Goal: Task Accomplishment & Management: Complete application form

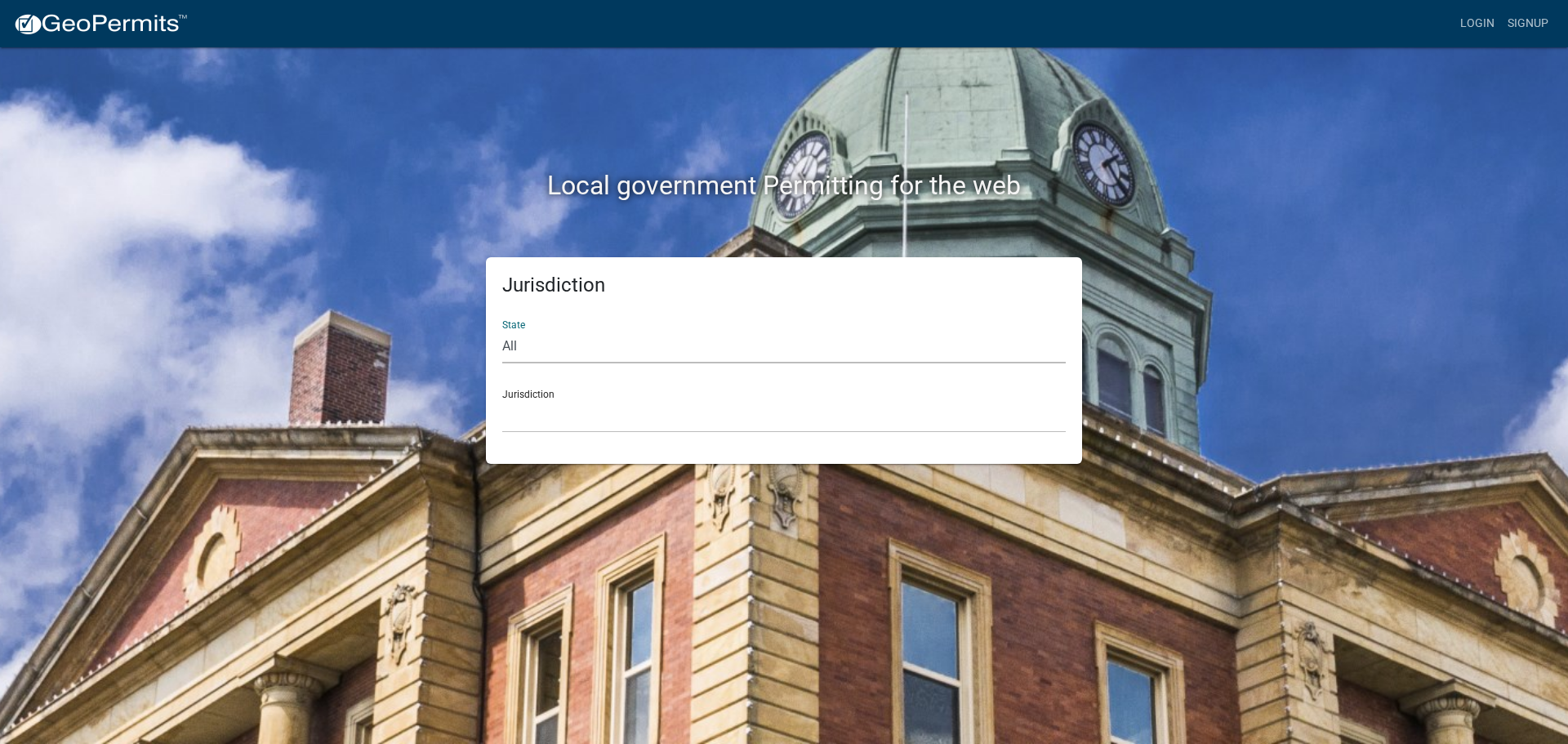
click at [555, 339] on select "All [US_STATE] [US_STATE] [US_STATE] [US_STATE] [US_STATE] [US_STATE] [US_STATE…" at bounding box center [784, 347] width 563 height 34
select select "[US_STATE]"
click at [503, 330] on select "All [US_STATE] [US_STATE] [US_STATE] [US_STATE] [US_STATE] [US_STATE] [US_STATE…" at bounding box center [784, 347] width 563 height 34
click at [562, 399] on select "City of [GEOGRAPHIC_DATA], [US_STATE] City of [GEOGRAPHIC_DATA], [US_STATE] Cit…" at bounding box center [784, 416] width 563 height 34
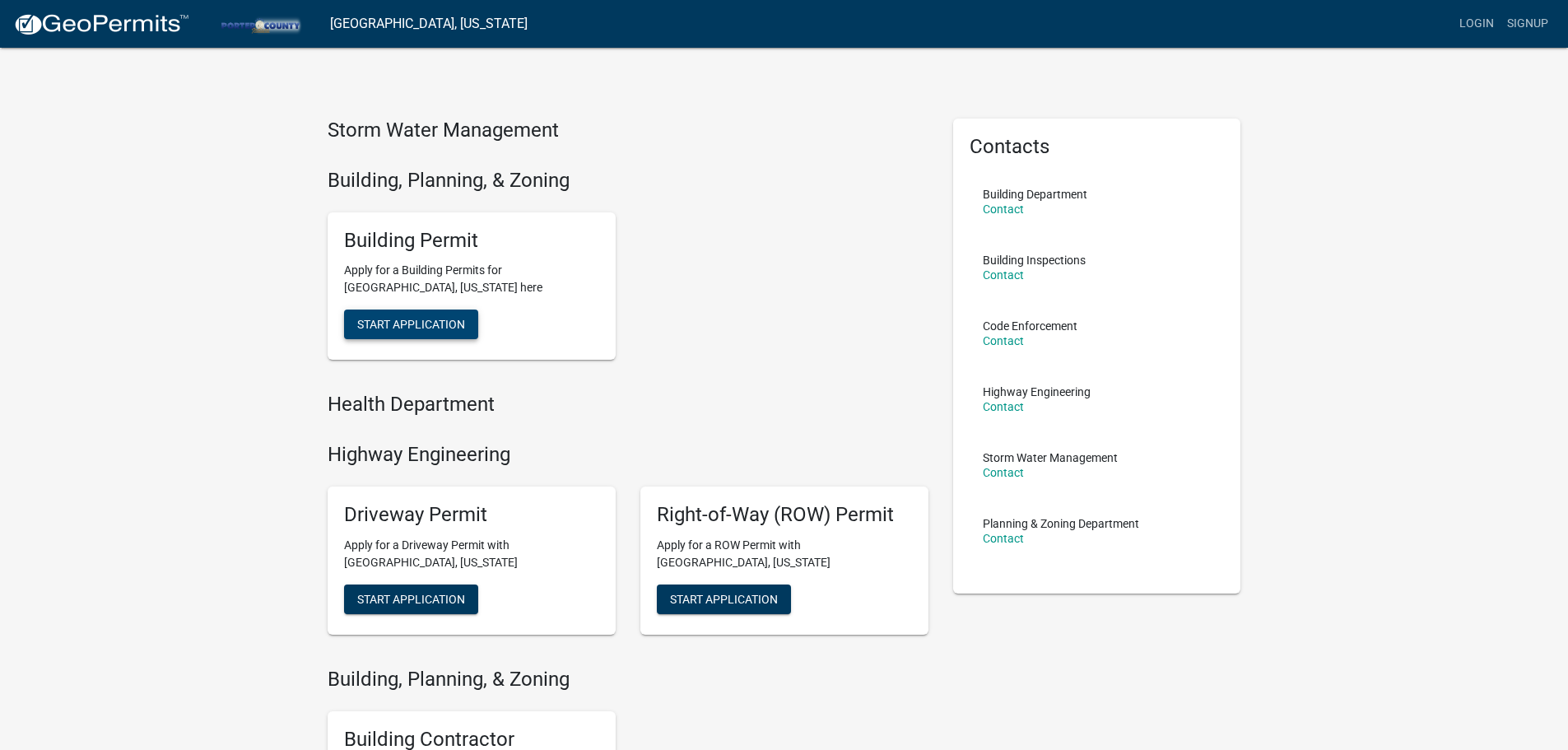
click at [436, 316] on button "Start Application" at bounding box center [410, 325] width 134 height 30
click at [421, 326] on span "Start Application" at bounding box center [410, 325] width 108 height 13
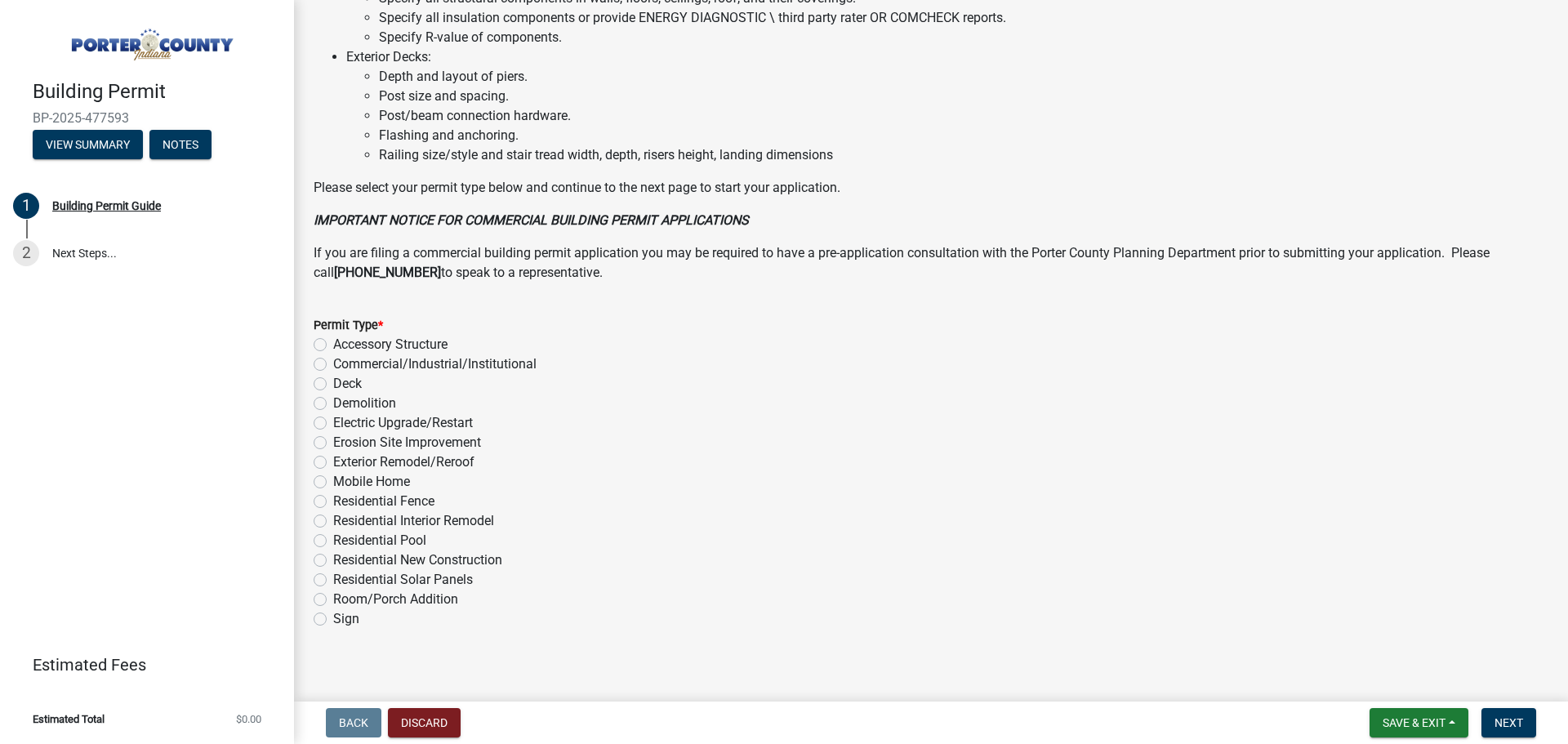
scroll to position [1104, 0]
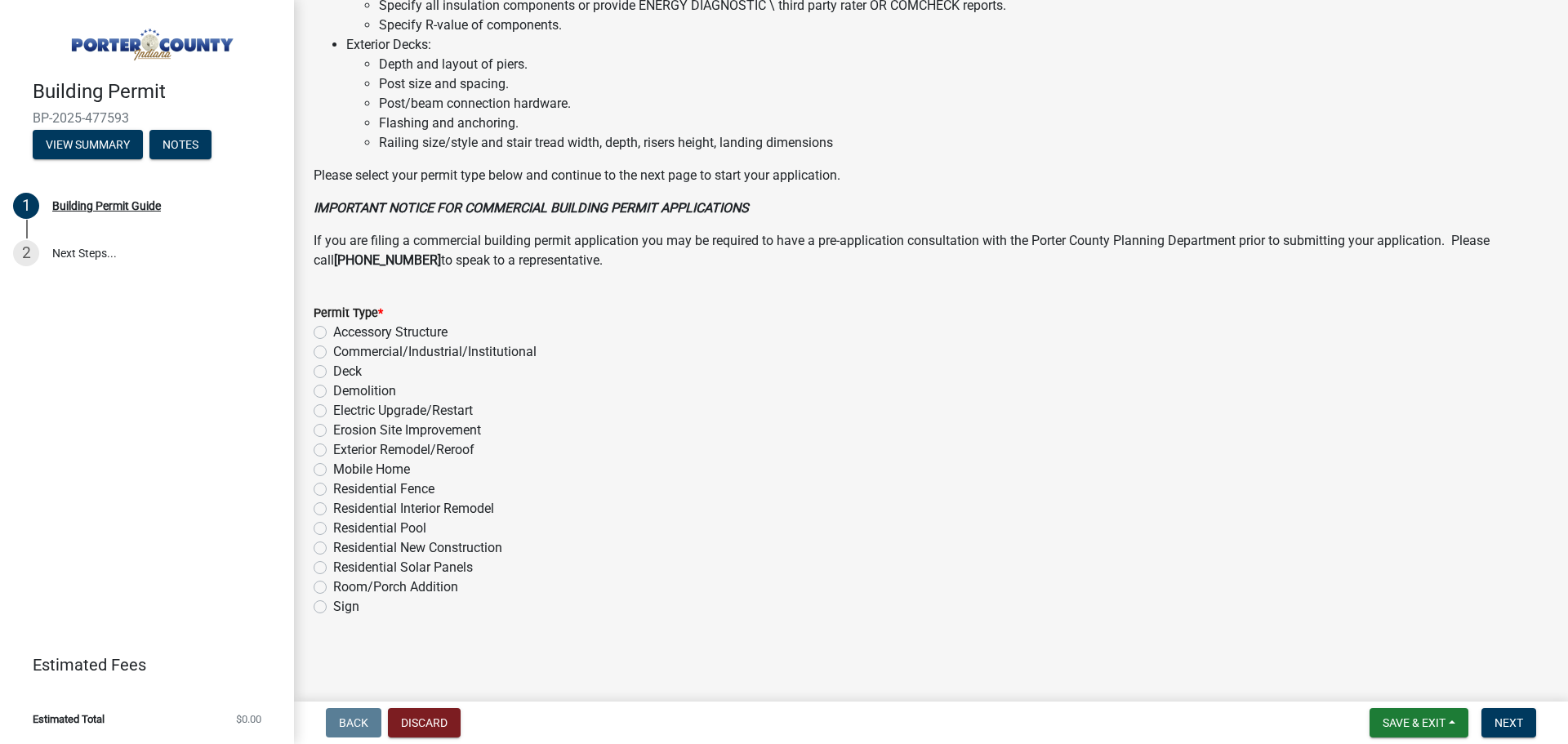
click at [473, 505] on label "Residential Interior Remodel" at bounding box center [413, 508] width 161 height 19
click at [344, 505] on input "Residential Interior Remodel" at bounding box center [339, 505] width 11 height 11
radio input "true"
click at [1502, 727] on span "Next" at bounding box center [1508, 723] width 28 height 13
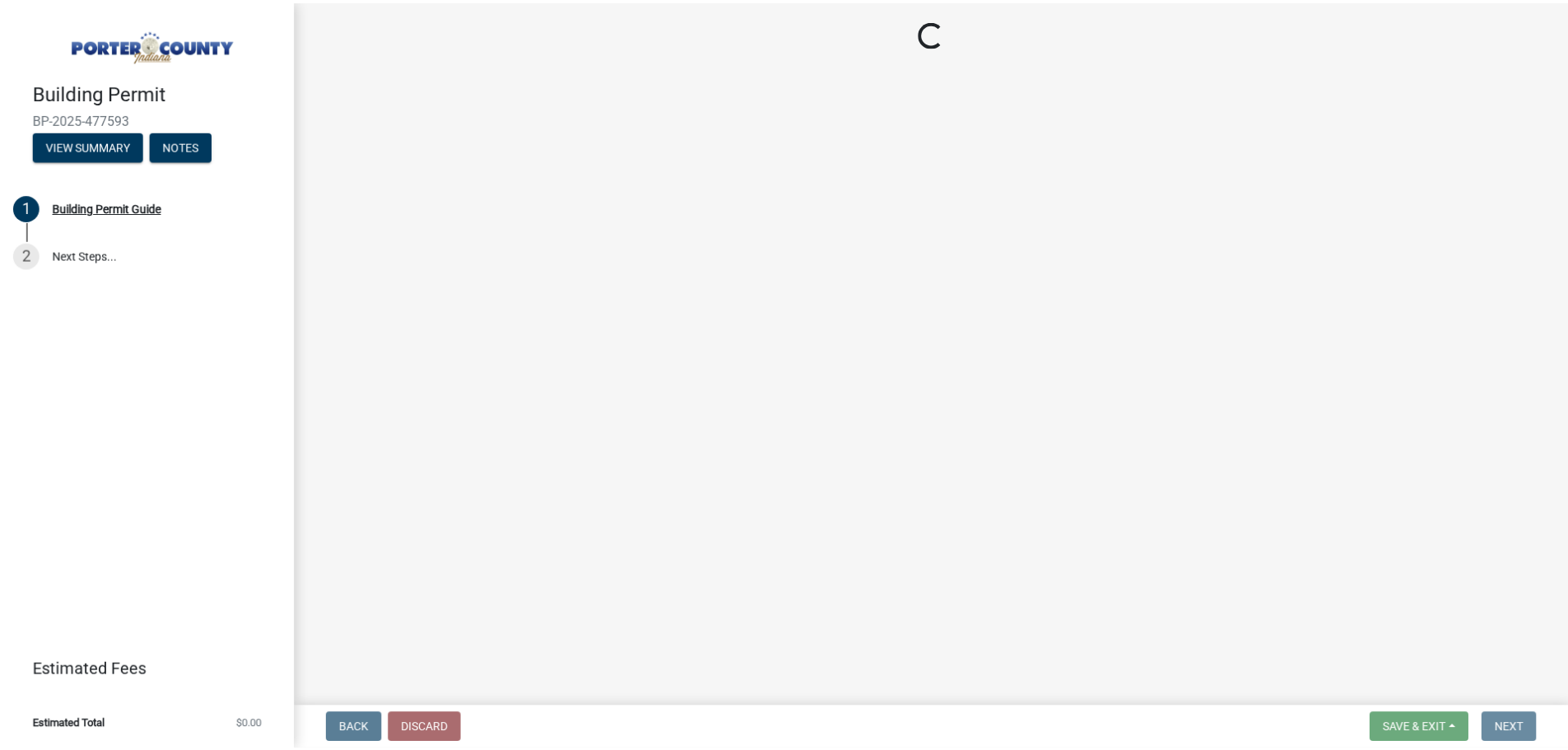
scroll to position [0, 0]
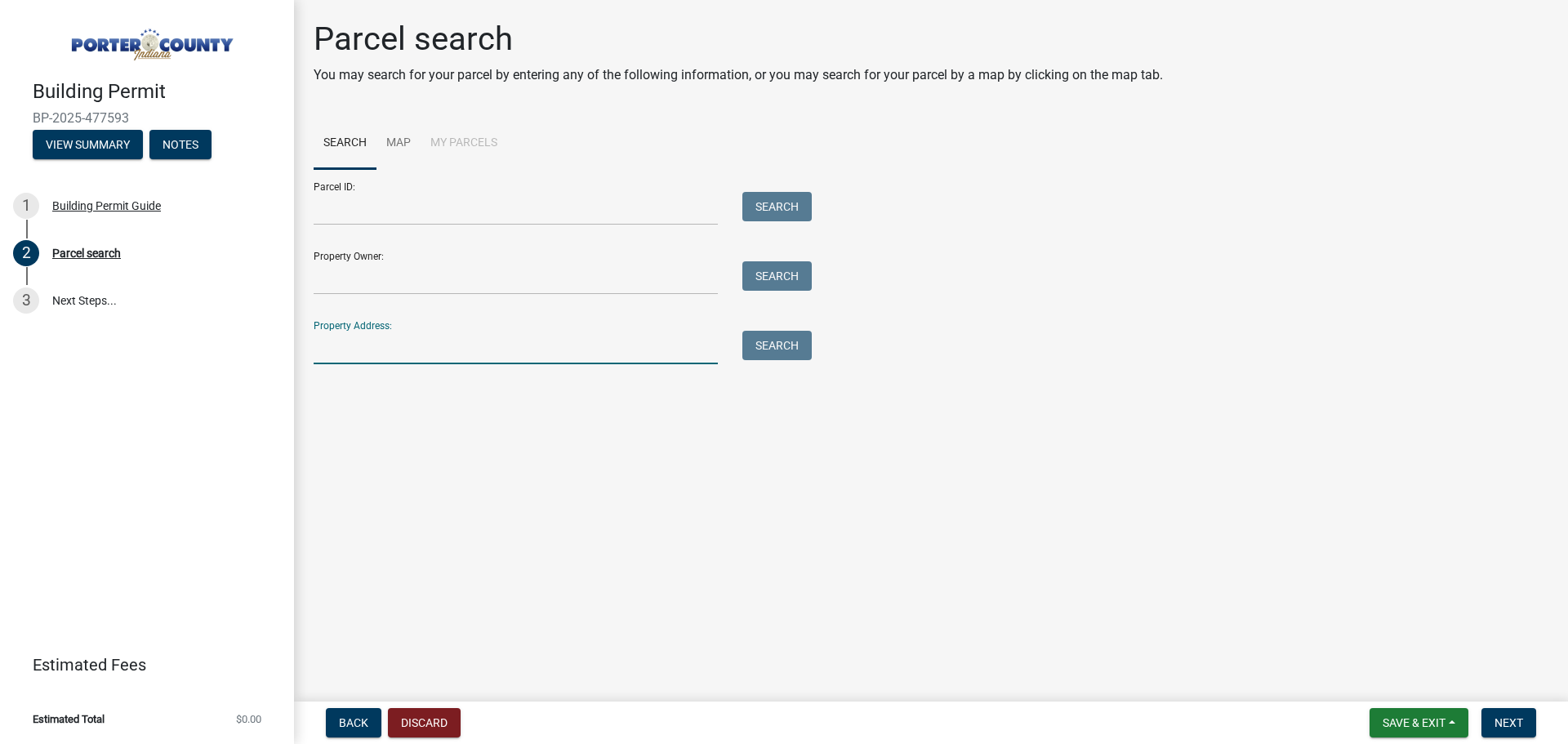
click at [490, 344] on input "Property Address:" at bounding box center [516, 348] width 405 height 34
type input "[STREET_ADDRESS]"
click at [773, 334] on button "Search" at bounding box center [777, 346] width 70 height 29
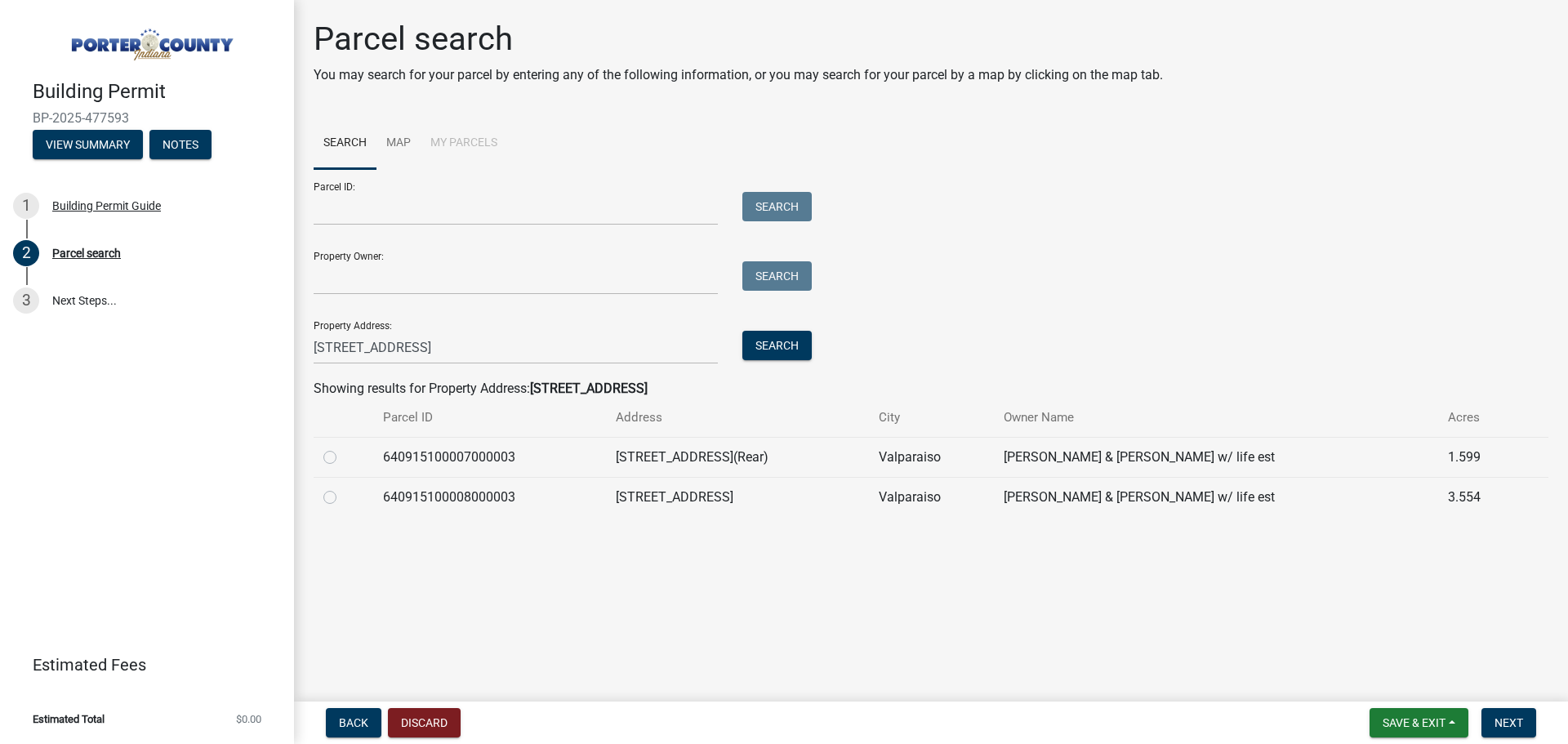
click at [343, 488] on label at bounding box center [343, 488] width 0 height 0
click at [343, 496] on input "radio" at bounding box center [349, 494] width 11 height 11
radio input "true"
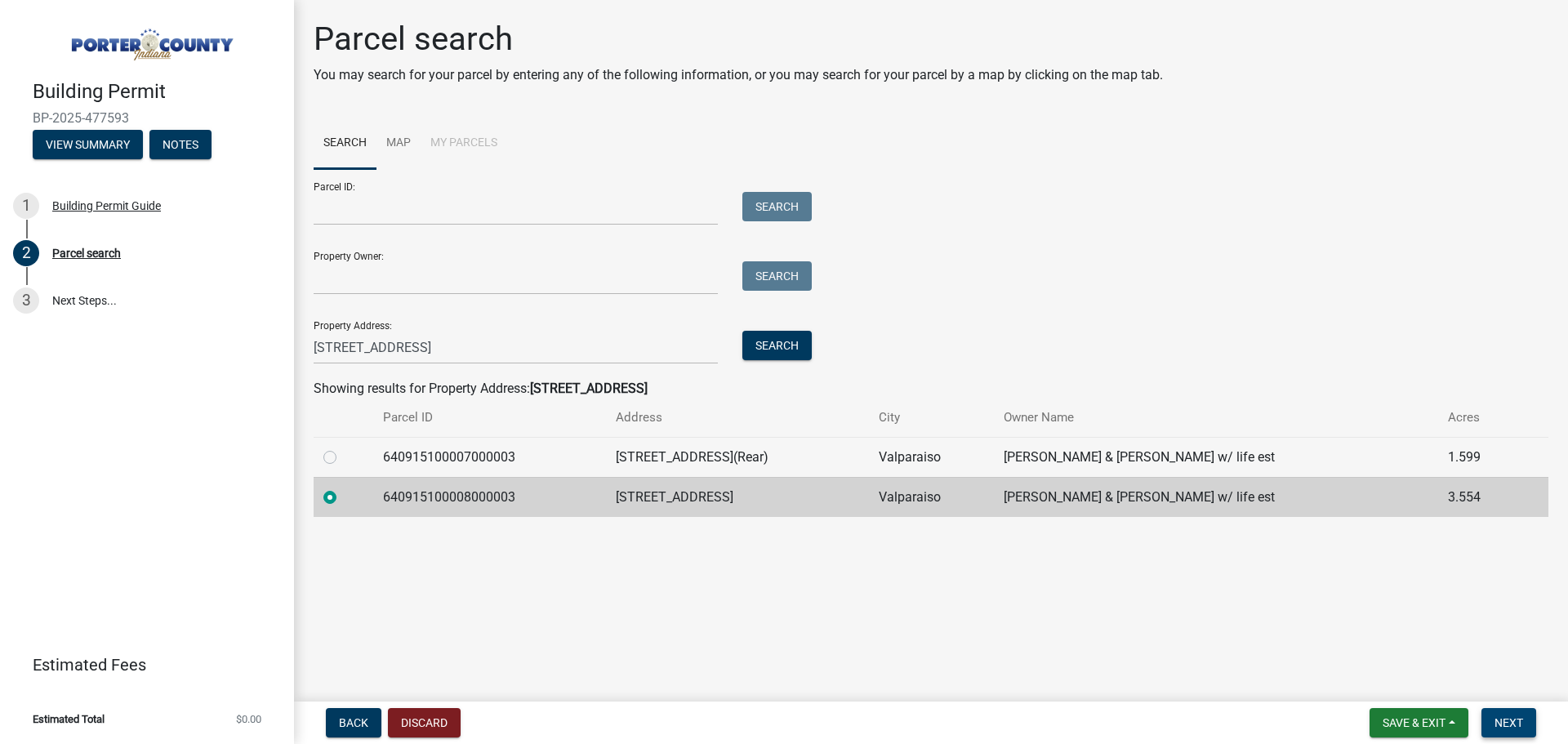
click at [1509, 724] on span "Next" at bounding box center [1508, 723] width 28 height 13
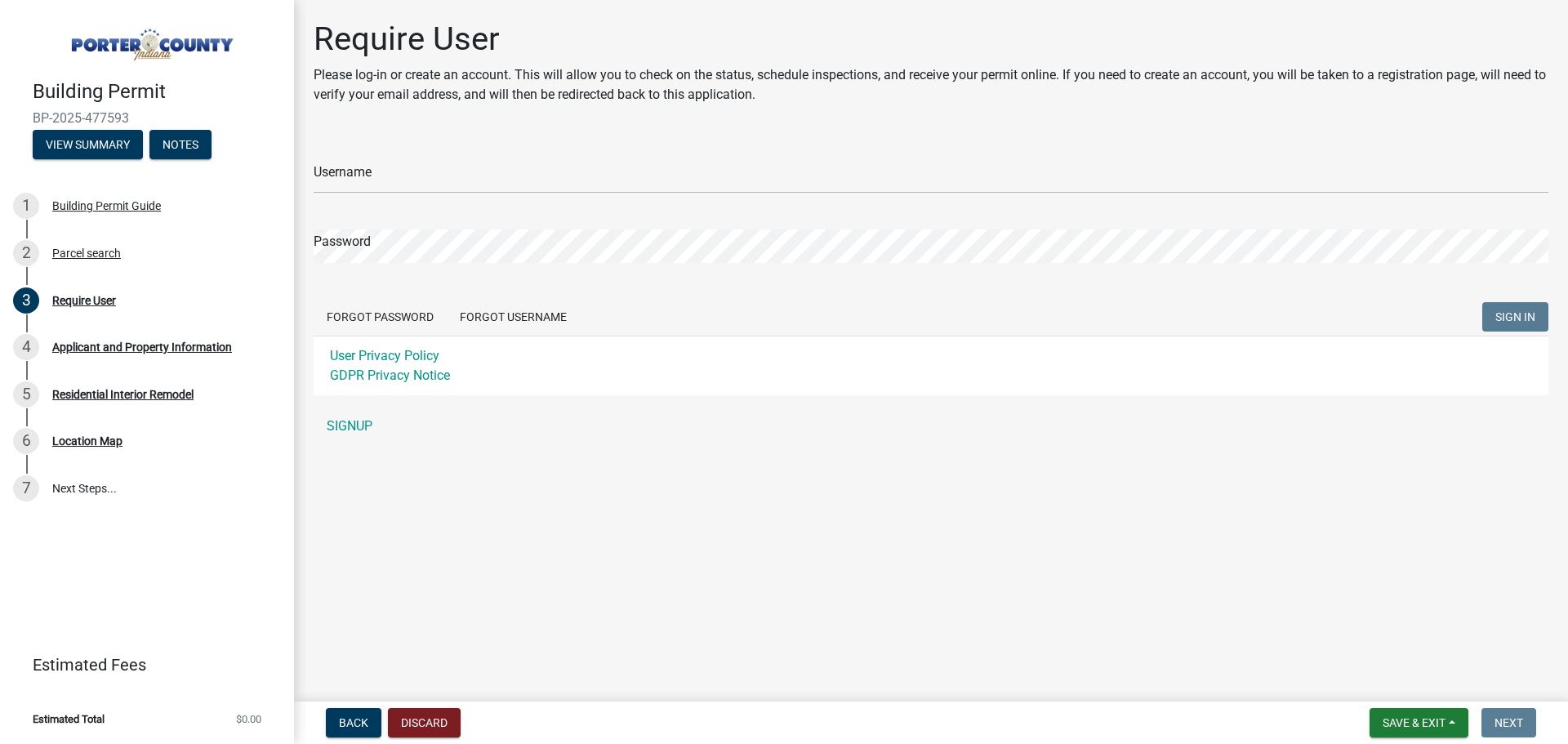
click at [349, 572] on main "Require User Please log-in or create an account. This will allow you to check o…" at bounding box center [931, 348] width 1274 height 695
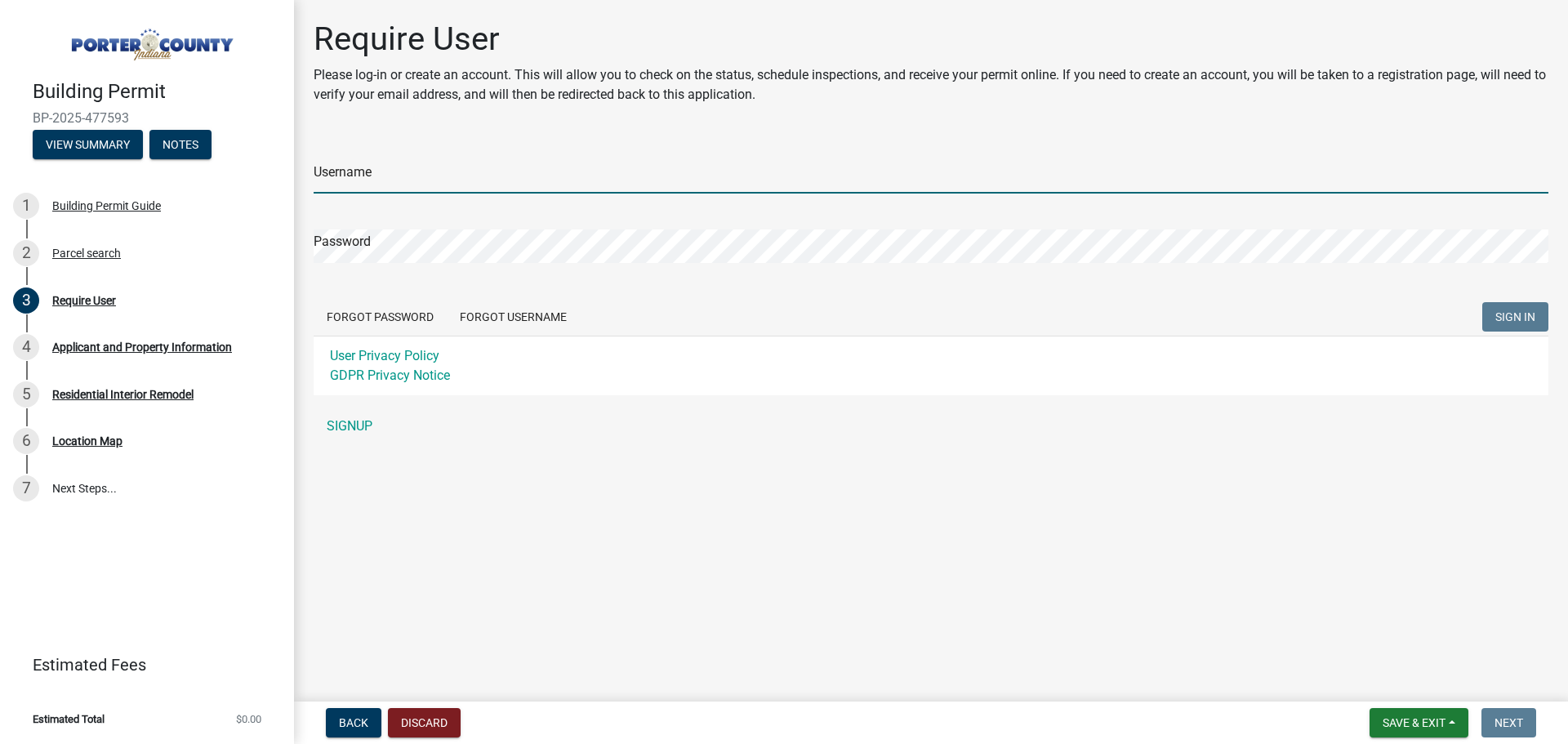
click at [367, 177] on input "Username" at bounding box center [931, 177] width 1235 height 34
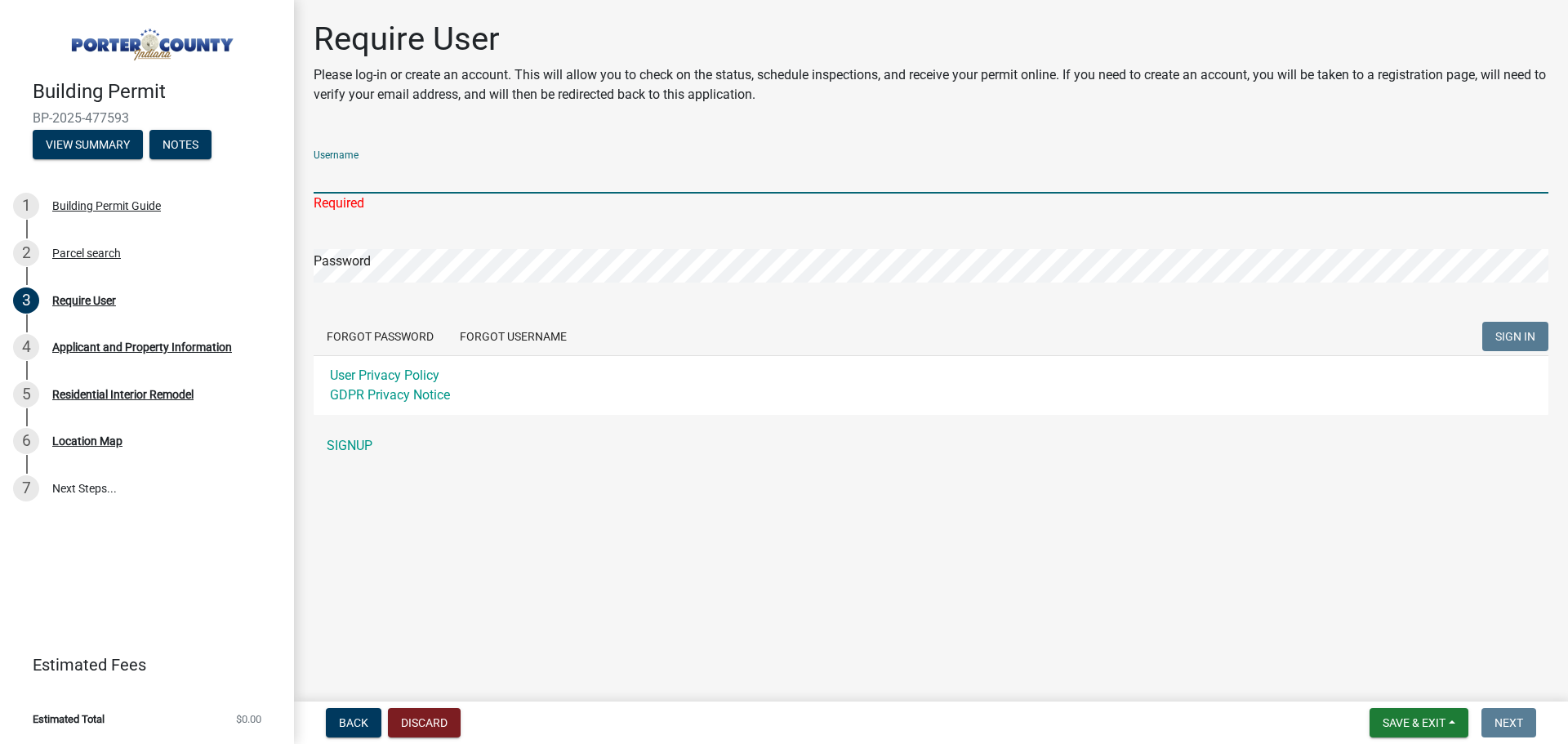
click at [400, 179] on input "Username" at bounding box center [931, 177] width 1235 height 34
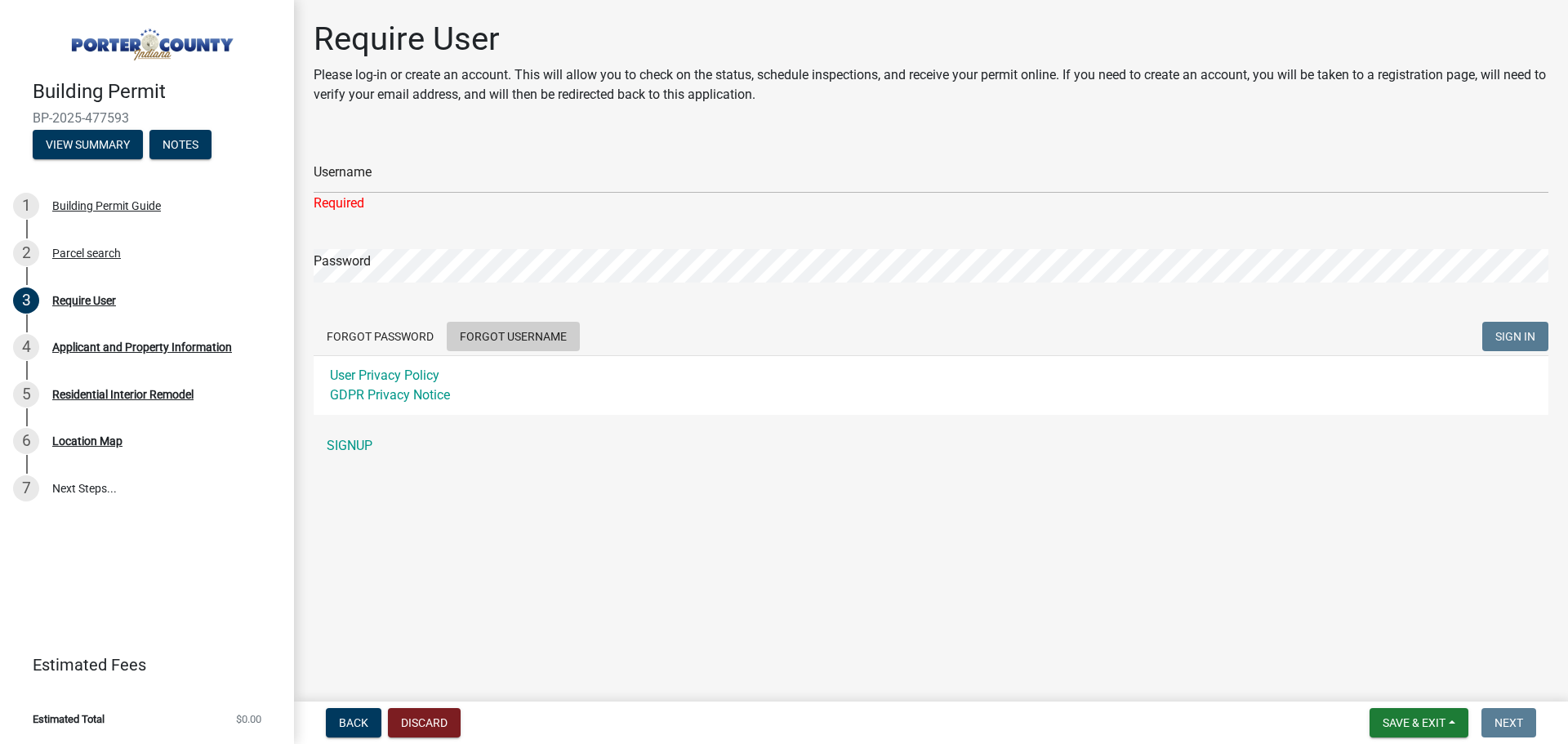
click at [523, 328] on button "Forgot Username" at bounding box center [513, 337] width 133 height 29
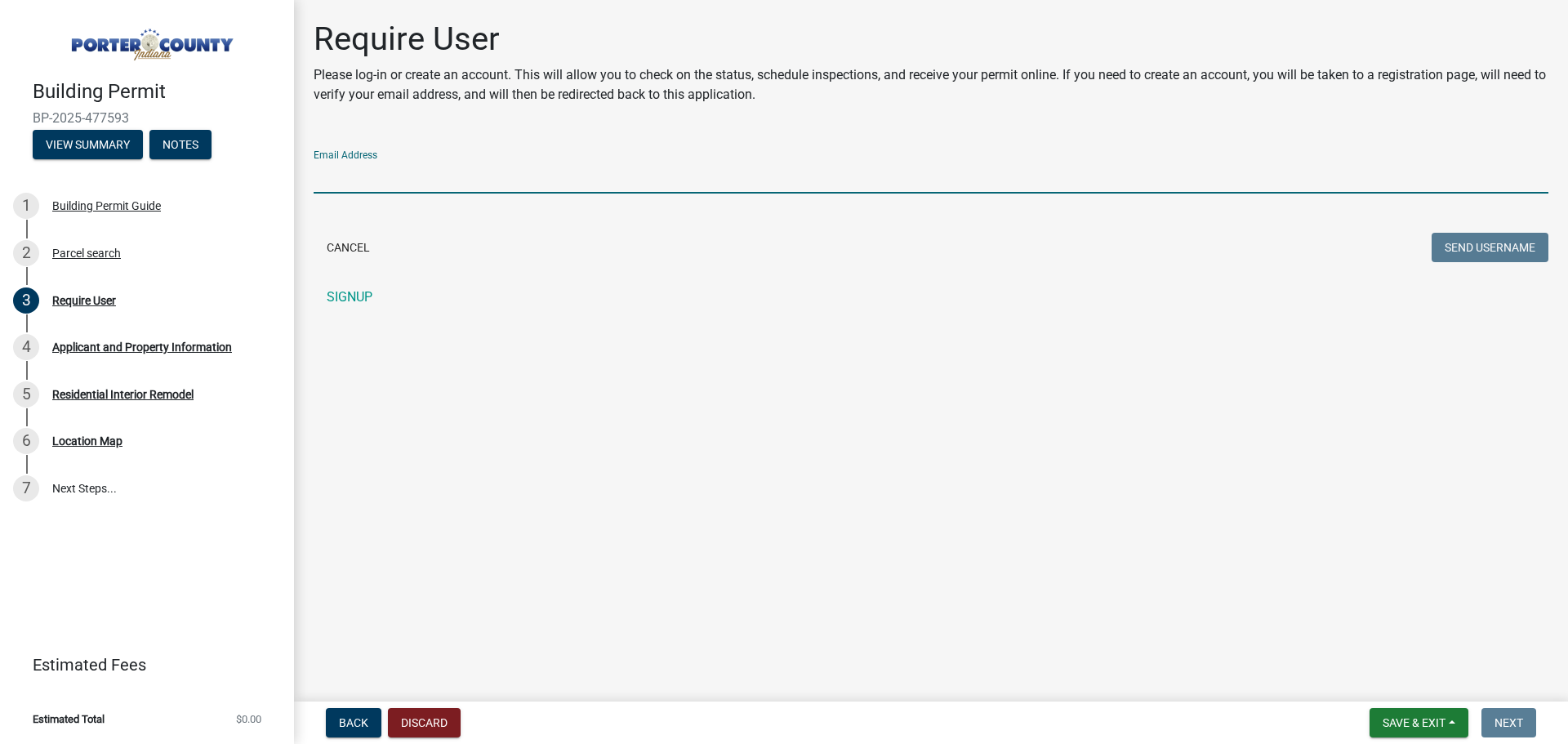
click at [389, 176] on input "Email Address" at bounding box center [931, 177] width 1235 height 34
click at [630, 489] on main "Require User Please log-in or create an account. This will allow you to check o…" at bounding box center [931, 348] width 1274 height 695
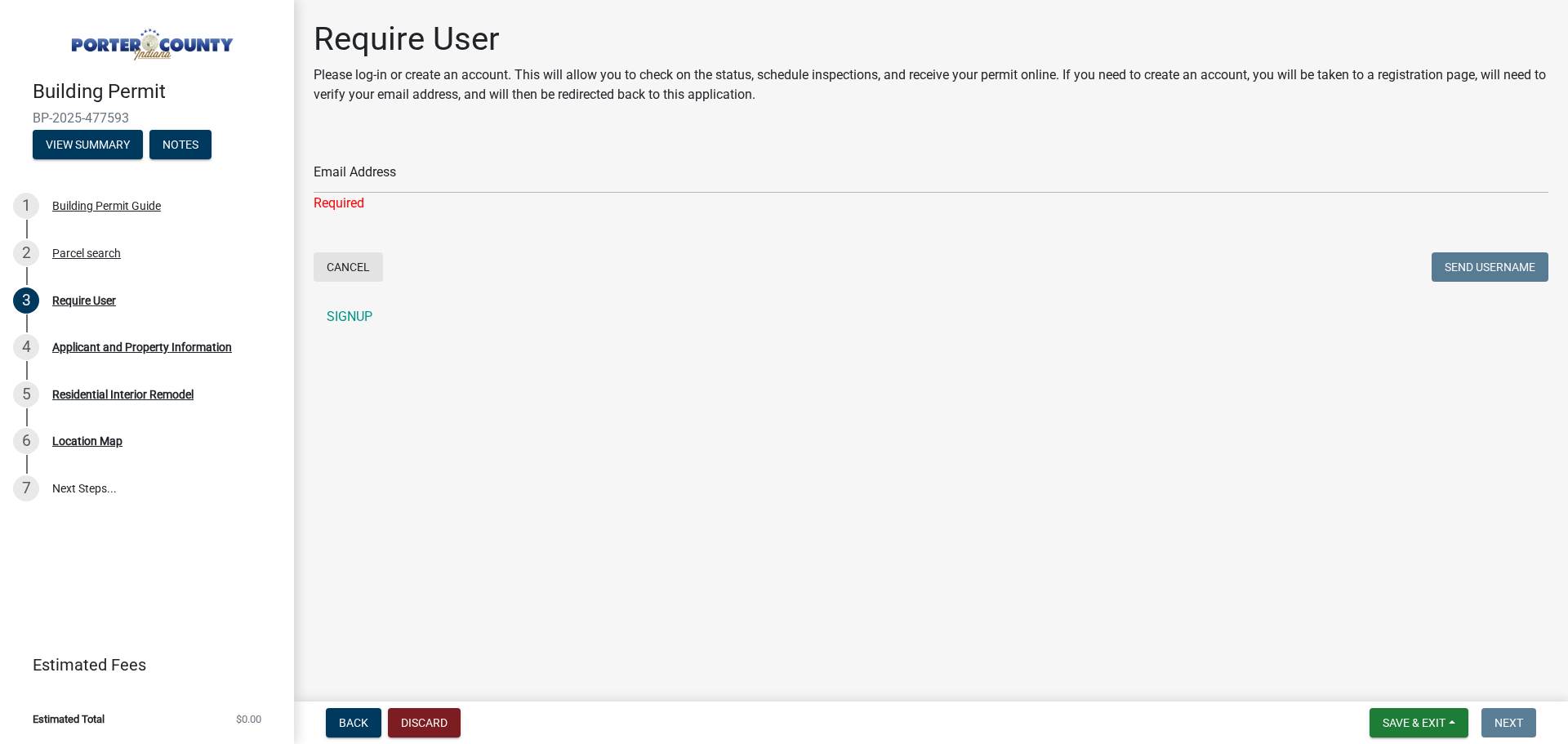
click at [346, 272] on button "Cancel" at bounding box center [349, 267] width 70 height 29
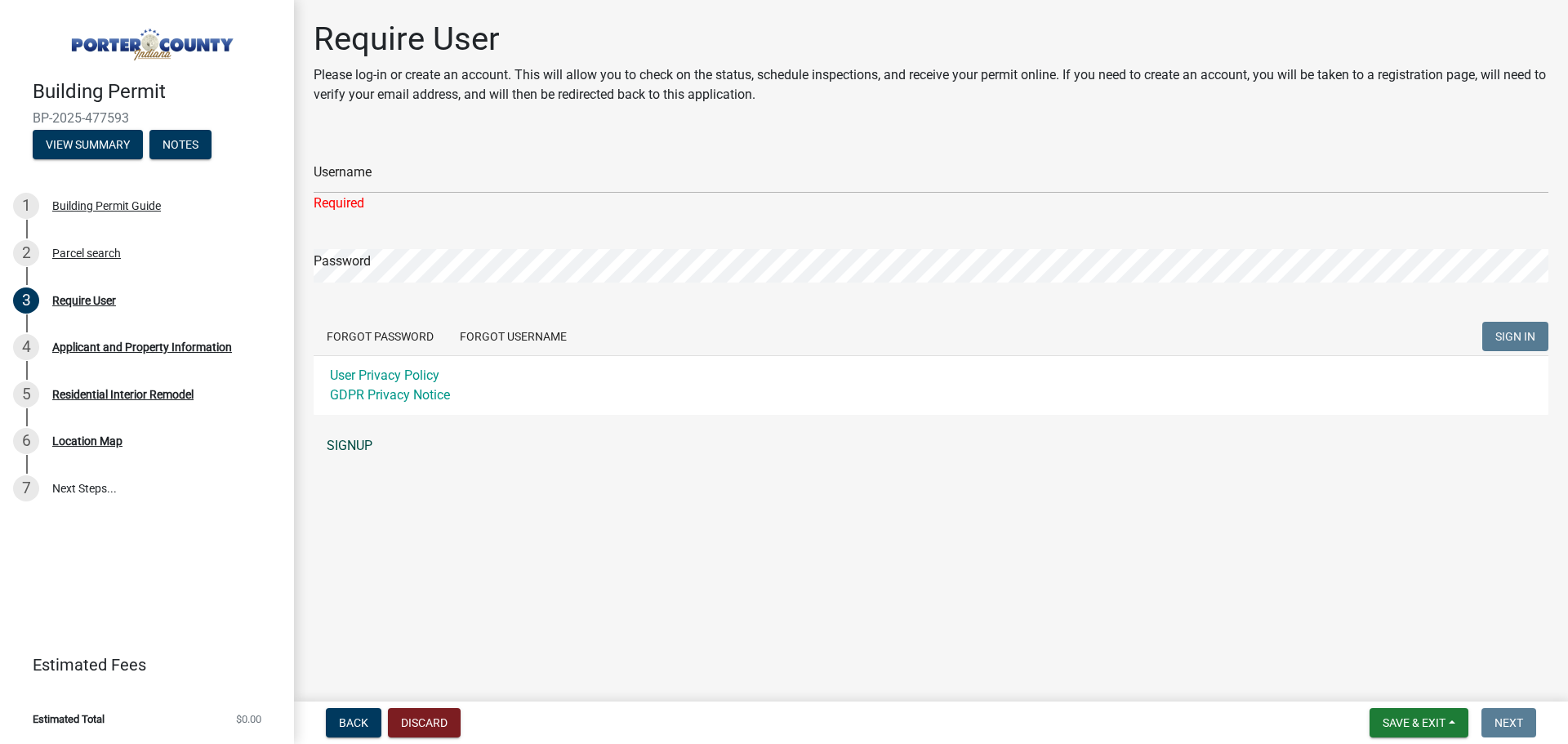
click at [349, 443] on link "SIGNUP" at bounding box center [931, 446] width 1235 height 33
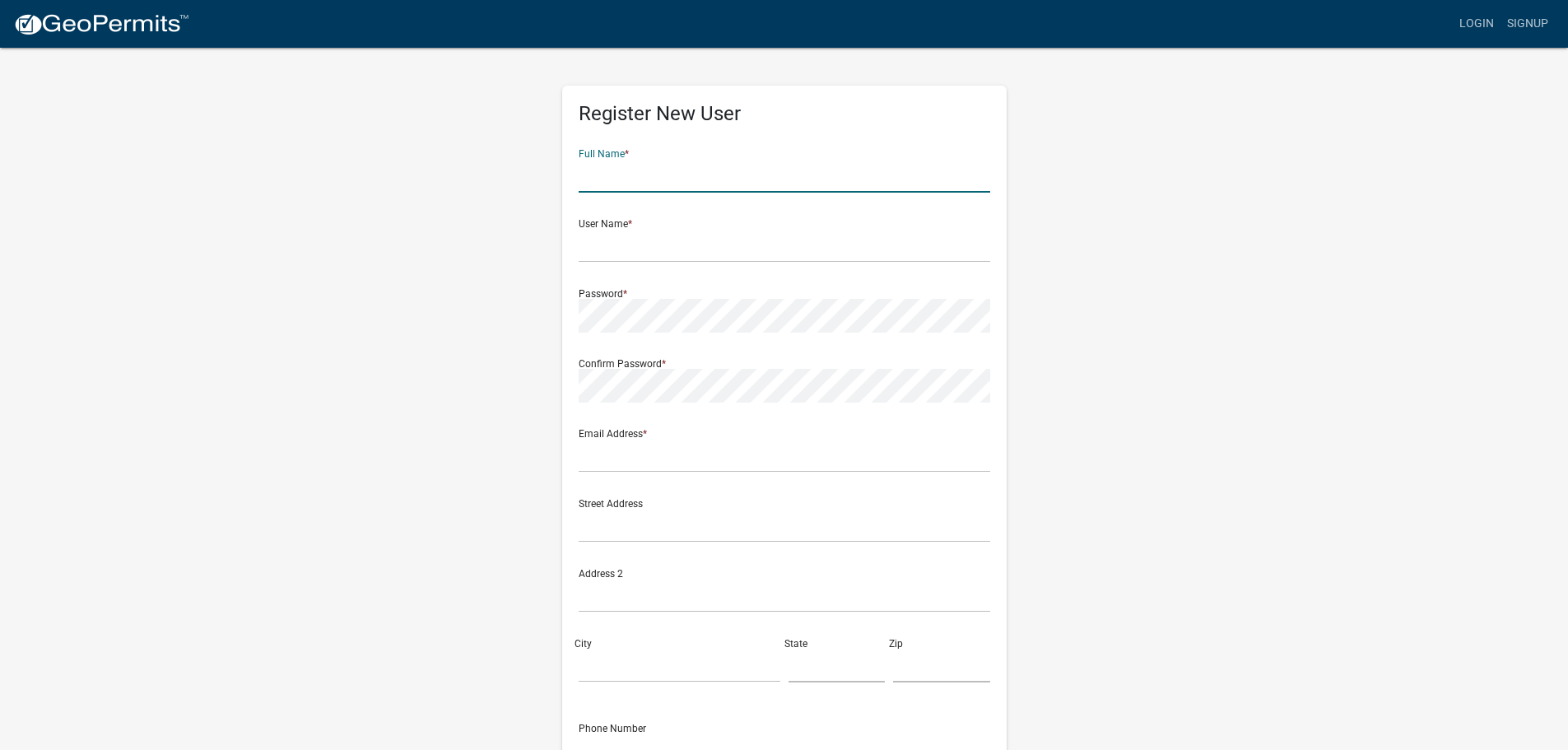
click at [631, 190] on input "text" at bounding box center [784, 176] width 411 height 34
type input "[PERSON_NAME]"
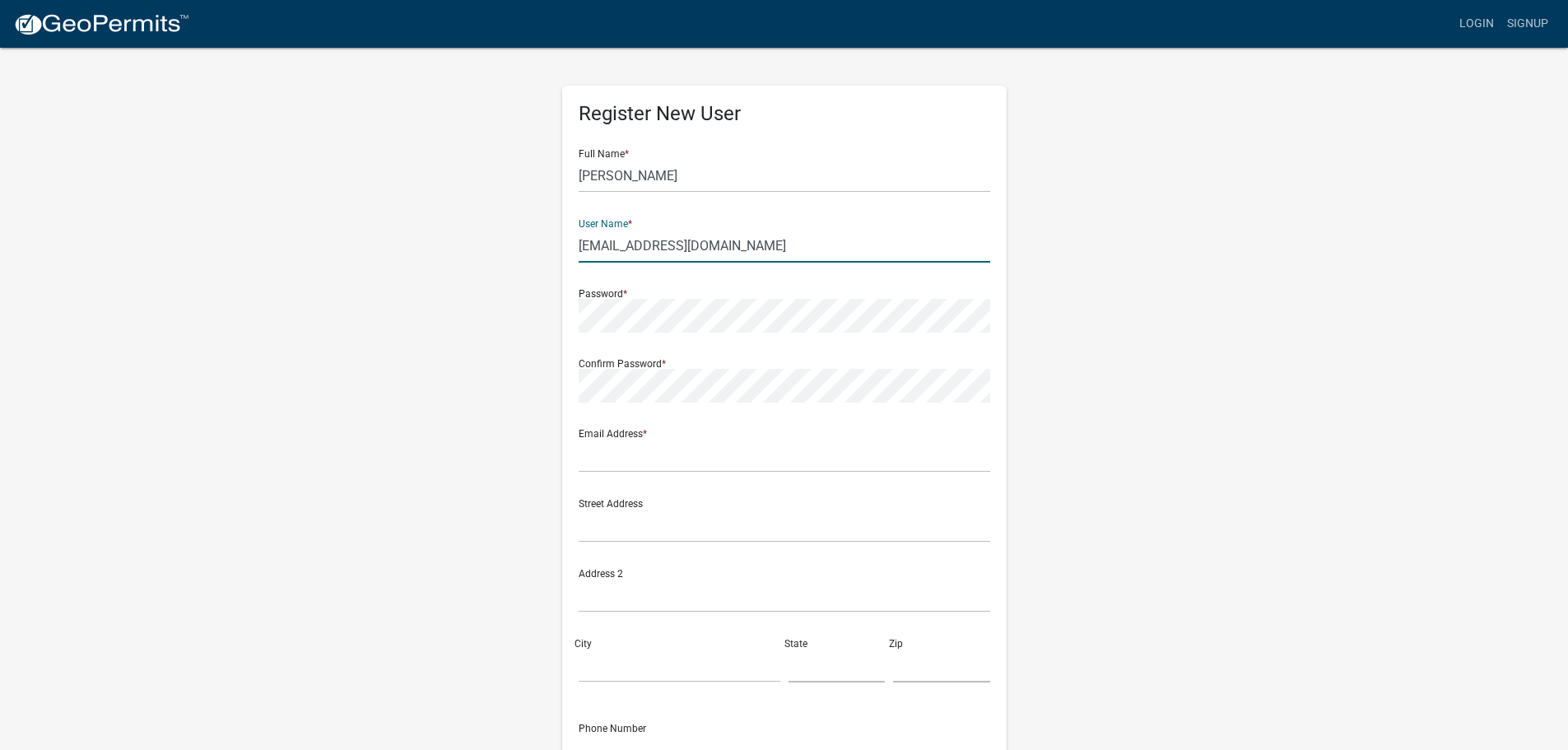
type input "[EMAIL_ADDRESS][DOMAIN_NAME]"
click at [701, 238] on input "[EMAIL_ADDRESS][DOMAIN_NAME]" at bounding box center [784, 246] width 411 height 34
click at [634, 459] on input "text" at bounding box center [784, 456] width 411 height 34
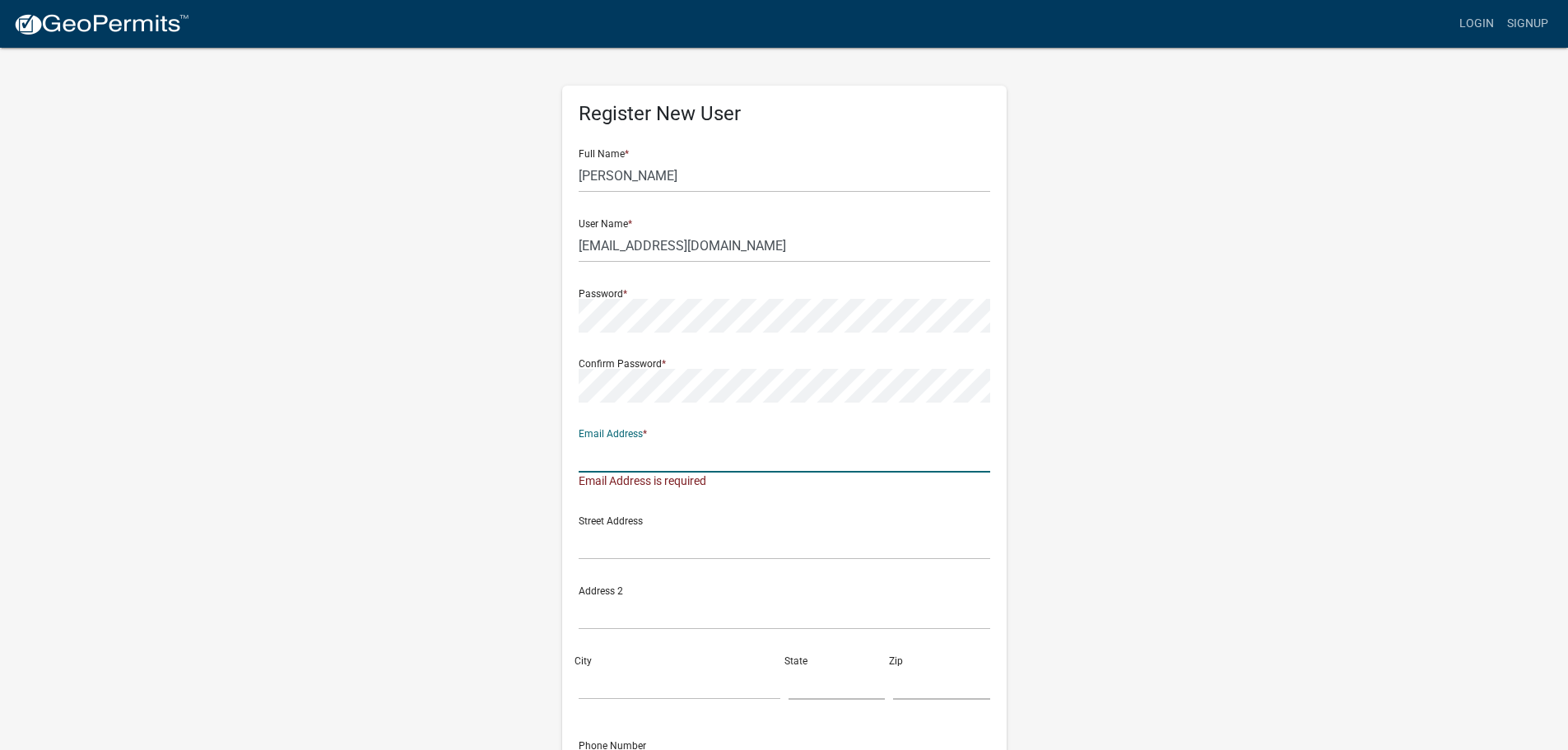
paste input "[EMAIL_ADDRESS][DOMAIN_NAME]"
type input "[EMAIL_ADDRESS][DOMAIN_NAME]"
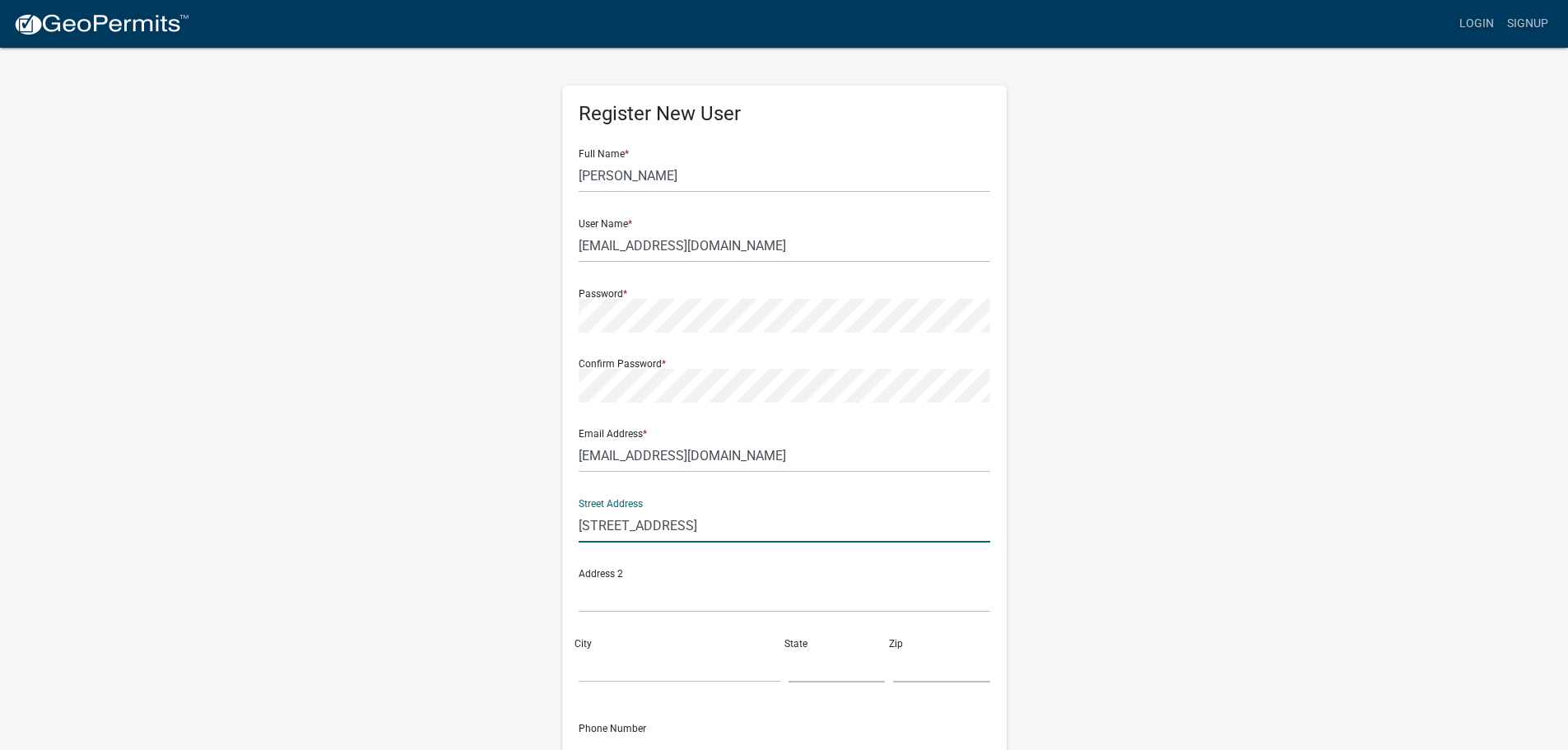
type input "[STREET_ADDRESS]"
type input "Highland"
type input "IN"
type input "46322"
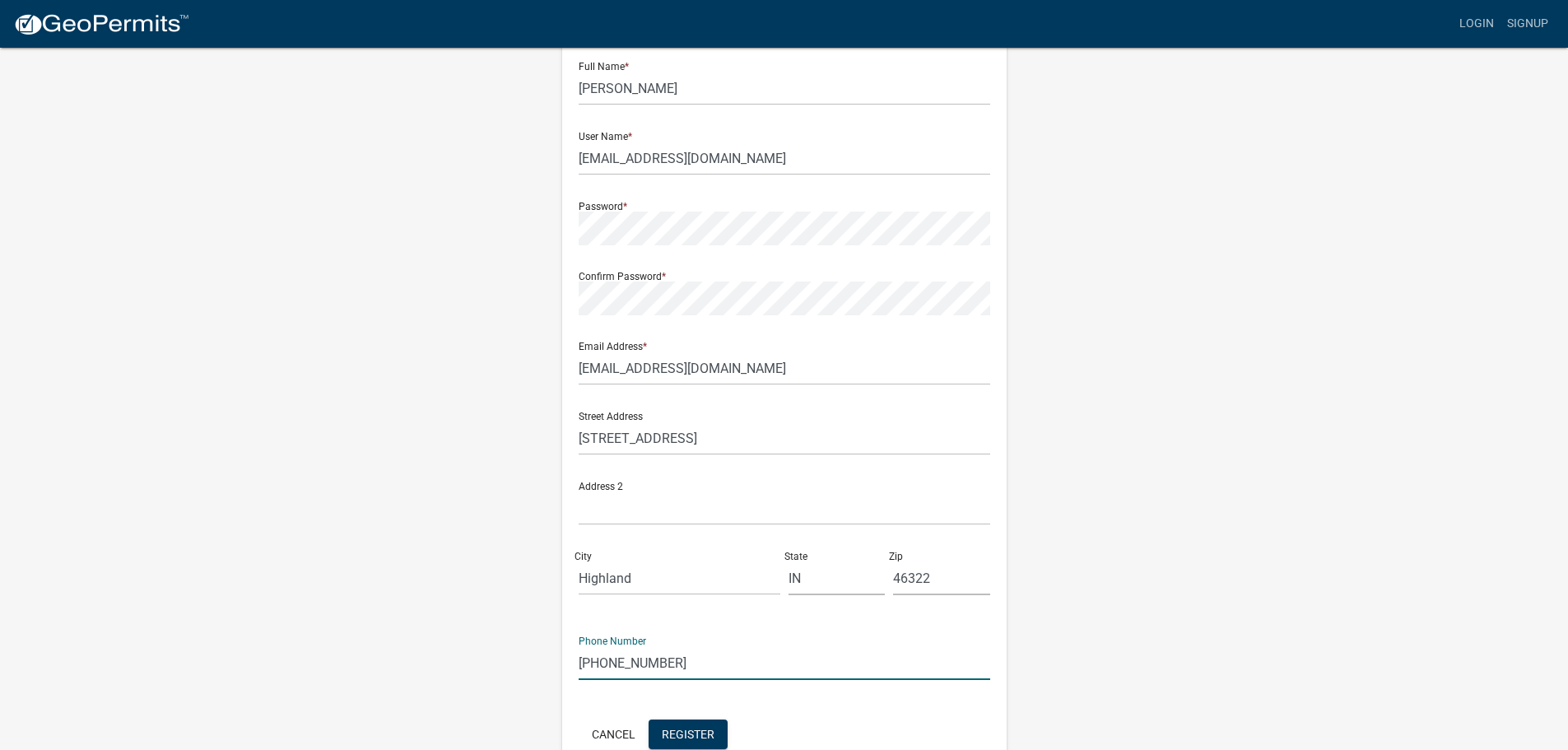
scroll to position [177, 0]
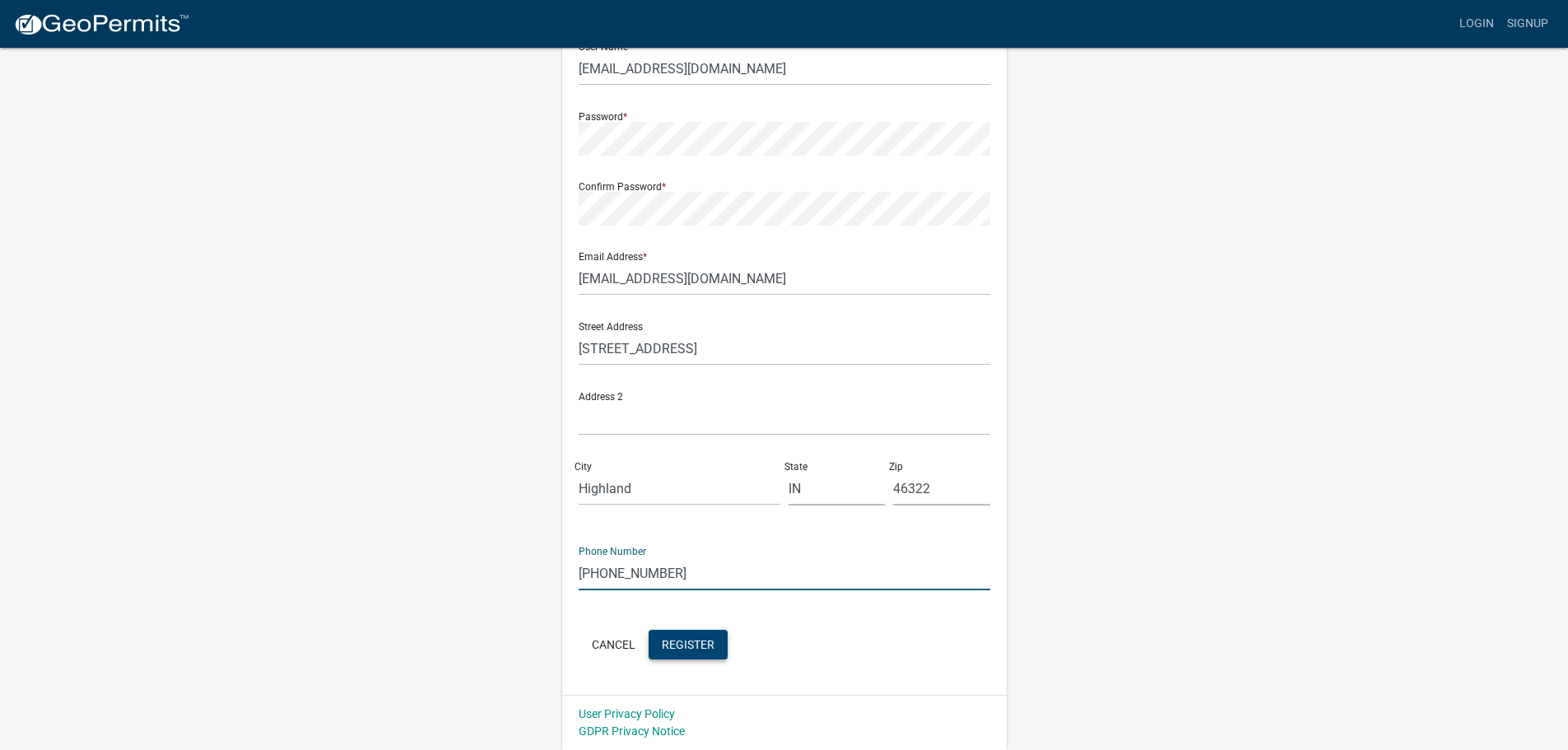
type input "[PHONE_NUMBER]"
click at [703, 645] on span "Register" at bounding box center [688, 644] width 53 height 13
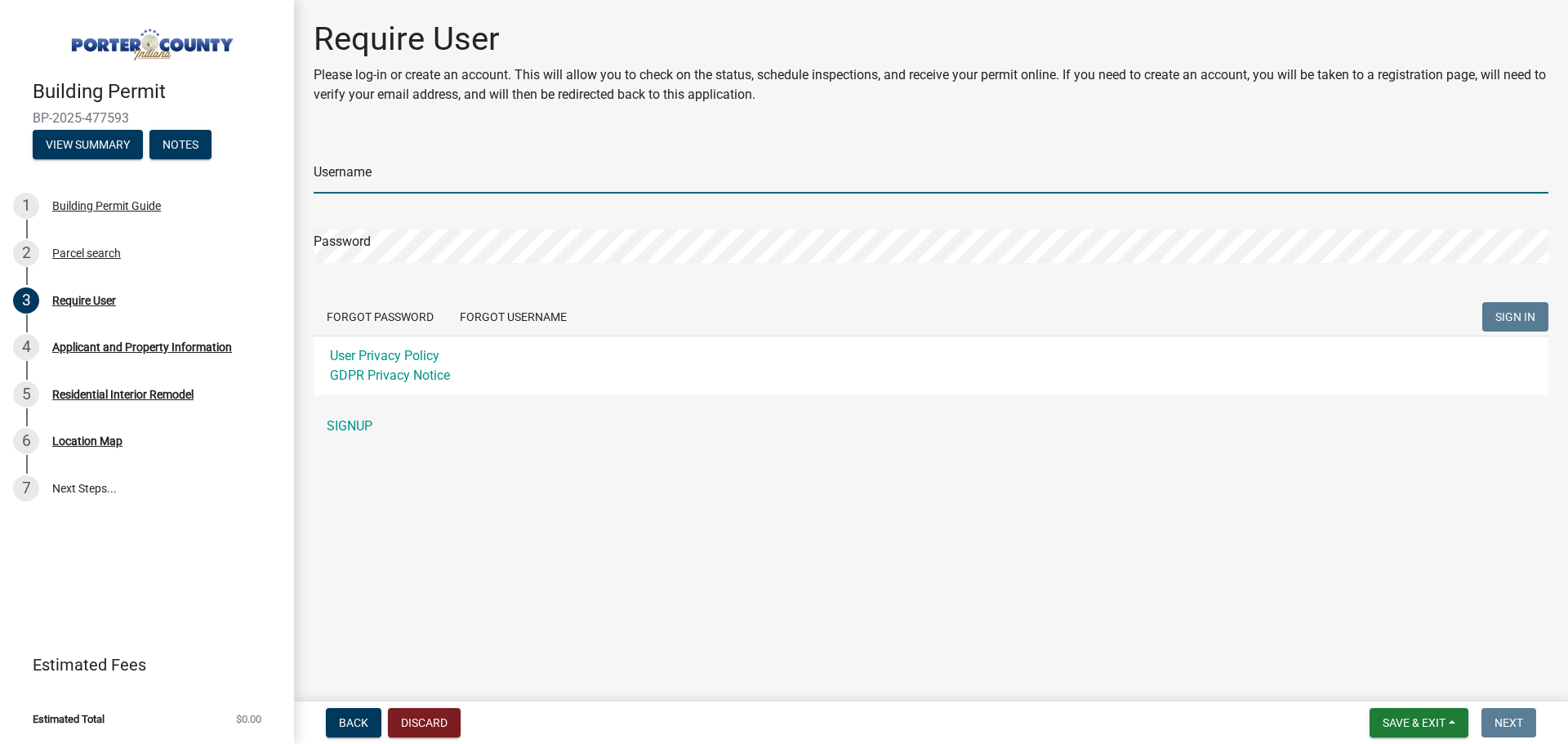
type input "[EMAIL_ADDRESS][DOMAIN_NAME]"
drag, startPoint x: 369, startPoint y: 176, endPoint x: 292, endPoint y: 174, distance: 77.0
click at [292, 174] on div "Building Permit BP-2025-477593 View Summary Notes 1 Building Permit Guide 2 Par…" at bounding box center [784, 372] width 1568 height 744
click at [354, 428] on link "SIGNUP" at bounding box center [931, 427] width 1235 height 33
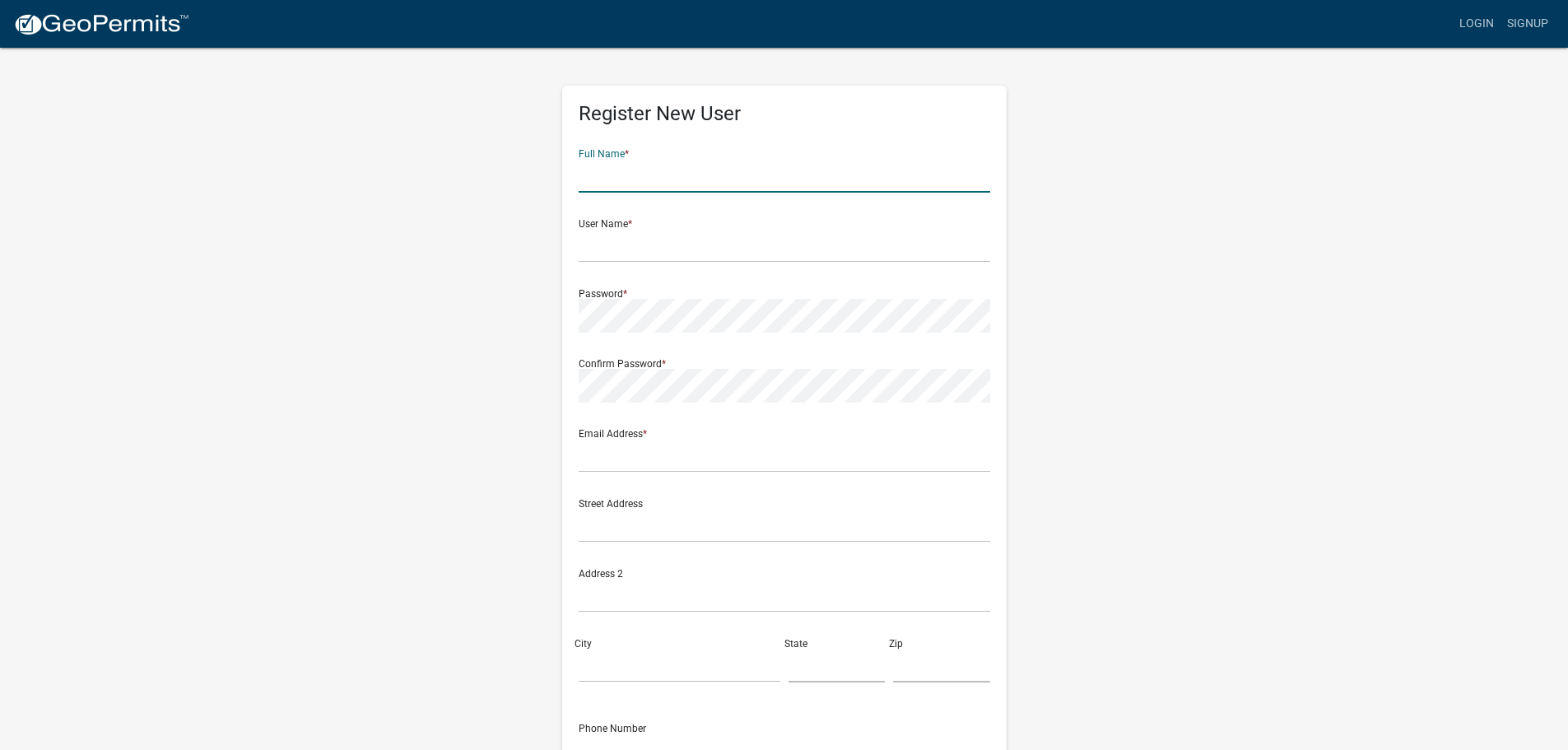
click at [631, 183] on input "text" at bounding box center [784, 176] width 411 height 34
type input "[PERSON_NAME]"
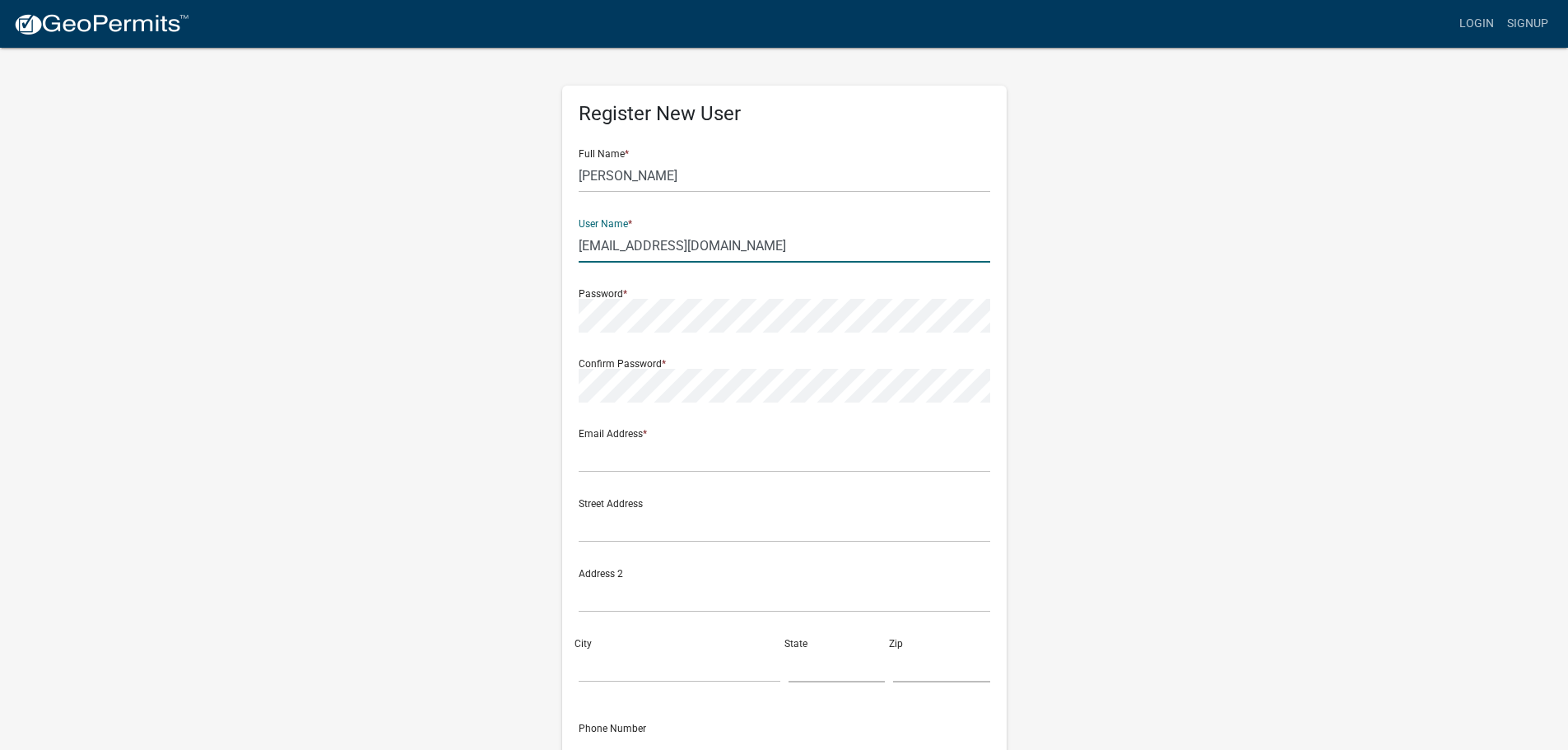
type input "[EMAIL_ADDRESS][DOMAIN_NAME]"
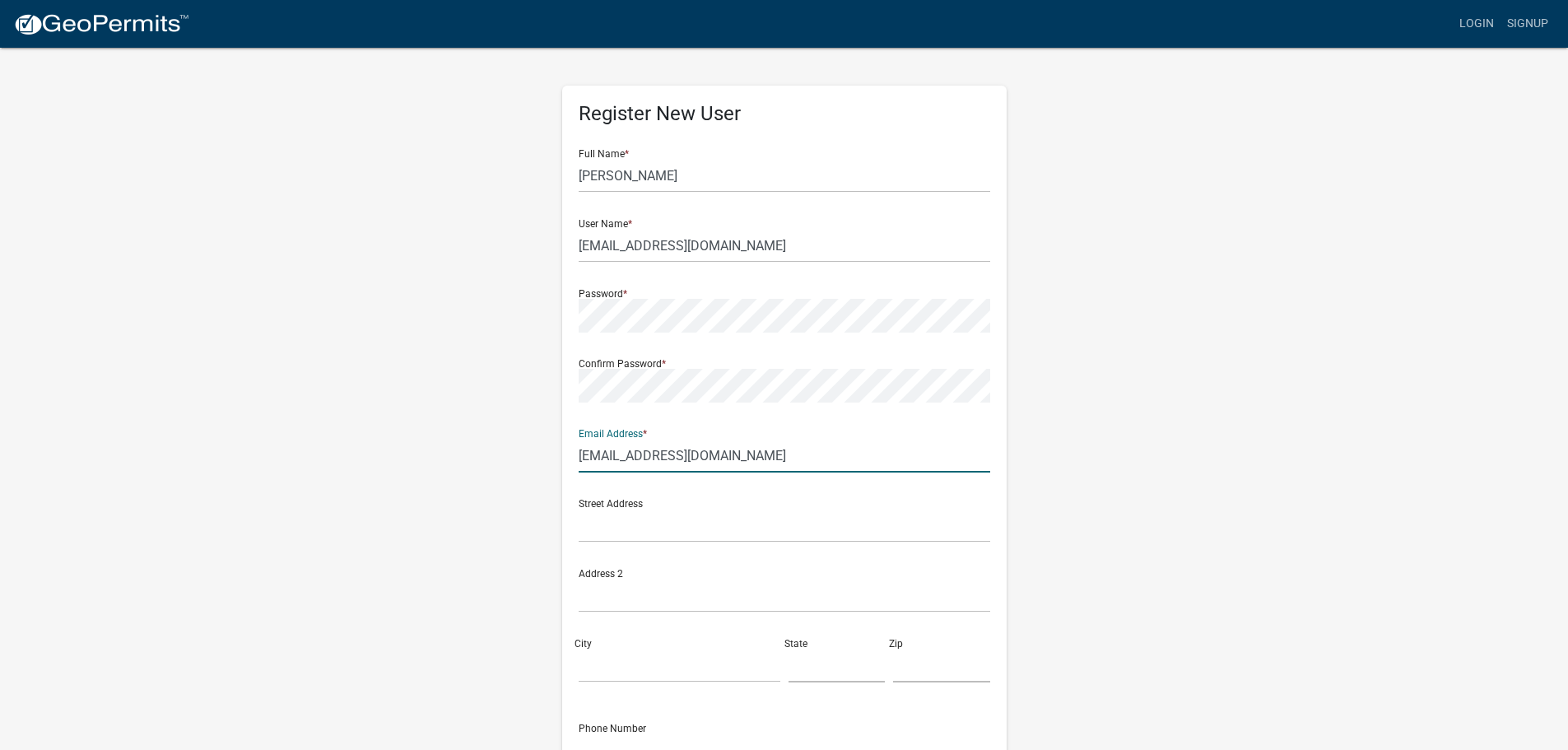
type input "[EMAIL_ADDRESS][DOMAIN_NAME]"
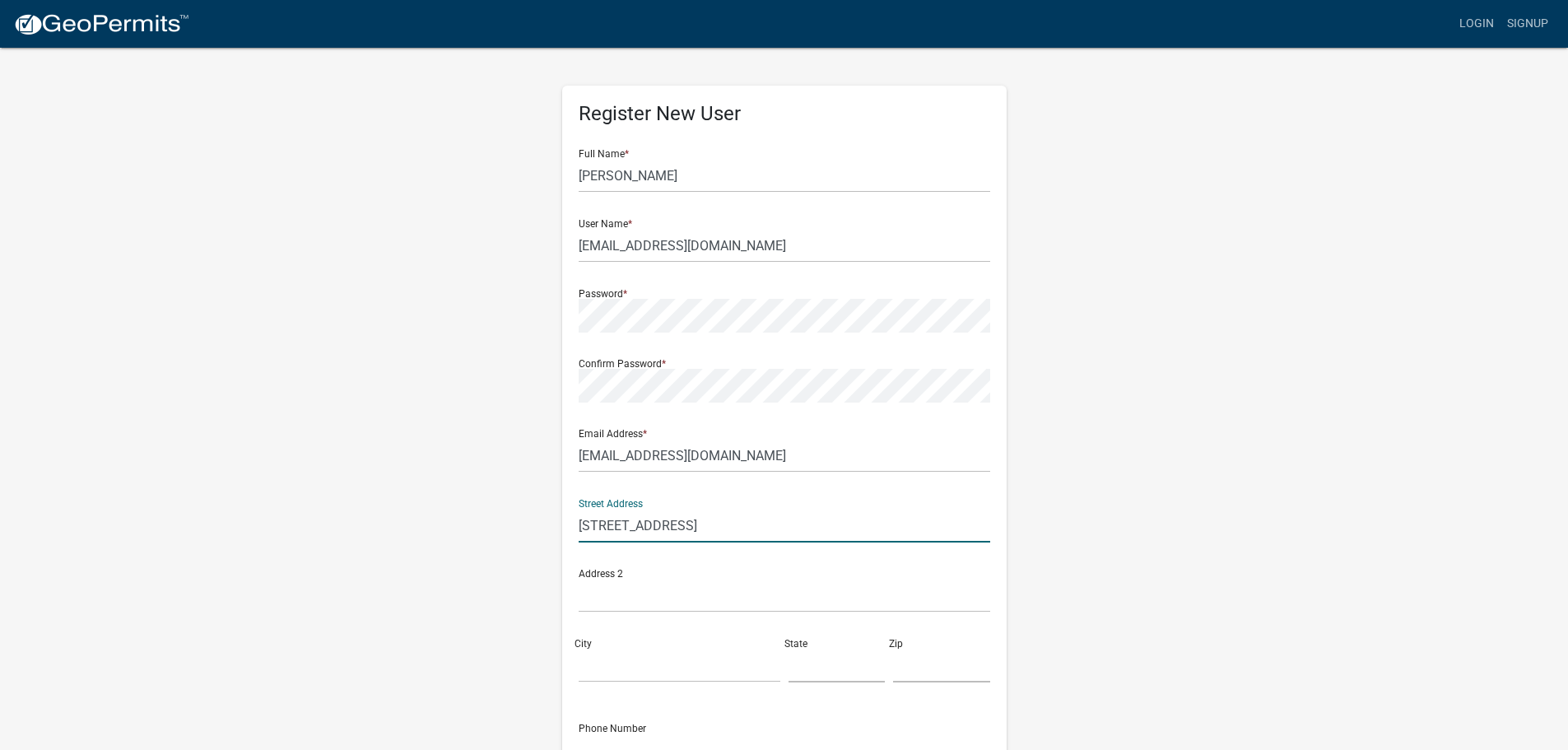
type input "[STREET_ADDRESS]"
type input "Highland"
type input "IN"
type input "46322"
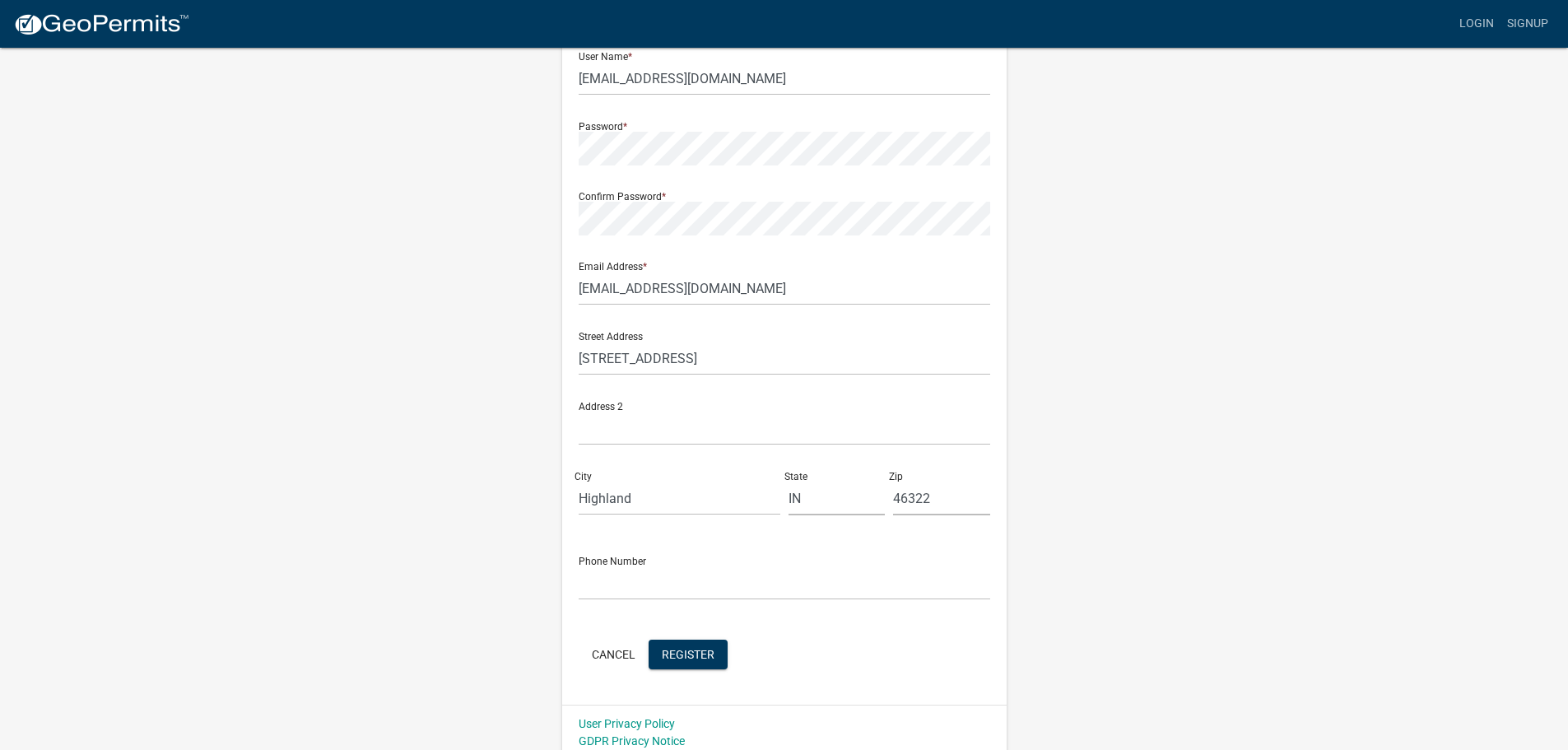
scroll to position [177, 0]
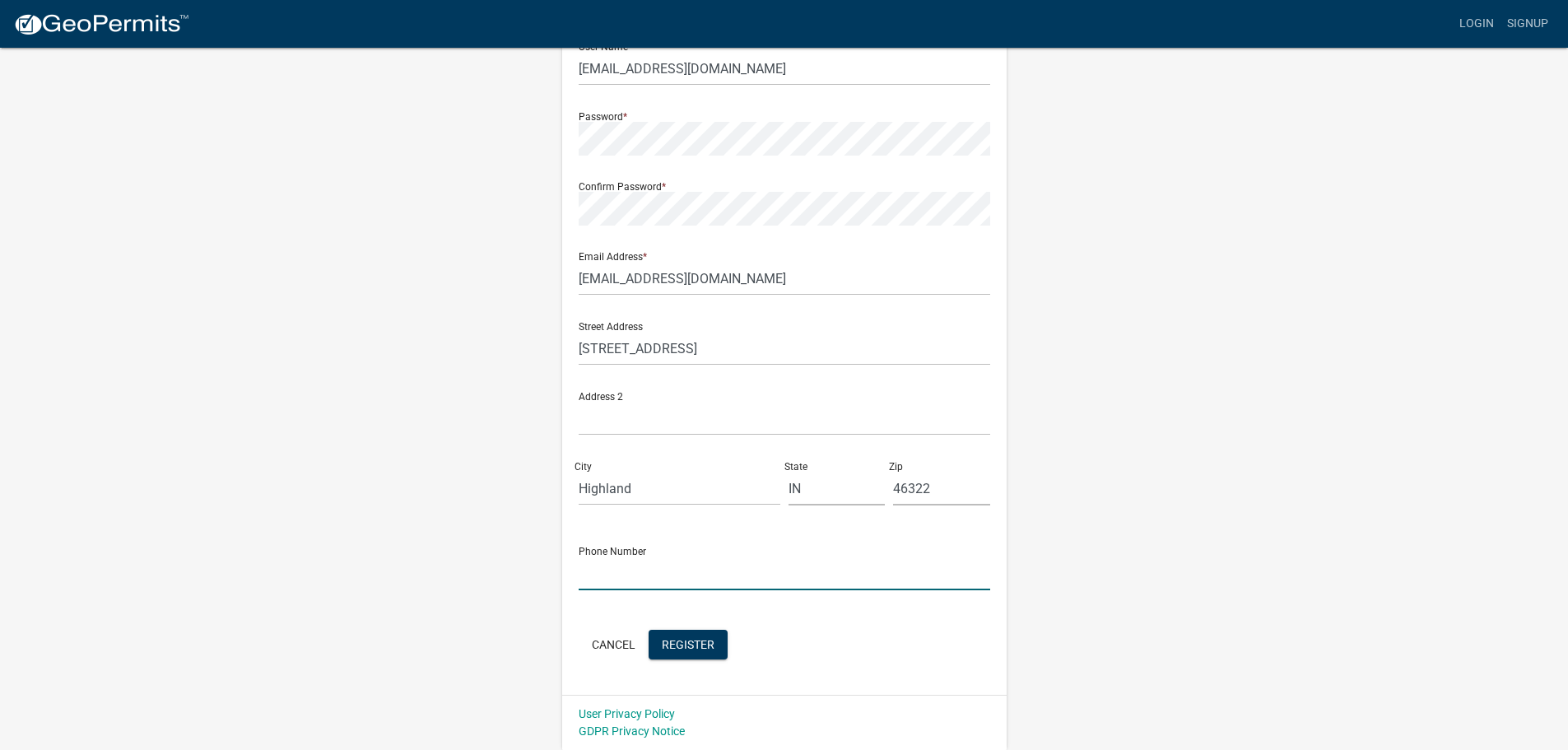
click at [657, 582] on input "text" at bounding box center [784, 573] width 411 height 34
type input "[PHONE_NUMBER]"
click at [534, 620] on div "Register New User Full Name * [PERSON_NAME] User Name * [EMAIL_ADDRESS][DOMAIN_…" at bounding box center [784, 309] width 938 height 881
click at [701, 650] on span "Register" at bounding box center [688, 644] width 53 height 13
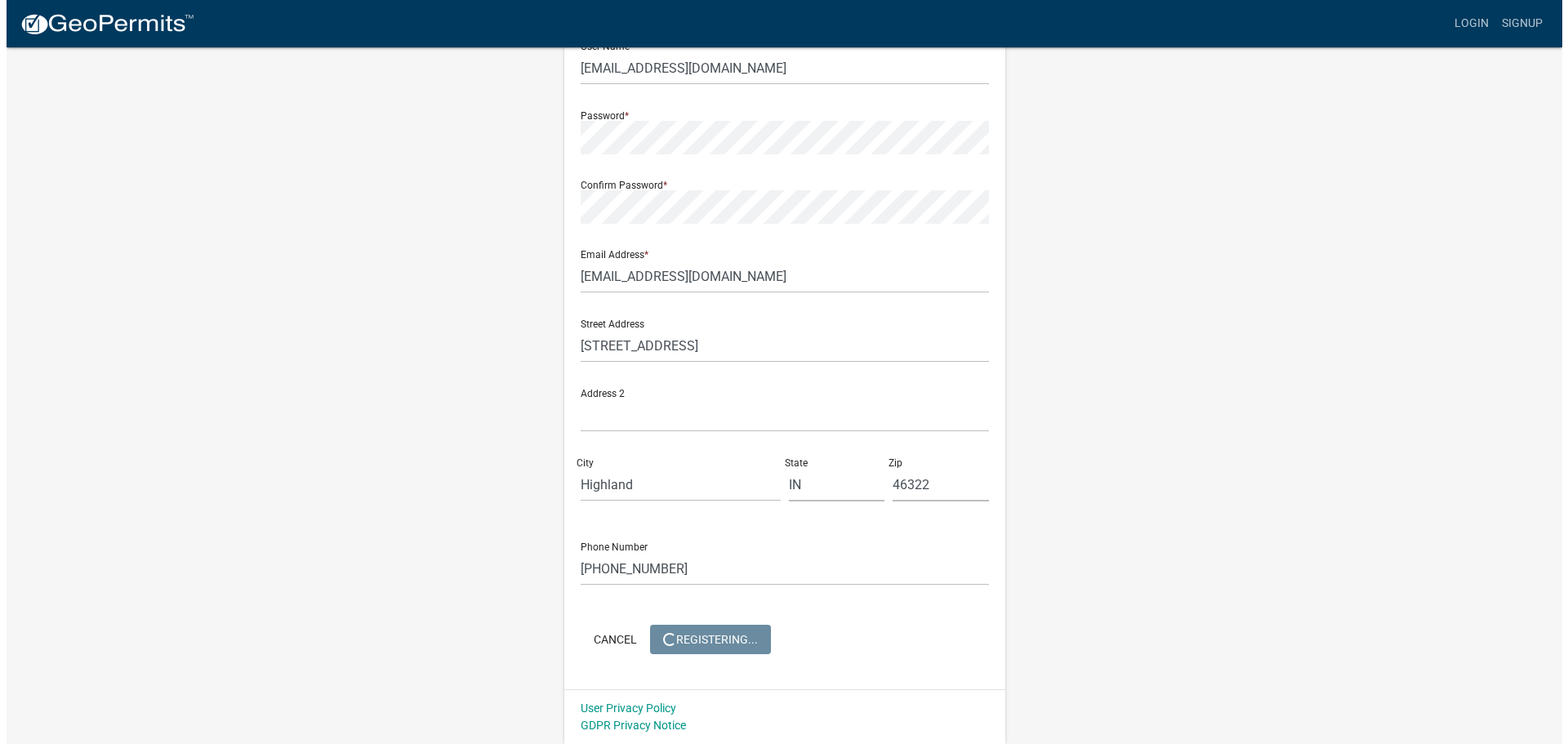
scroll to position [0, 0]
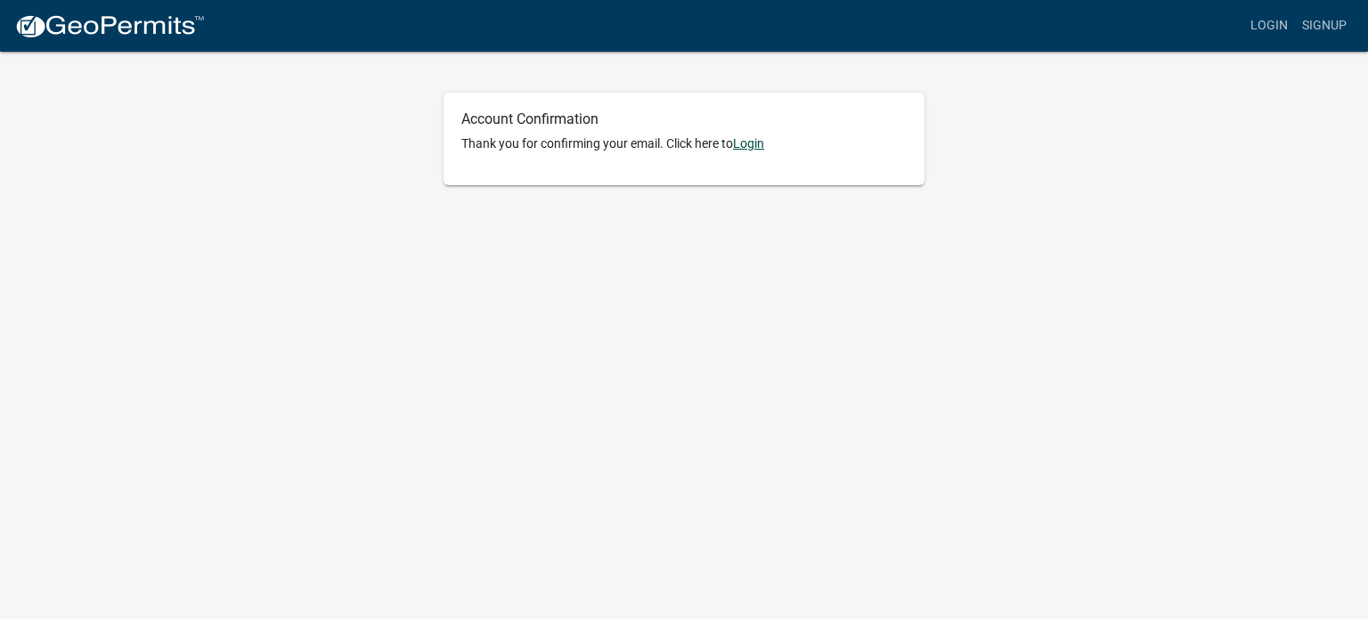
click at [763, 141] on link "Login" at bounding box center [748, 143] width 31 height 14
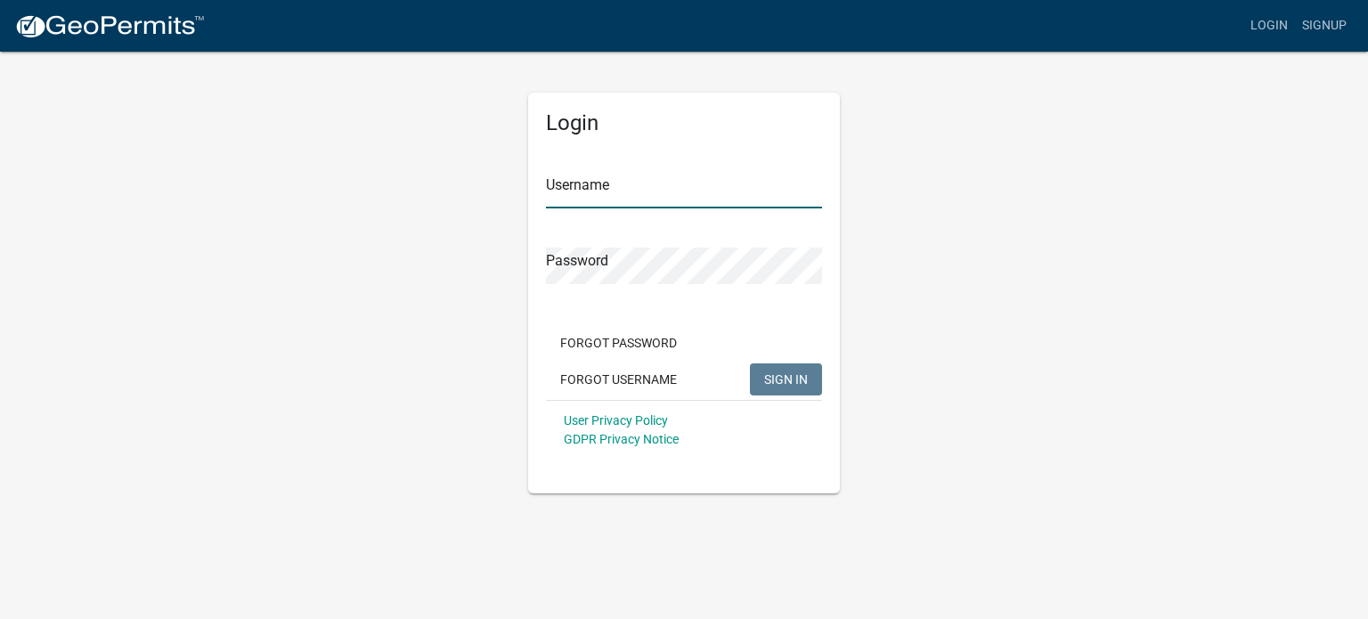
type input "[EMAIL_ADDRESS][DOMAIN_NAME]"
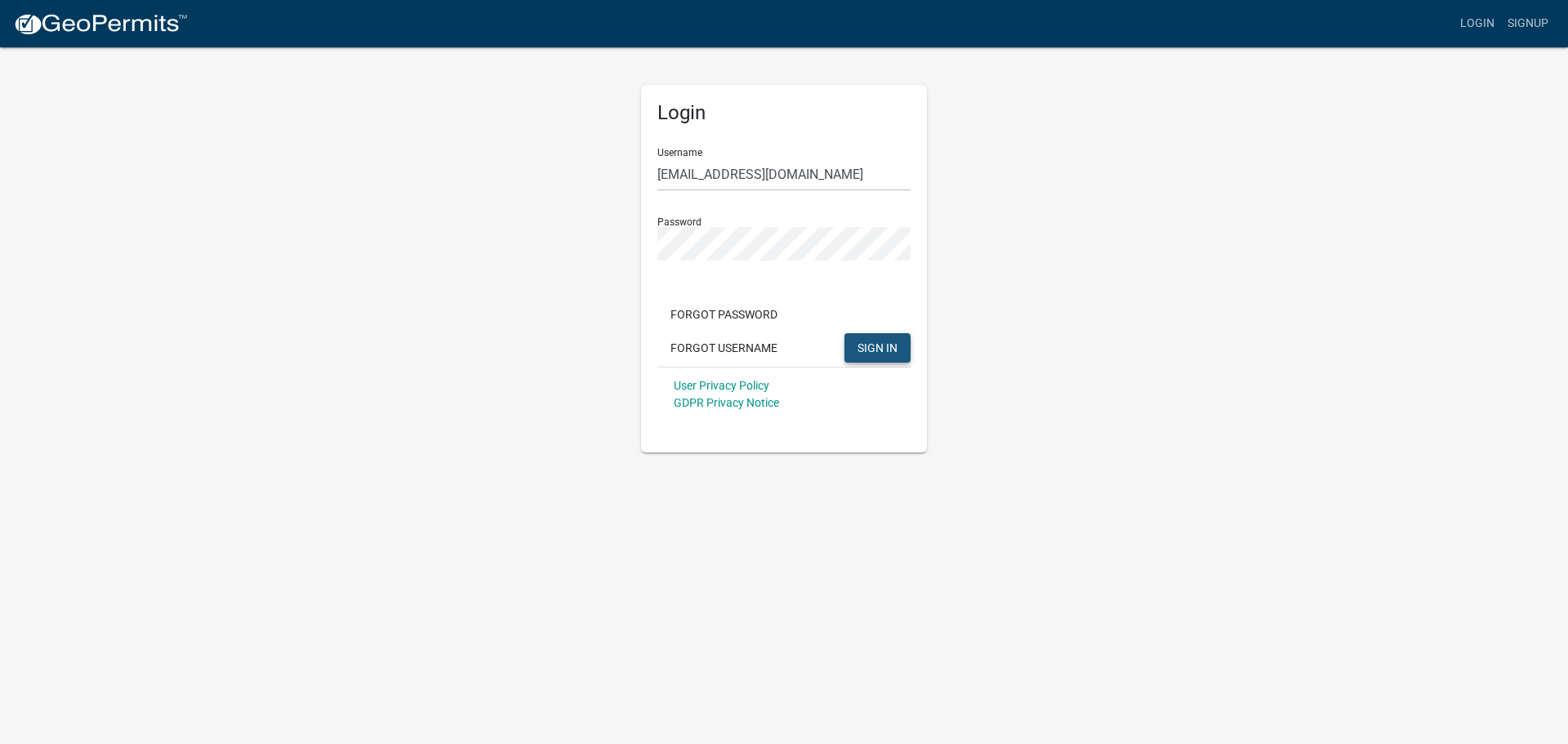
click at [884, 342] on span "SIGN IN" at bounding box center [878, 347] width 40 height 13
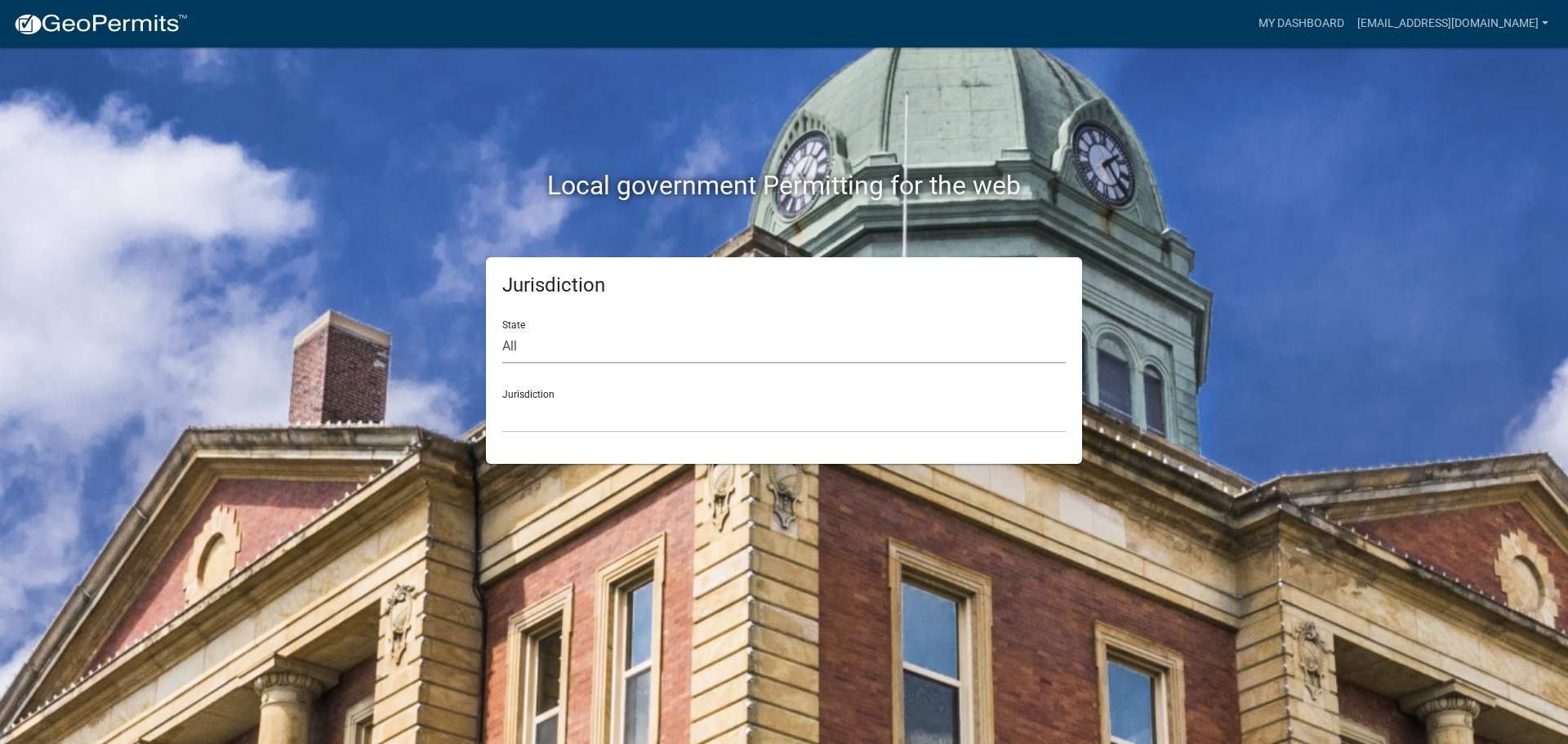
click at [555, 341] on select "All [US_STATE] [US_STATE] [US_STATE] [US_STATE] [US_STATE] [US_STATE] [US_STATE…" at bounding box center [784, 347] width 563 height 34
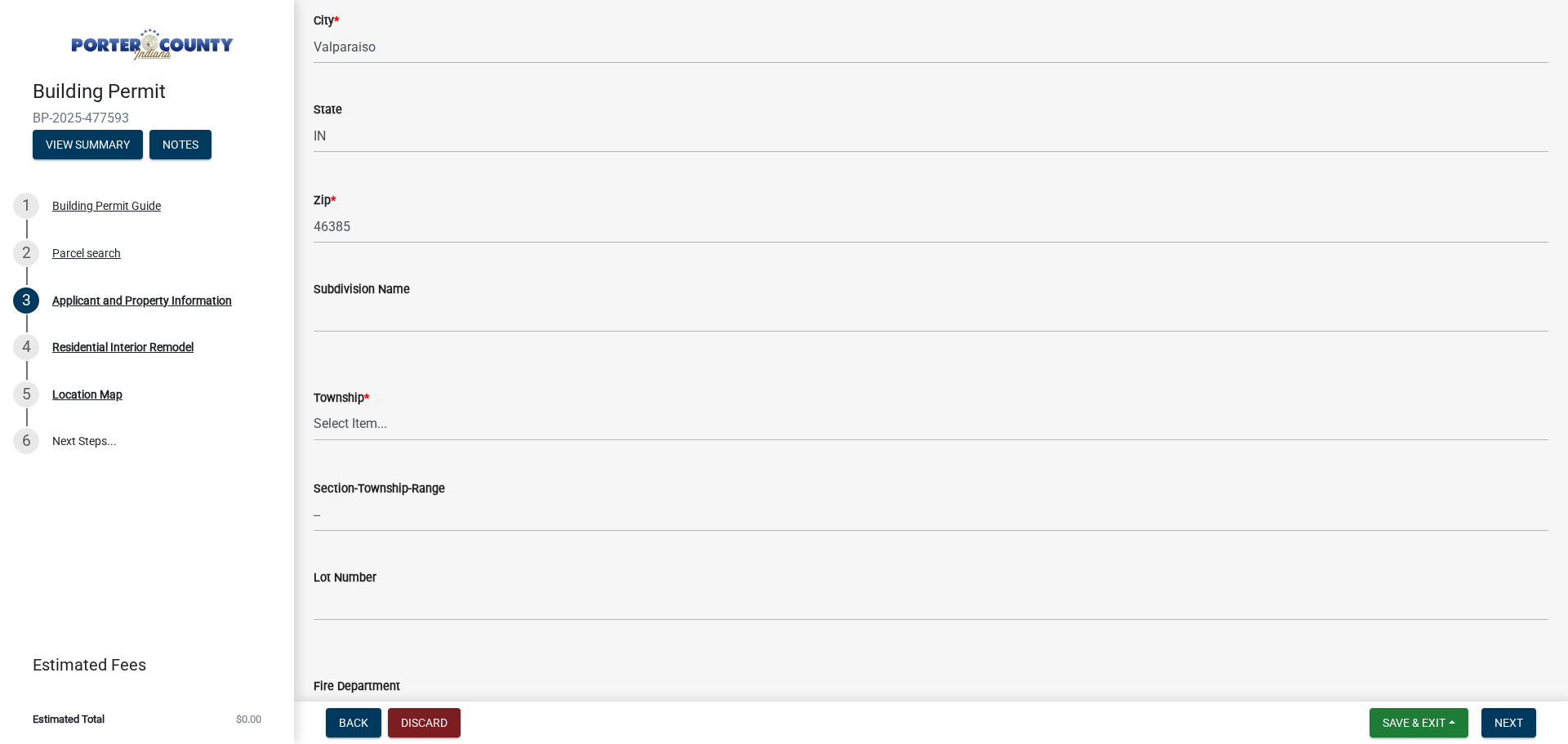
scroll to position [408, 0]
click at [439, 414] on select "Select Item... [PERSON_NAME][GEOGRAPHIC_DATA] [PERSON_NAME][GEOGRAPHIC_DATA] [G…" at bounding box center [931, 423] width 1235 height 34
click at [506, 394] on div "Township *" at bounding box center [931, 396] width 1235 height 19
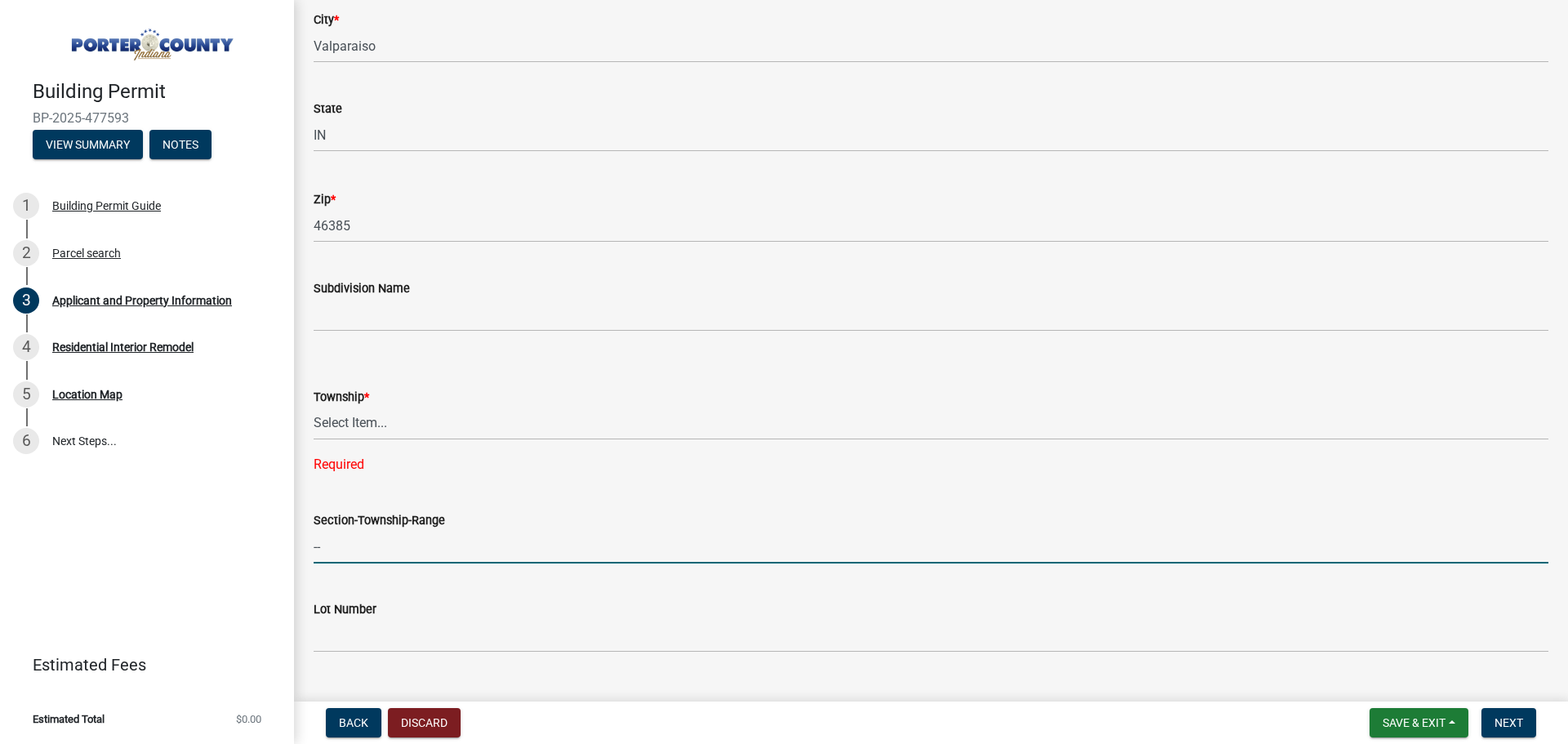
click at [380, 544] on input "--" at bounding box center [931, 547] width 1235 height 34
click at [372, 421] on select "Select Item... [PERSON_NAME][GEOGRAPHIC_DATA] [PERSON_NAME][GEOGRAPHIC_DATA] [G…" at bounding box center [931, 423] width 1235 height 34
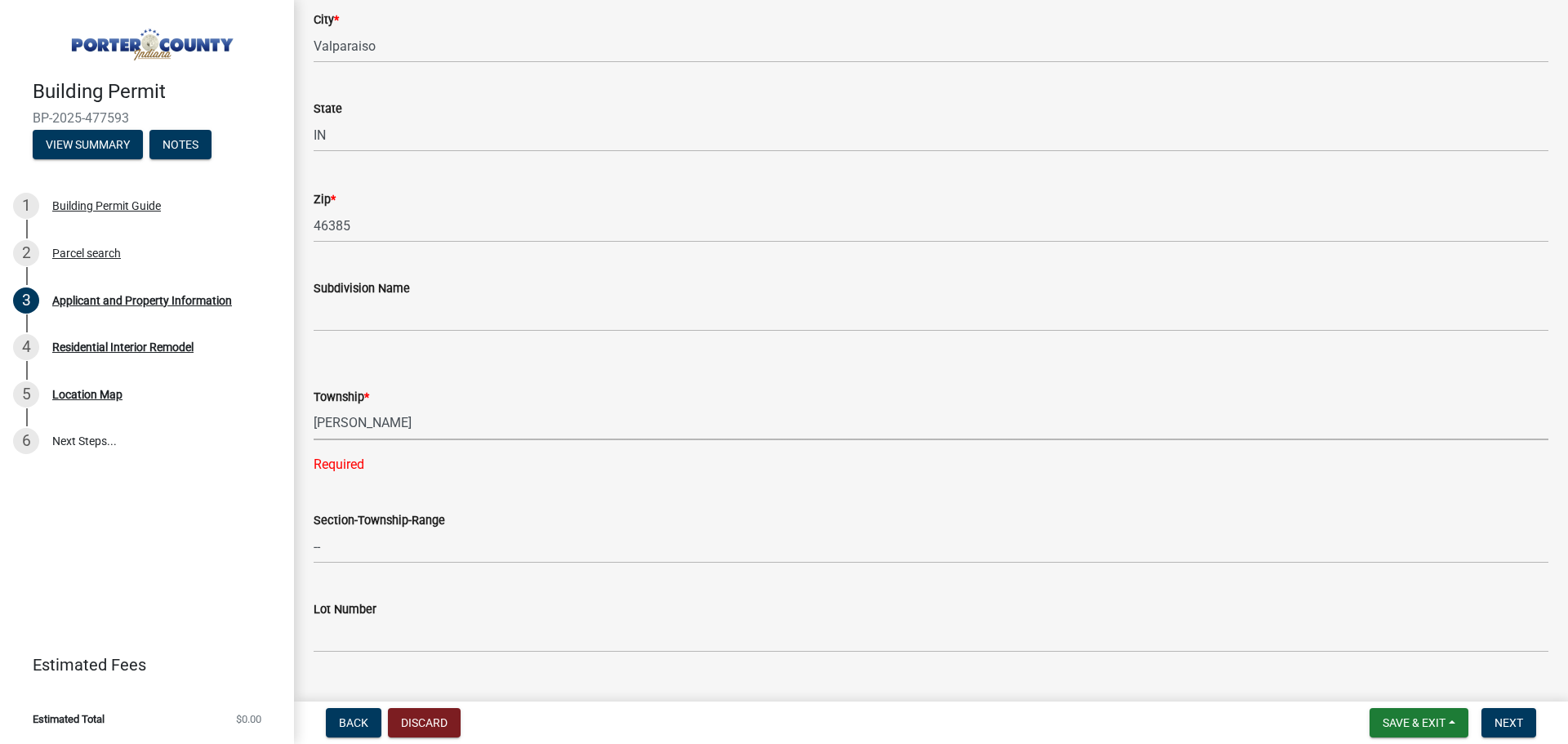
click at [314, 406] on select "Select Item... [PERSON_NAME][GEOGRAPHIC_DATA] [PERSON_NAME][GEOGRAPHIC_DATA] [G…" at bounding box center [931, 423] width 1235 height 34
select select "eebc071e-620a-4db8-83e9-cb6b194c67e9"
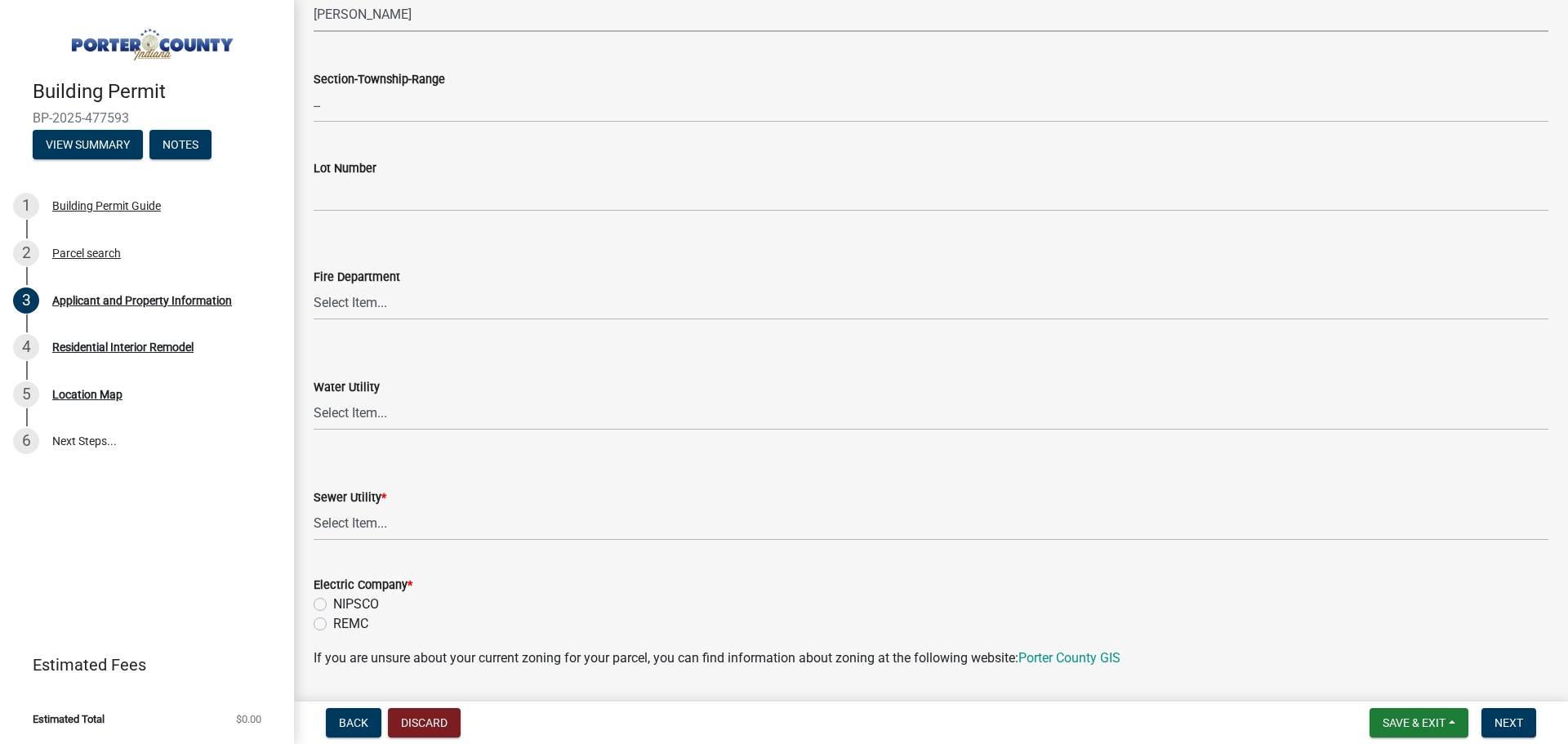
scroll to position [898, 0]
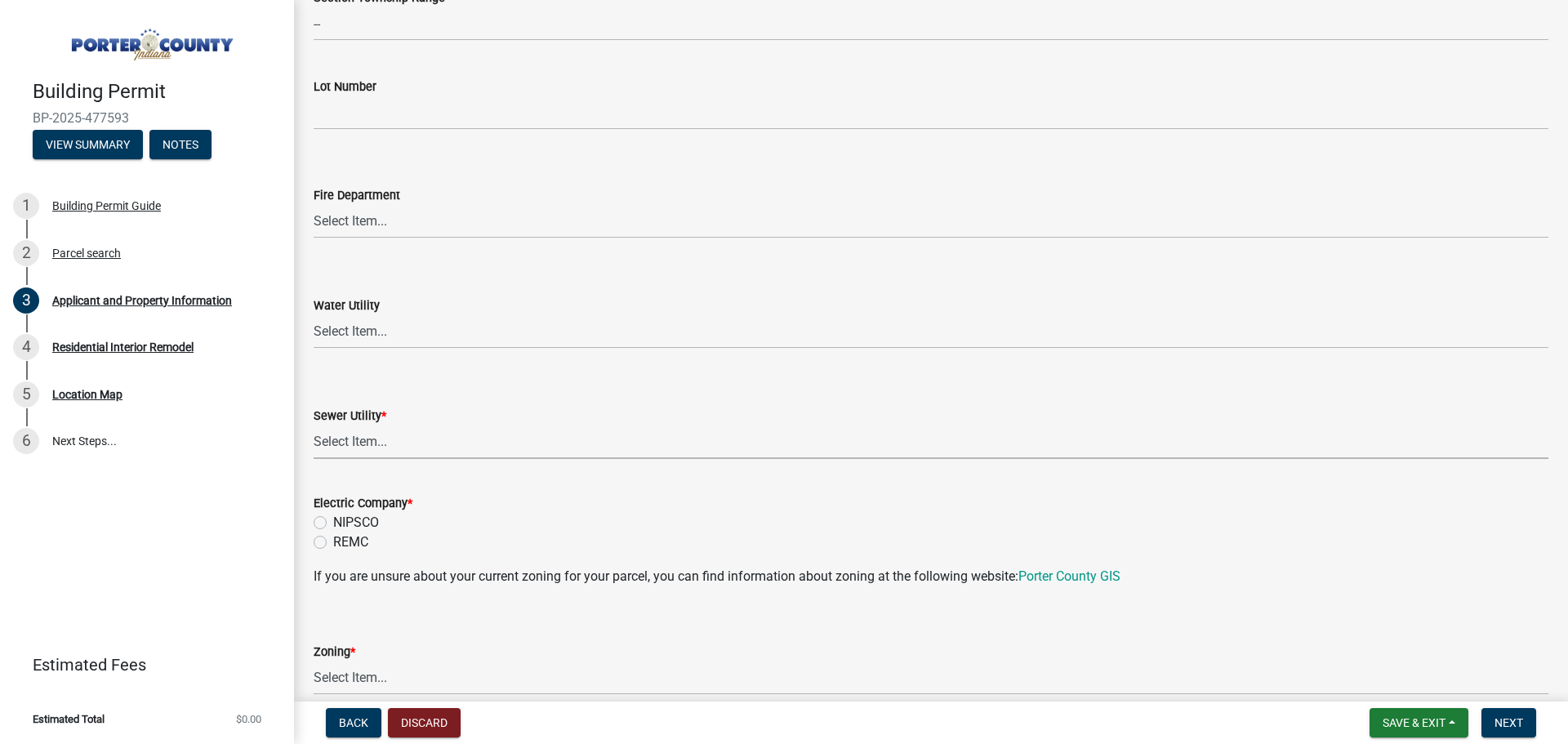
click at [380, 443] on select "Select Item... Aqua Indiana Inc Damon Run Falling Waters Lake Eliza - LEACD Nat…" at bounding box center [931, 442] width 1235 height 34
click at [314, 426] on select "Select Item... Aqua Indiana Inc Damon Run Falling Waters Lake Eliza - LEACD Nat…" at bounding box center [931, 442] width 1235 height 34
select select "c796f995-08fe-487b-a20e-70ab553361d3"
click at [333, 520] on label "NIPSCO" at bounding box center [356, 522] width 46 height 19
click at [333, 520] on input "NIPSCO" at bounding box center [339, 518] width 11 height 11
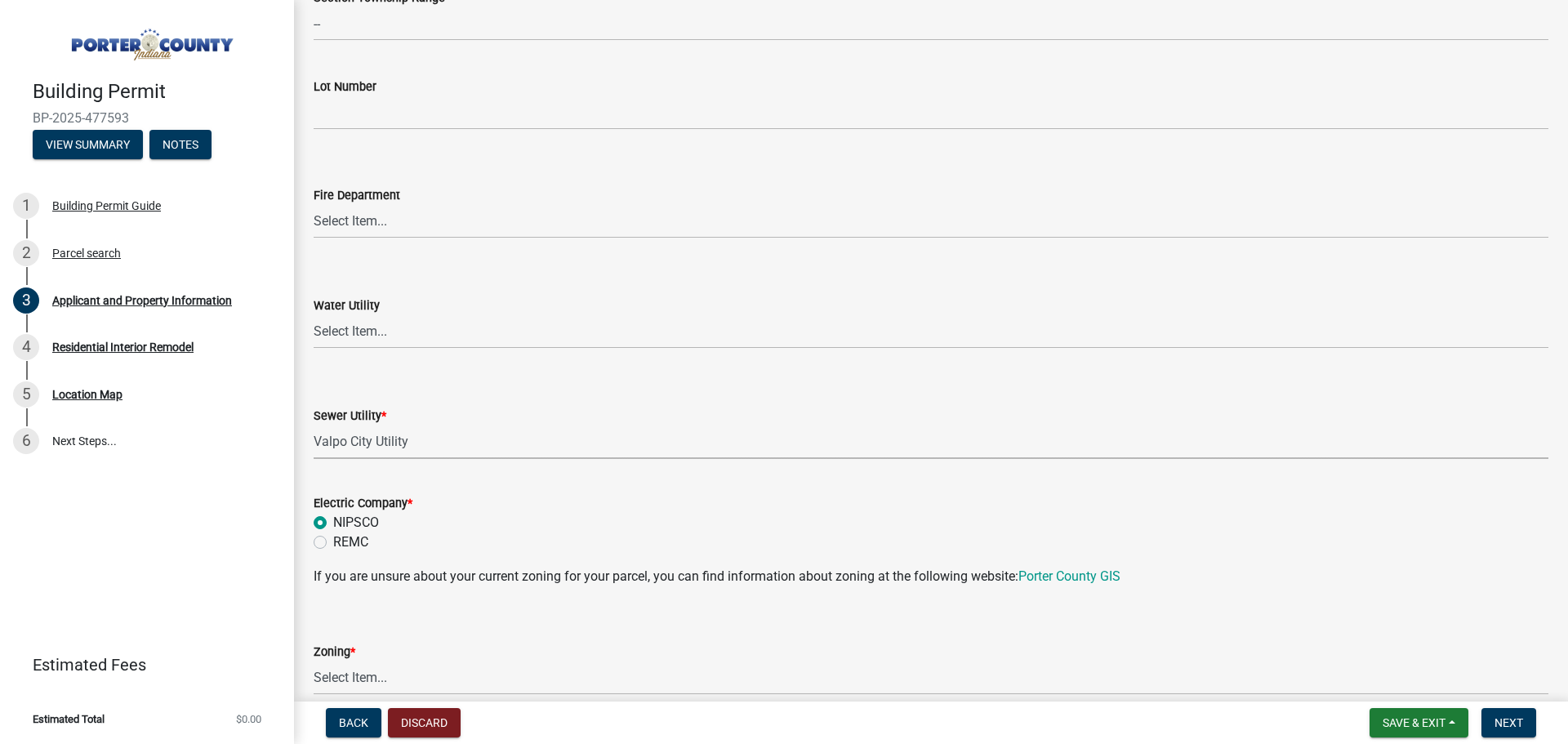
radio input "true"
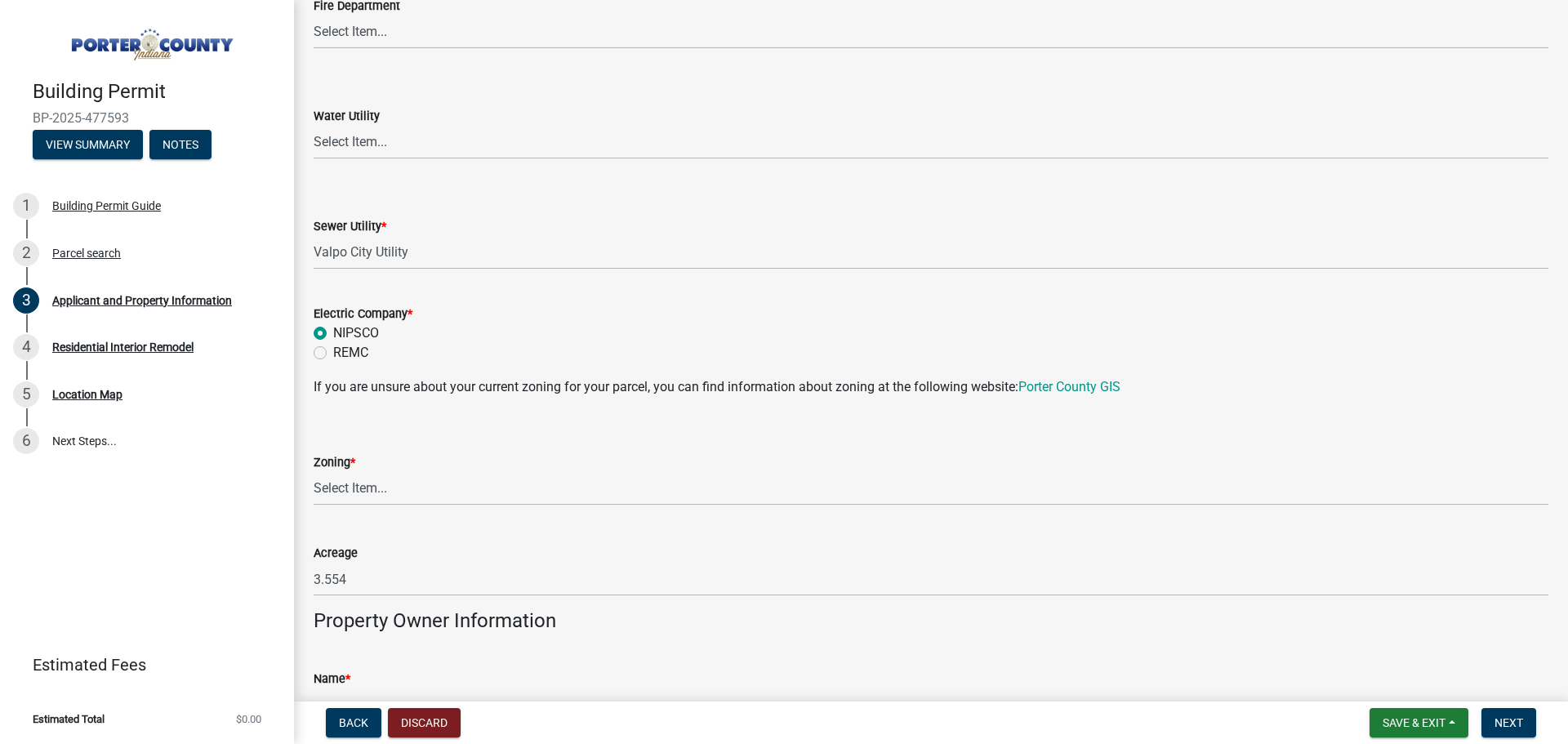
scroll to position [1144, 0]
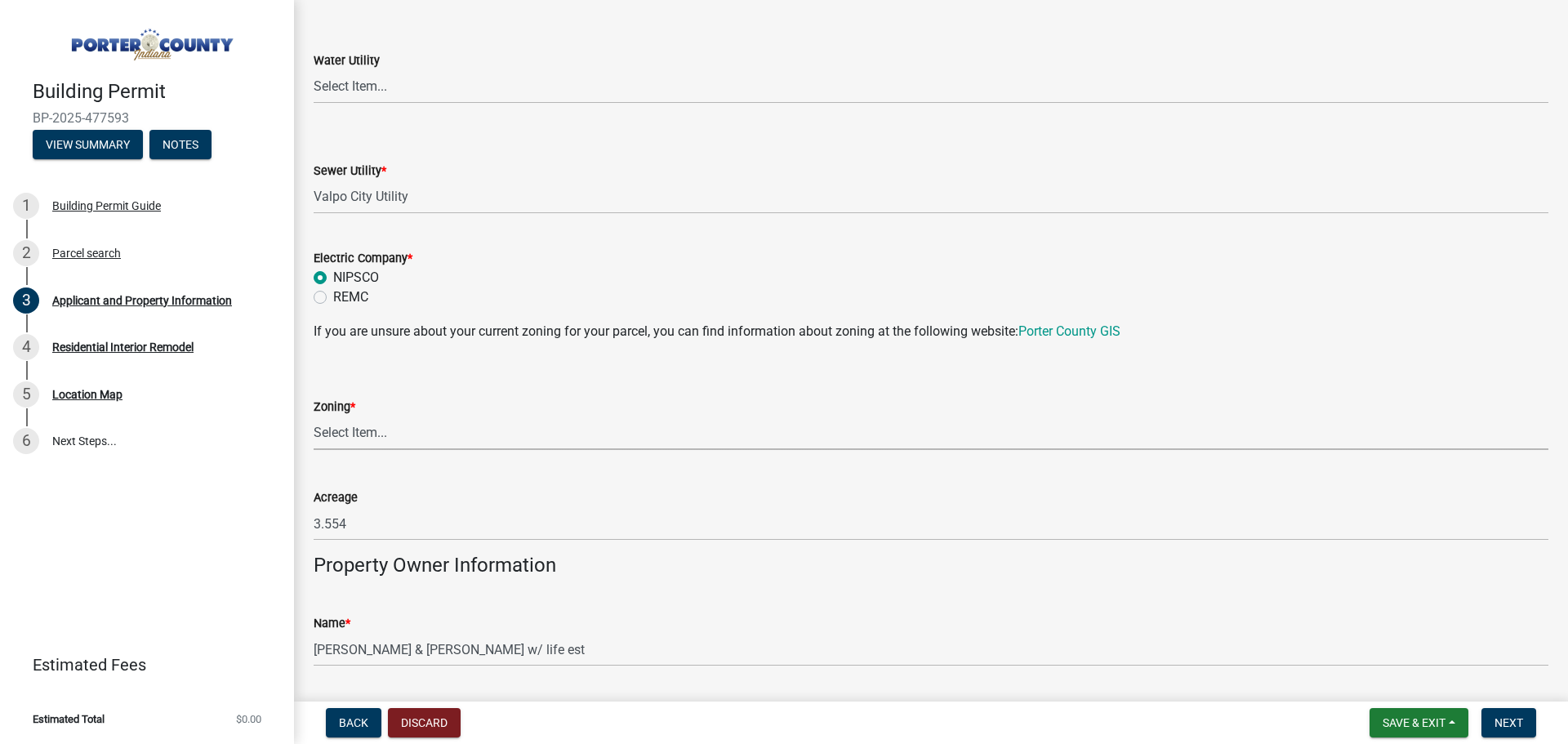
click at [389, 424] on select "Select Item... A1 A2 CH CM CN I1 I2 I3 IN MP OT P1 P2 PUD R1 R2 R3 R4 RL RR" at bounding box center [931, 433] width 1235 height 34
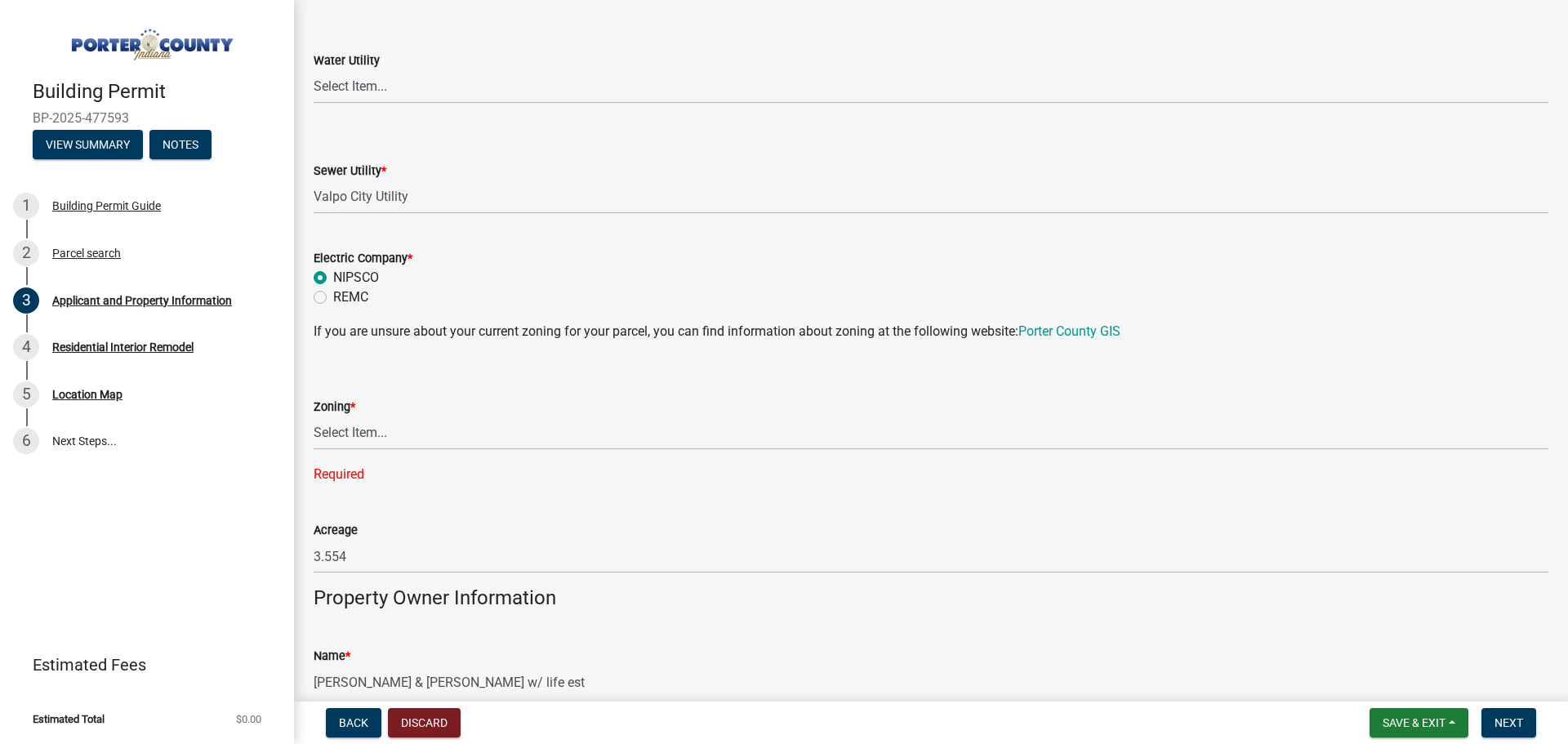
click at [420, 474] on wm-data-entity-input-list "Property Location Information Parcel Number 640915100008000003 Legal Descriptio…" at bounding box center [931, 390] width 1235 height 2884
click at [1079, 332] on link "Porter County GIS" at bounding box center [1069, 331] width 102 height 16
click at [370, 435] on select "Select Item... A1 A2 CH CM CN I1 I2 I3 IN MP OT P1 P2 PUD R1 R2 R3 R4 RL RR" at bounding box center [931, 433] width 1235 height 34
click at [314, 416] on select "Select Item... A1 A2 CH CM CN I1 I2 I3 IN MP OT P1 P2 PUD R1 R2 R3 R4 RL RR" at bounding box center [931, 433] width 1235 height 34
select select "80419f04-909b-4553-b8ea-4a8135098198"
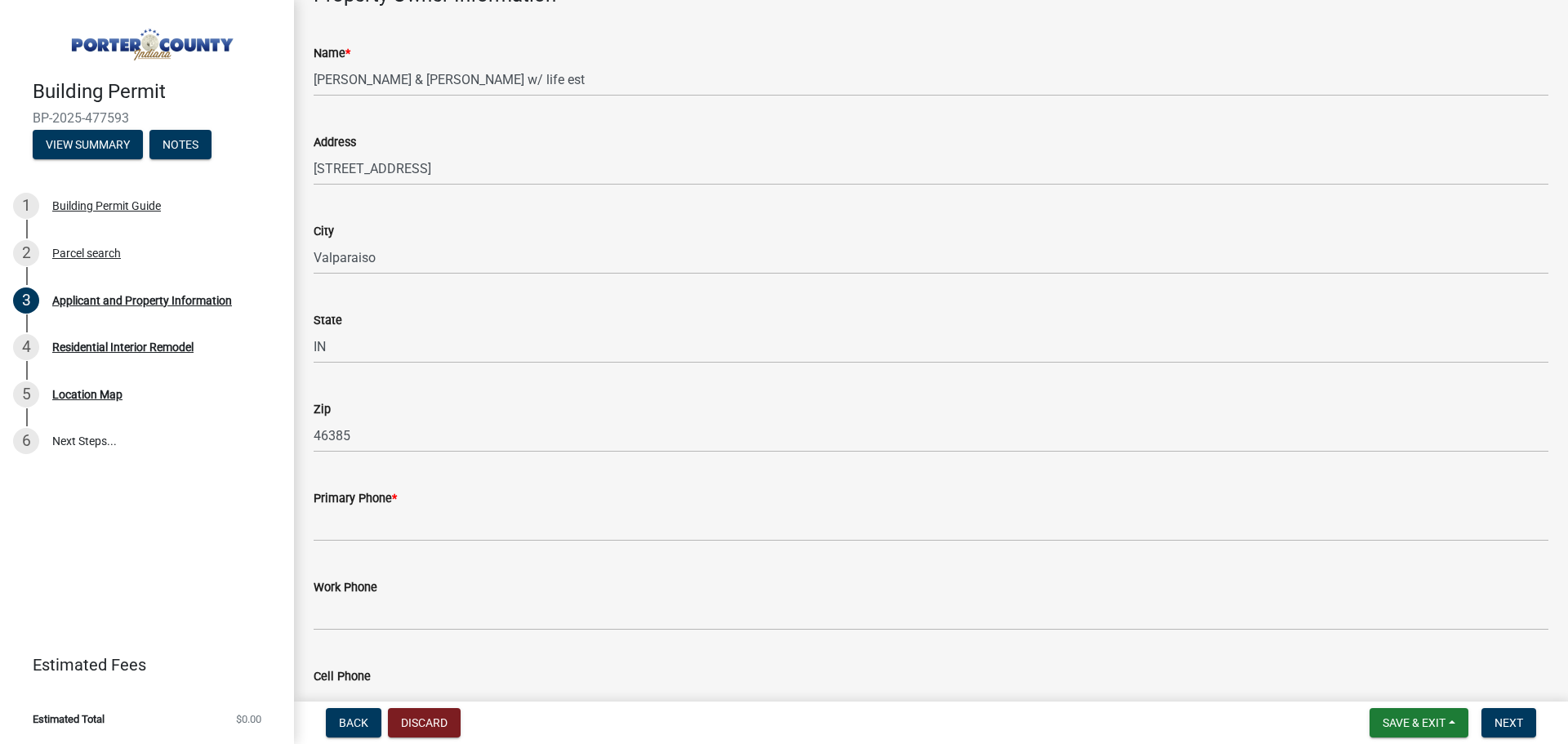
scroll to position [1716, 0]
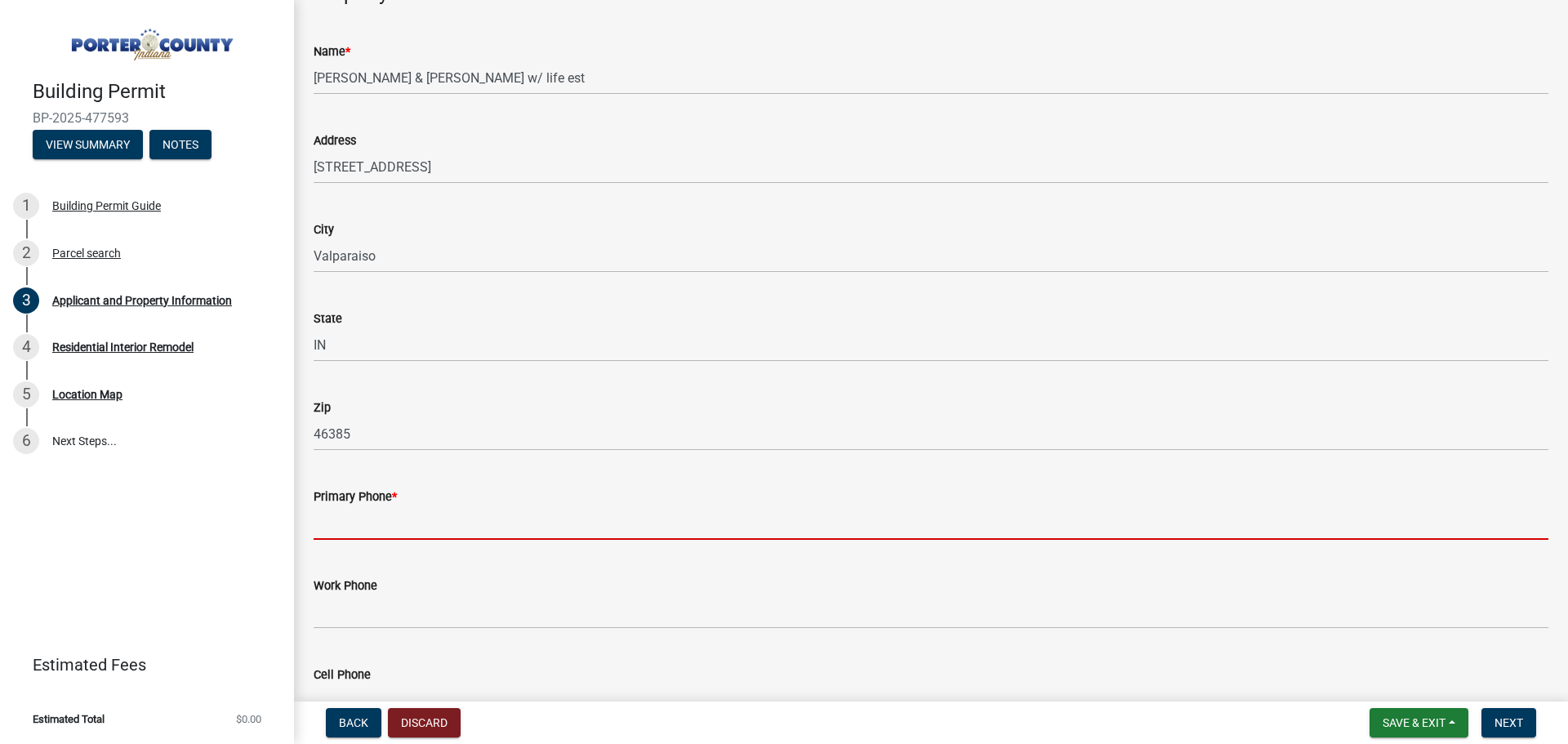
click at [399, 526] on input "Primary Phone *" at bounding box center [931, 523] width 1235 height 34
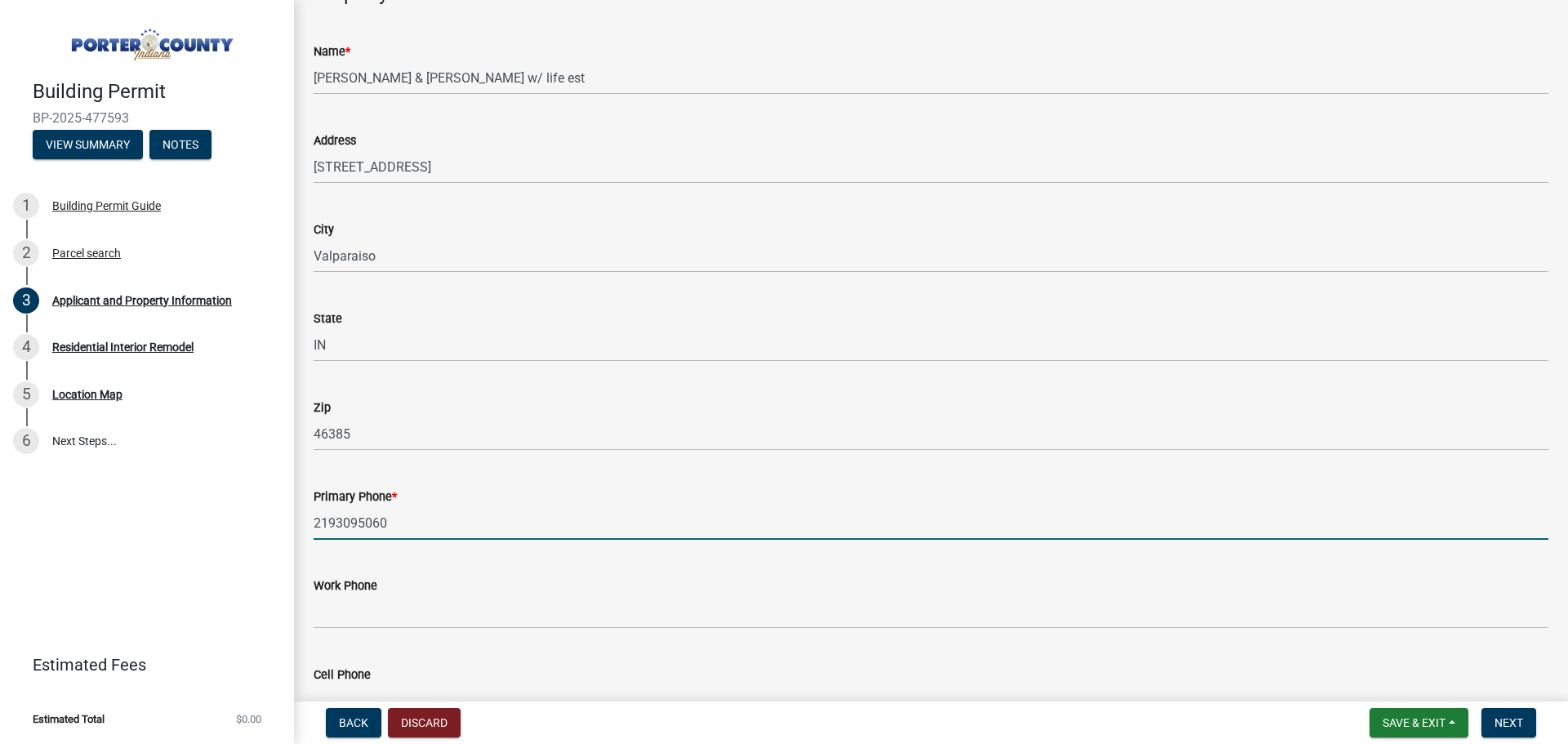
type input "2193095060"
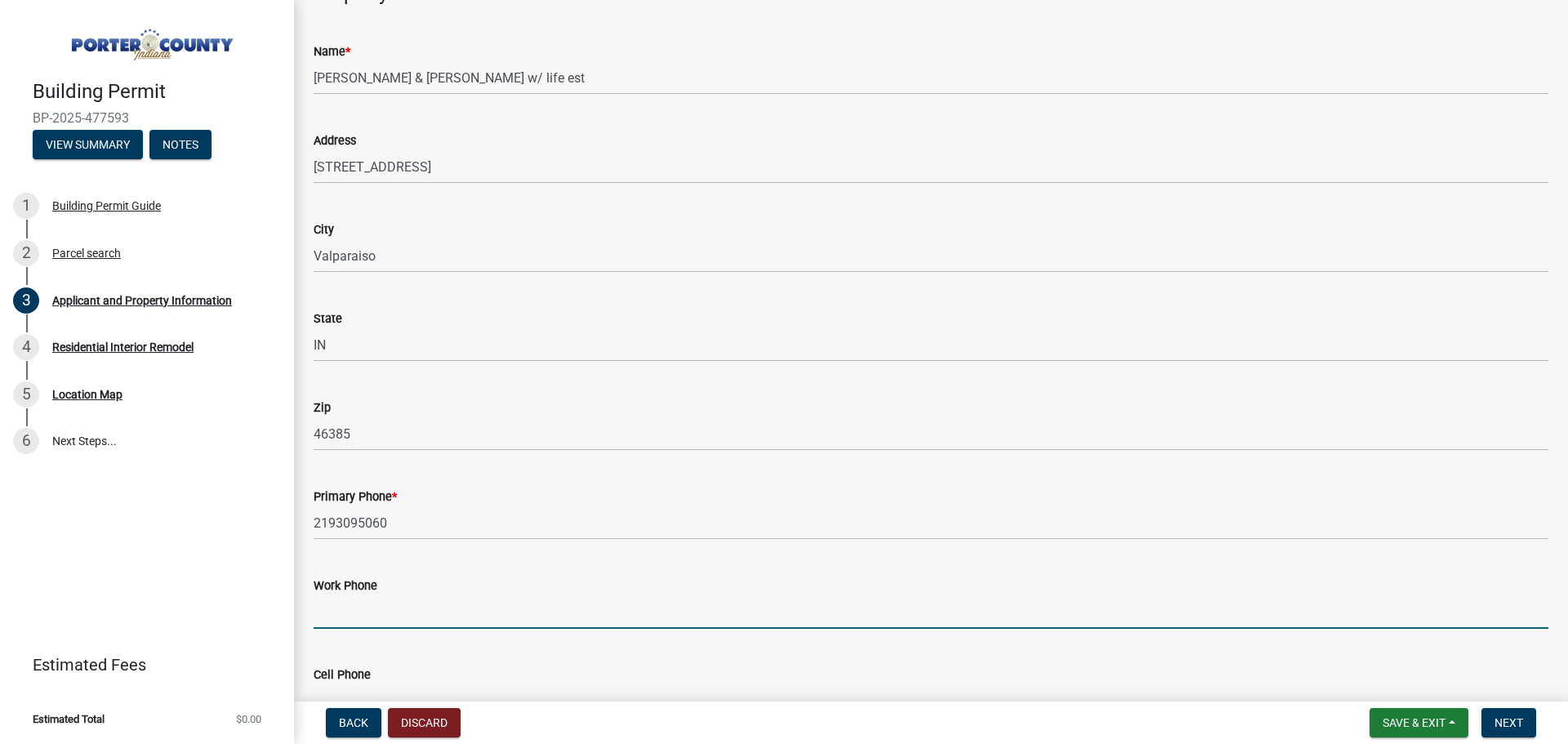
click at [403, 625] on input "Work Phone" at bounding box center [931, 612] width 1235 height 34
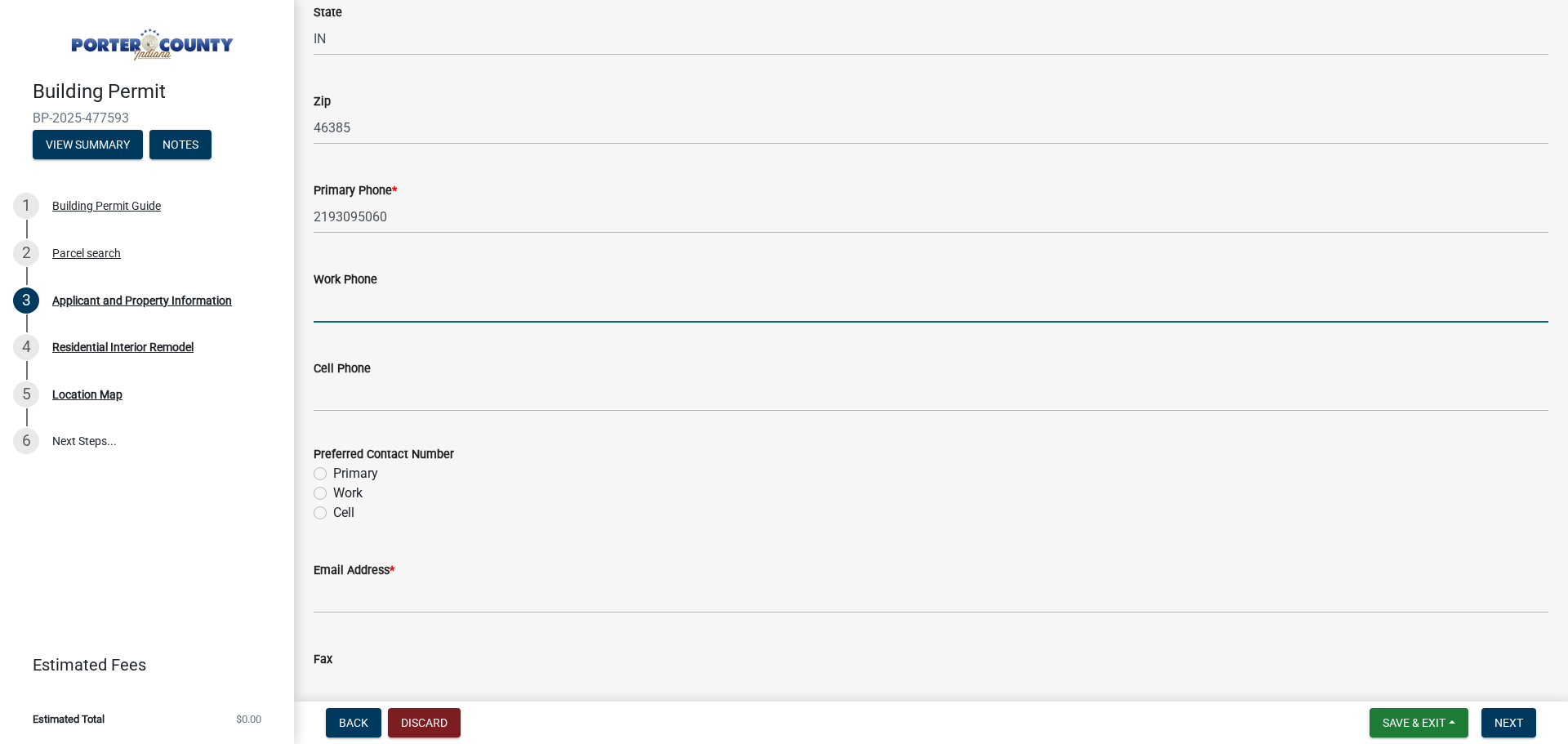
scroll to position [2042, 0]
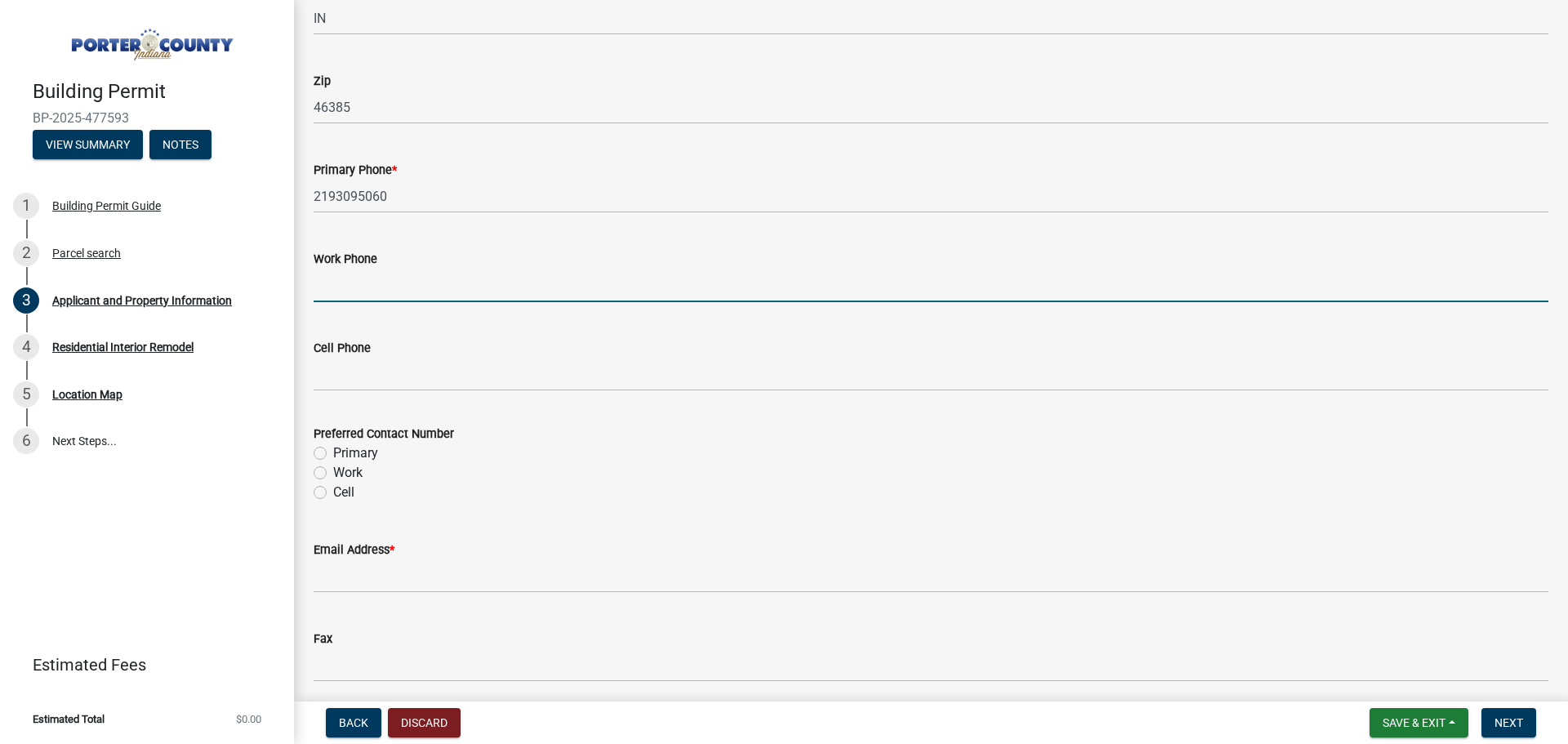
click at [333, 456] on label "Primary" at bounding box center [355, 452] width 45 height 19
click at [333, 454] on input "Primary" at bounding box center [339, 449] width 11 height 11
radio input "true"
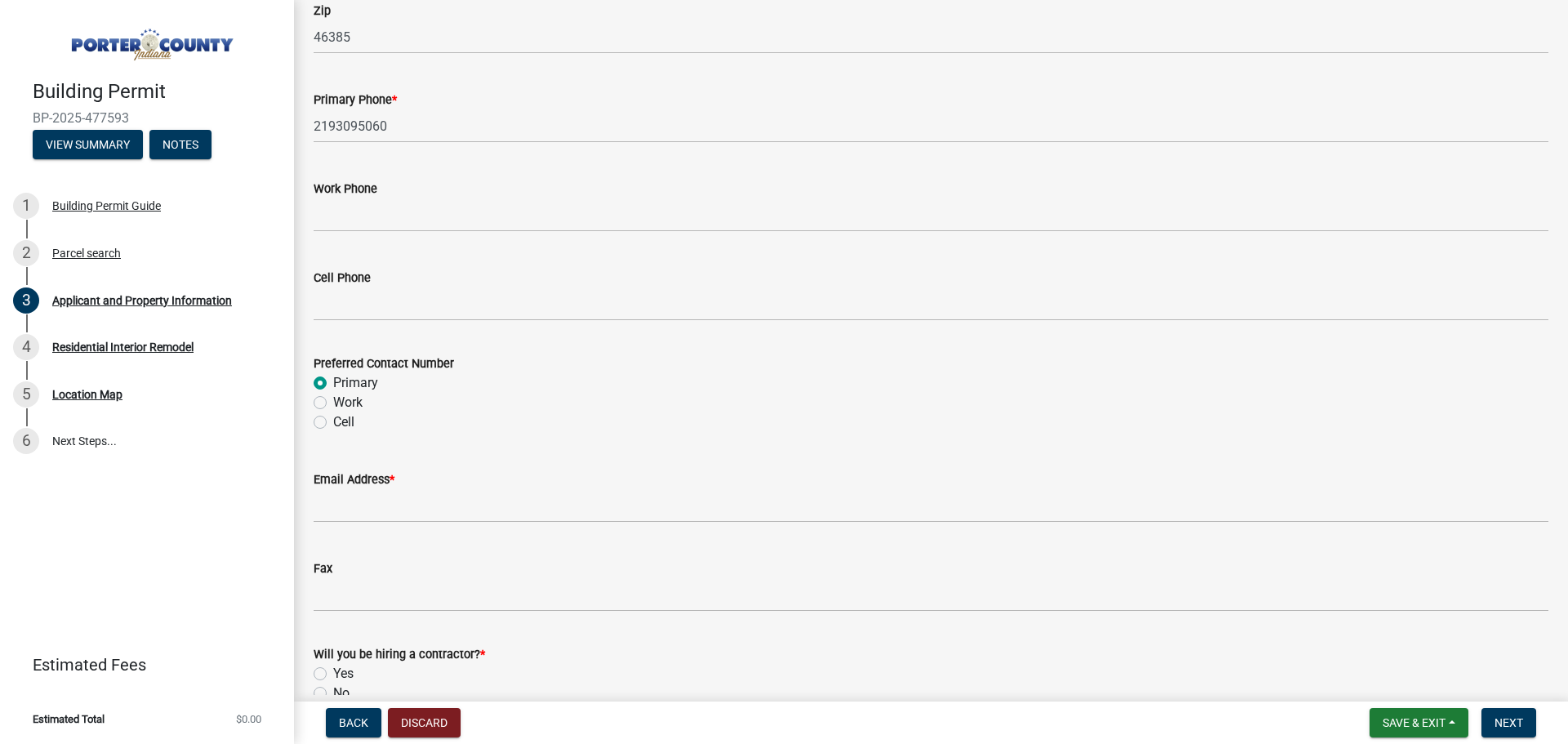
scroll to position [2205, 0]
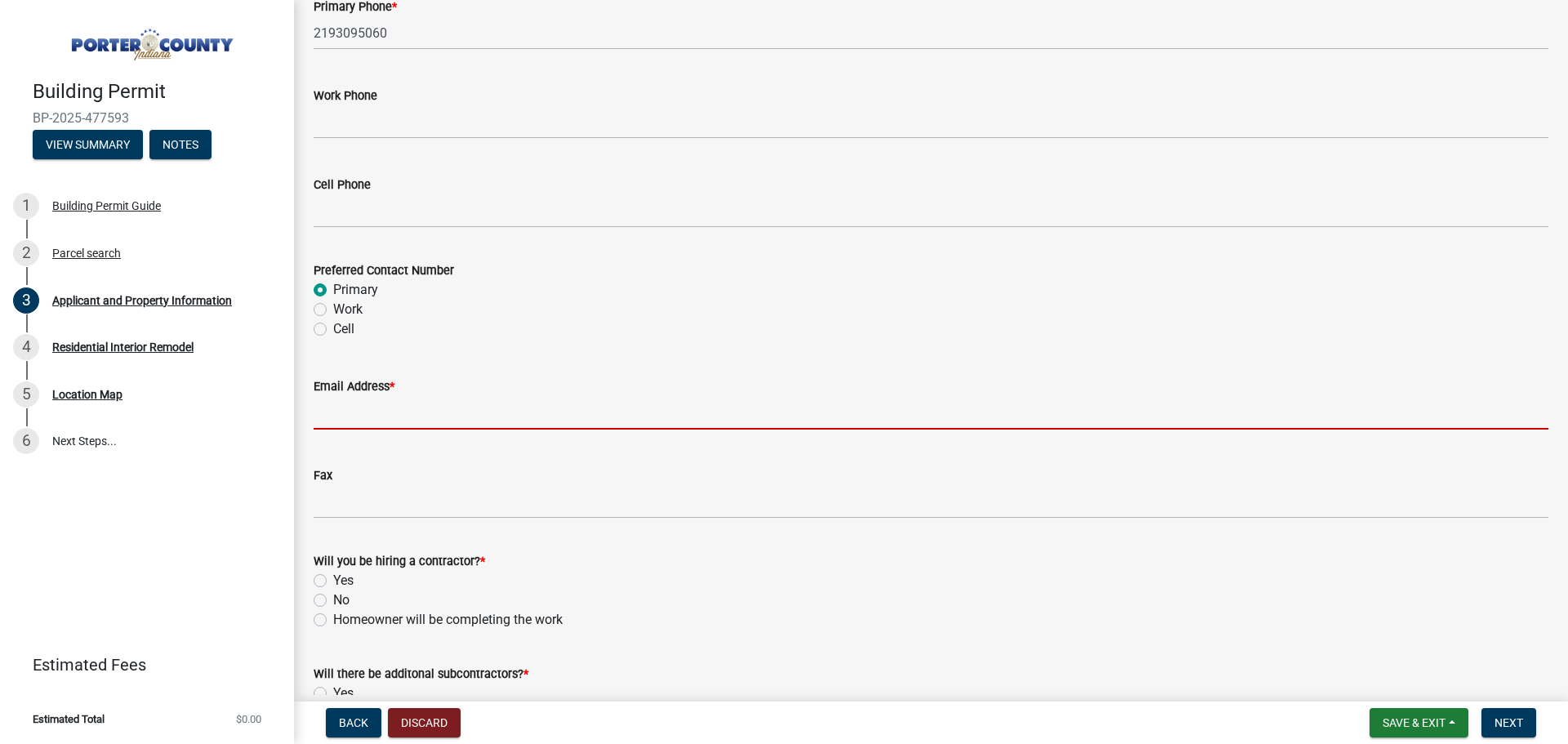
click at [361, 415] on input "Email Address *" at bounding box center [931, 413] width 1235 height 34
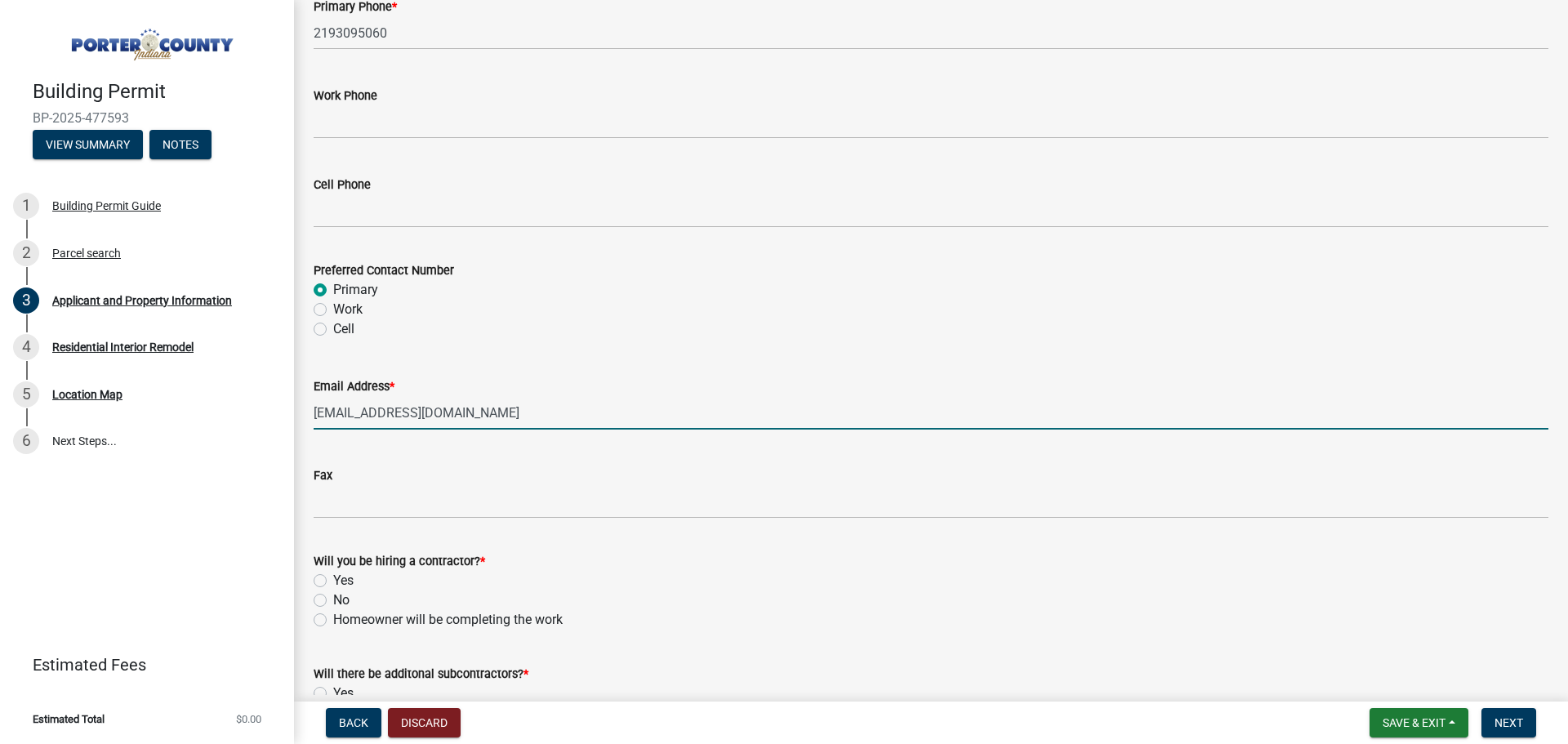
type input "188@sandjstorageunits.com"
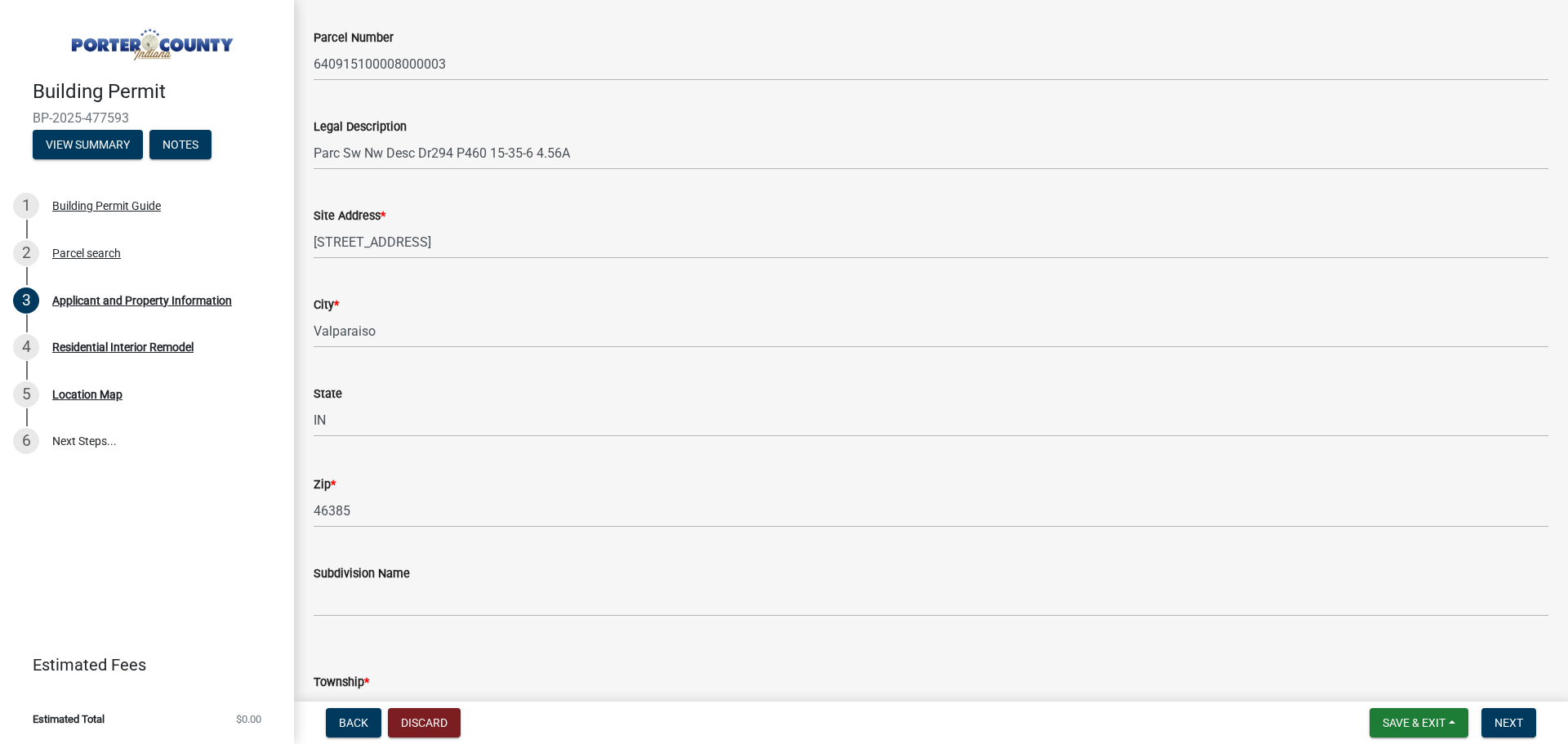
scroll to position [0, 0]
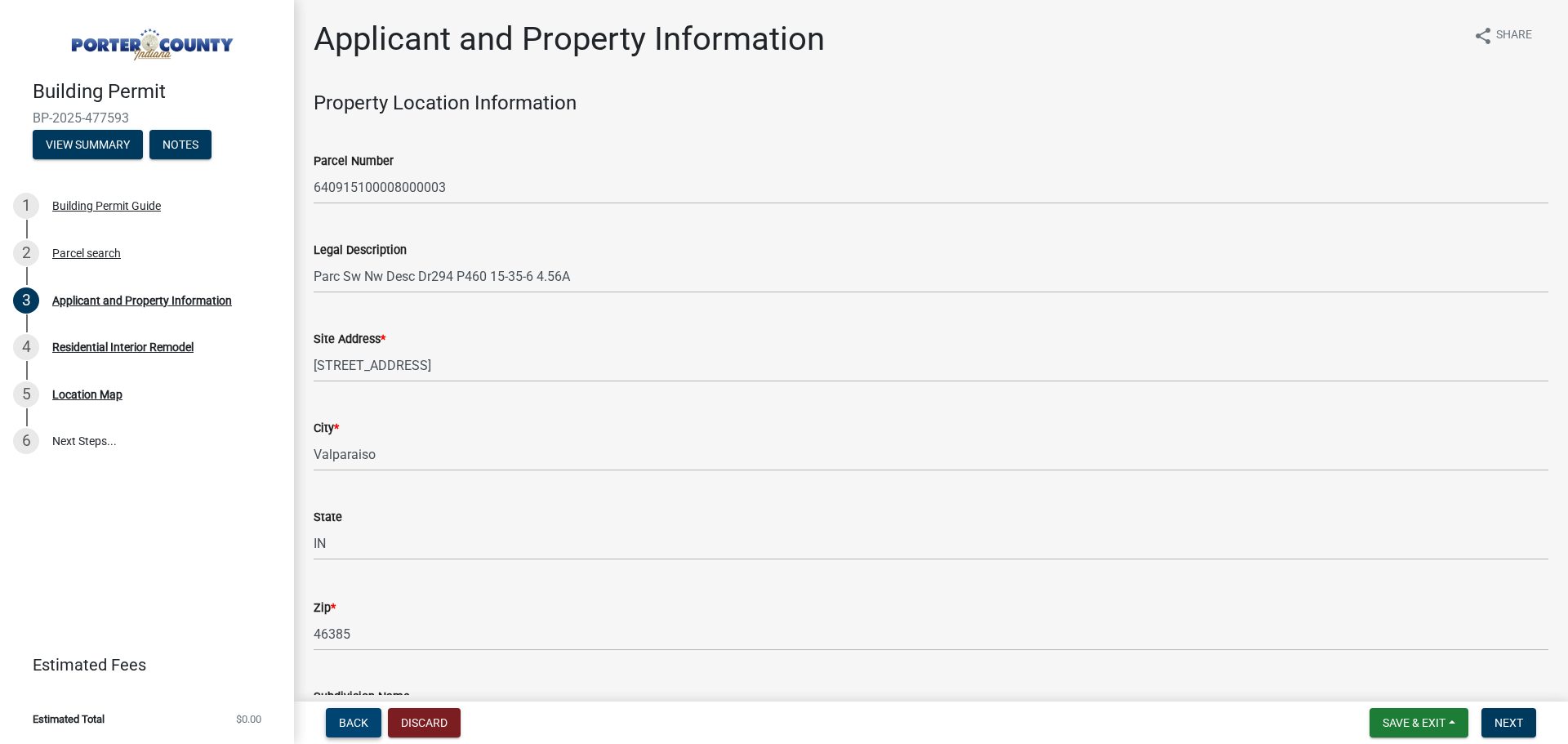
click at [354, 727] on span "Back" at bounding box center [353, 723] width 29 height 13
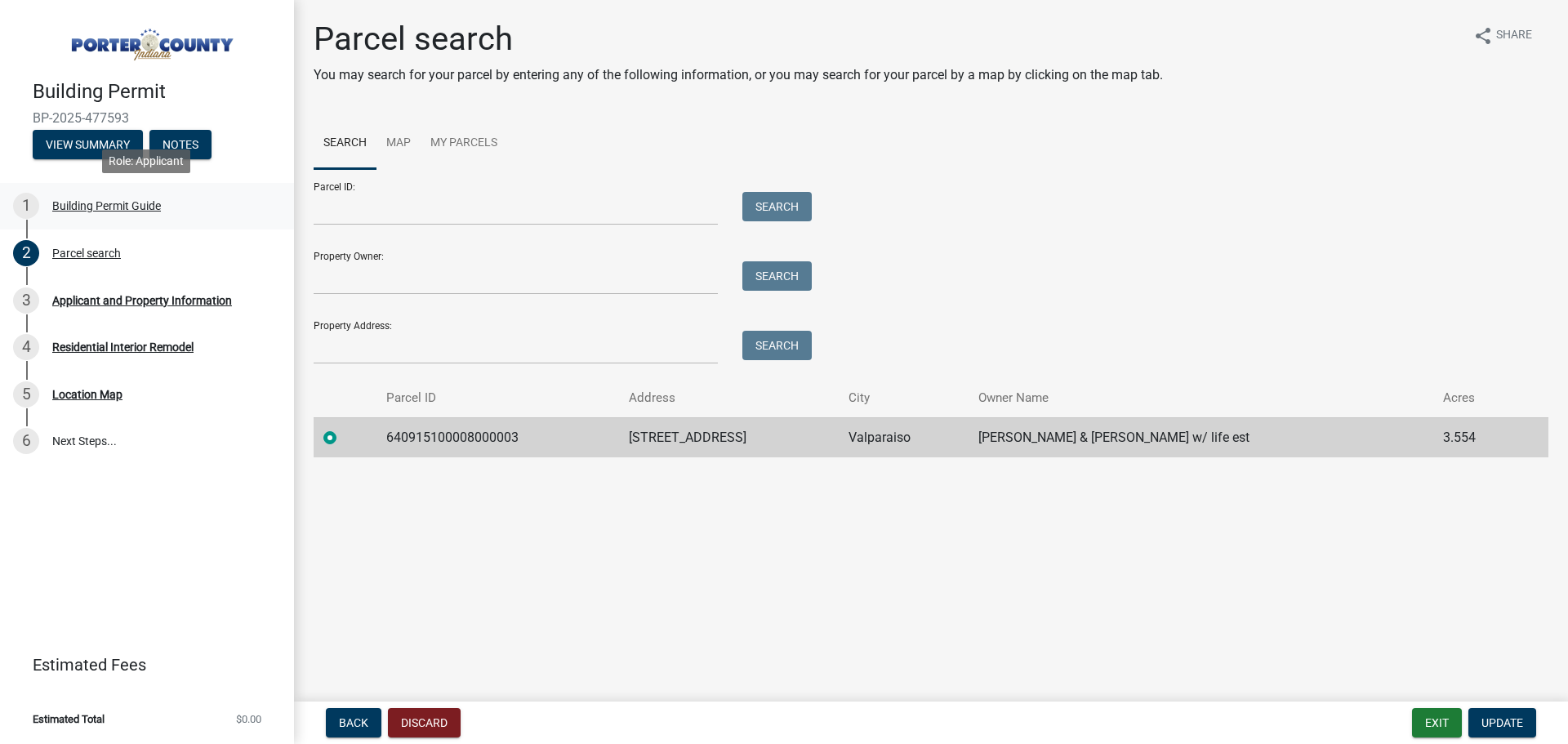
click at [116, 205] on div "Building Permit Guide" at bounding box center [106, 205] width 108 height 11
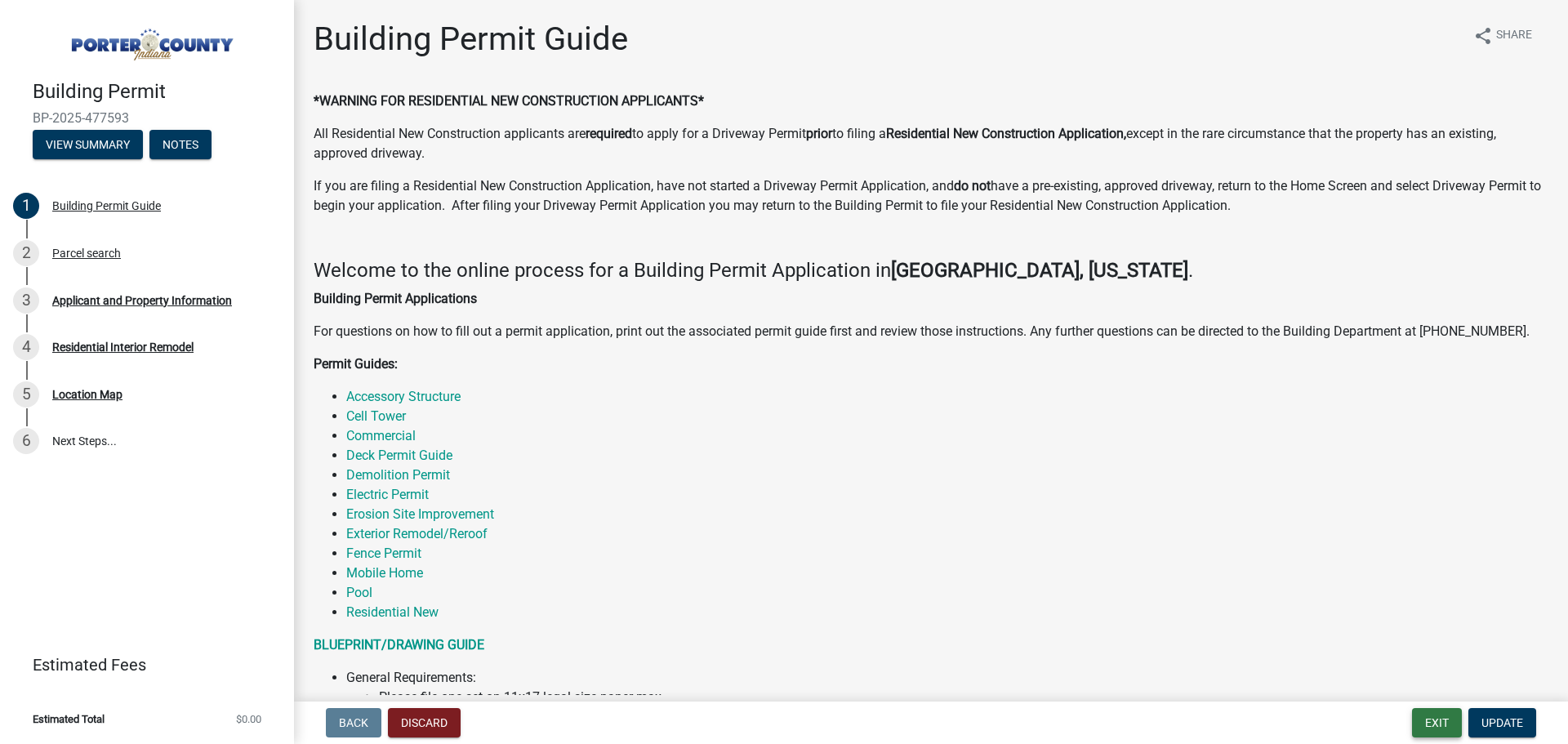
click at [1427, 716] on button "Exit" at bounding box center [1437, 723] width 50 height 29
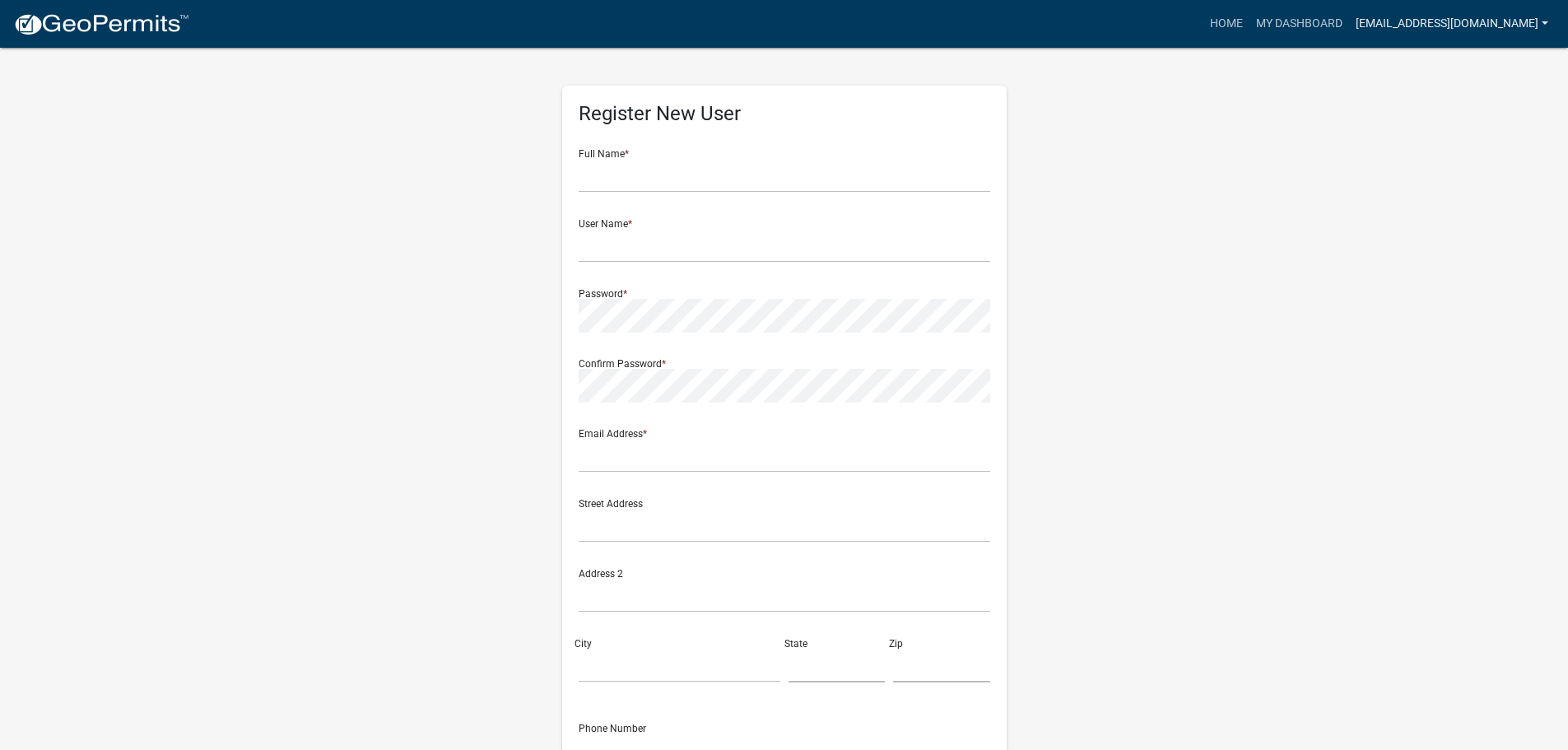
click at [1425, 19] on link "[EMAIL_ADDRESS][DOMAIN_NAME]" at bounding box center [1452, 24] width 206 height 31
click at [1504, 127] on link "Logout" at bounding box center [1488, 121] width 131 height 40
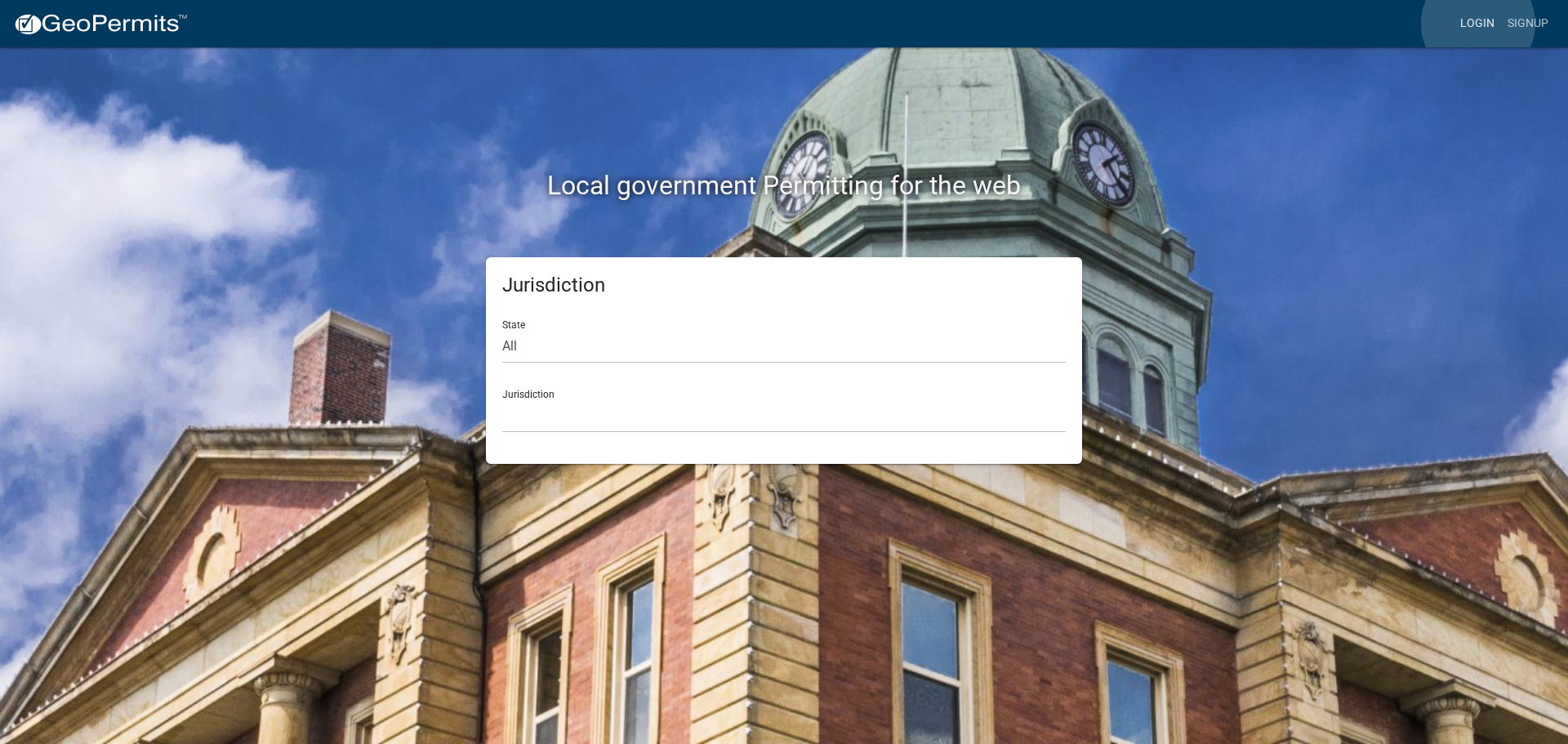
click at [1479, 24] on link "Login" at bounding box center [1478, 24] width 48 height 31
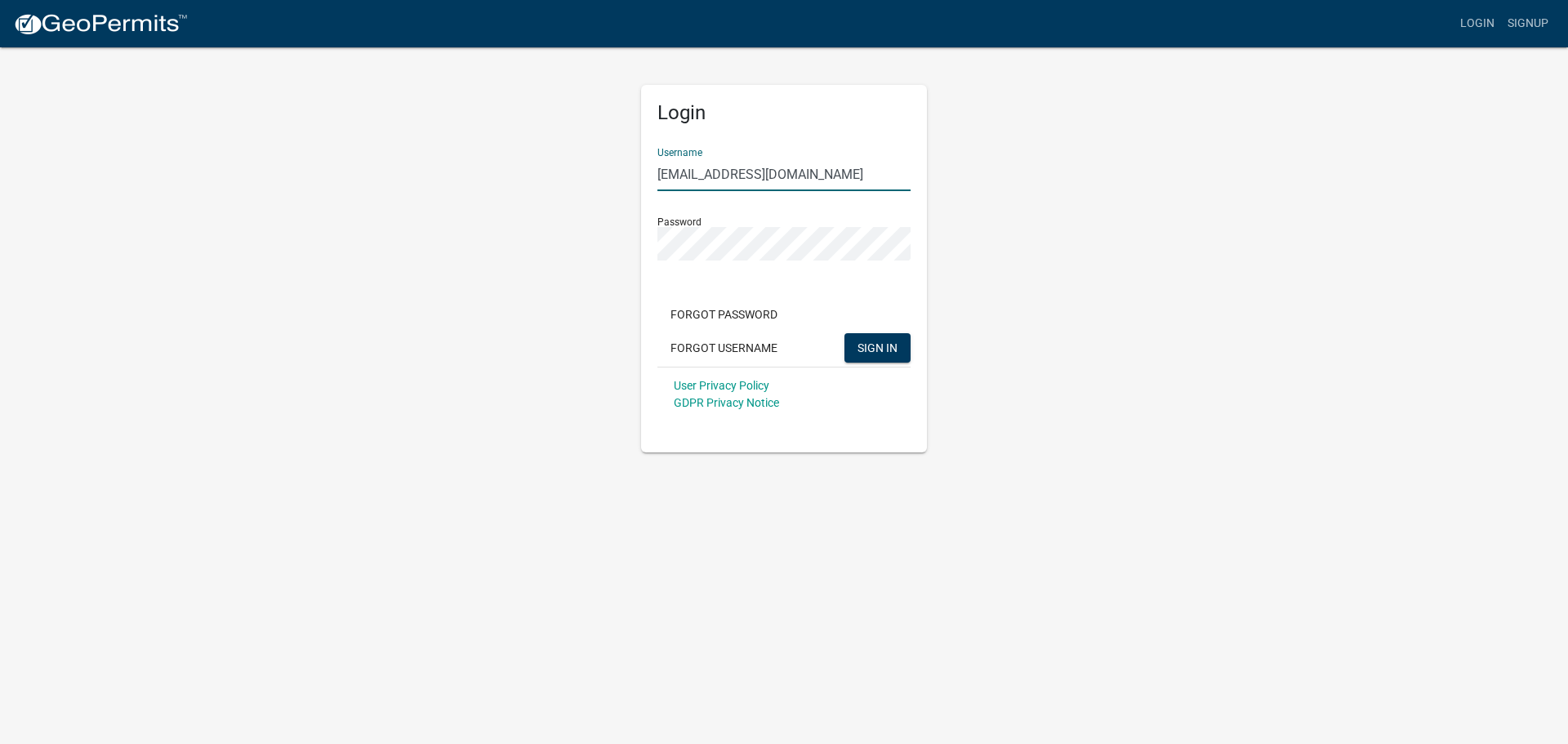
drag, startPoint x: 851, startPoint y: 168, endPoint x: 436, endPoint y: 183, distance: 415.3
click at [443, 181] on div "Login Username madelineg@c2cexteriors.com Password Forgot Password Forgot Usern…" at bounding box center [784, 249] width 931 height 406
click at [692, 175] on input "[EMAIL_ADDRESS][DOMAIN_NAME]" at bounding box center [784, 174] width 253 height 34
type input "summerm@c2cexteriors.com"
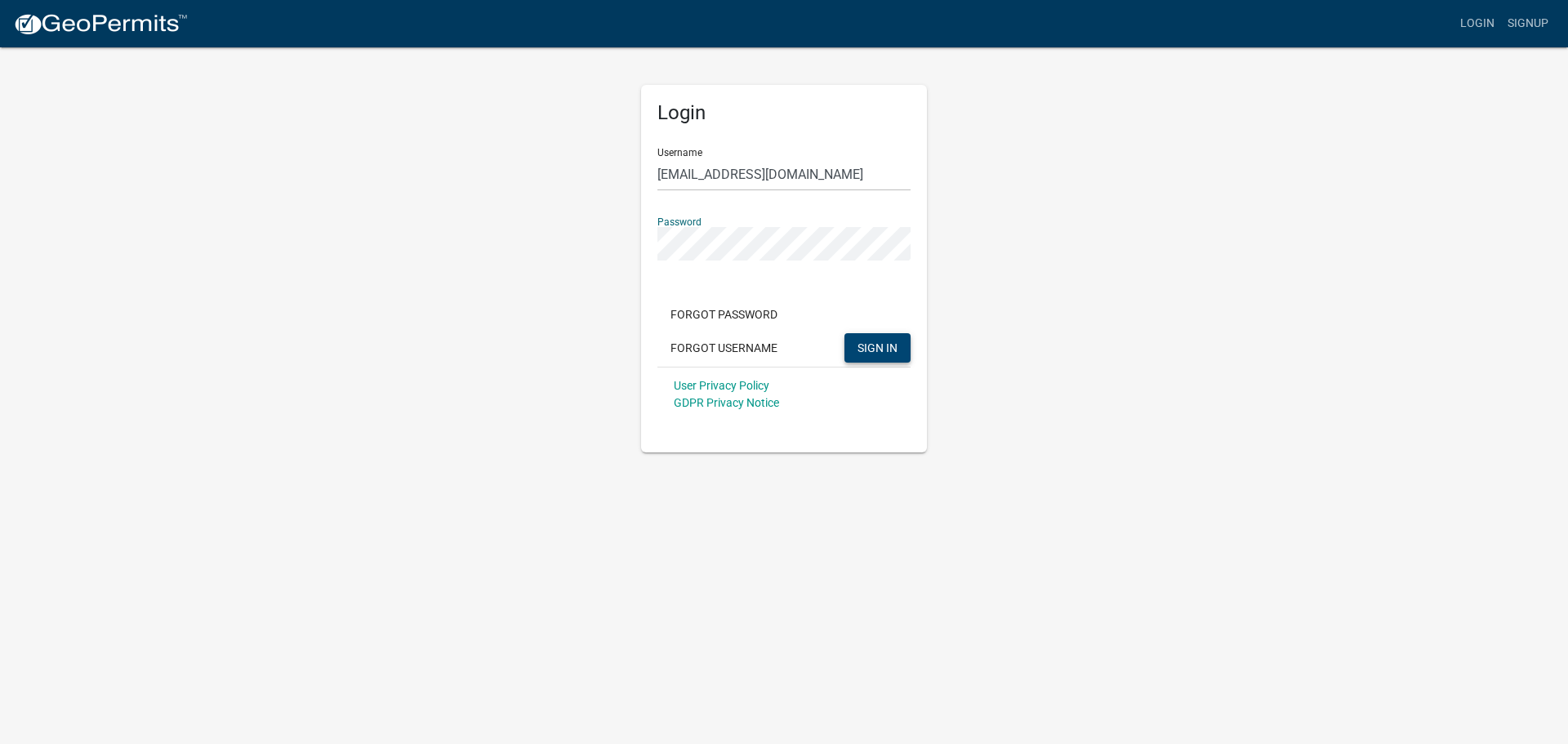
click at [873, 339] on button "SIGN IN" at bounding box center [878, 348] width 66 height 29
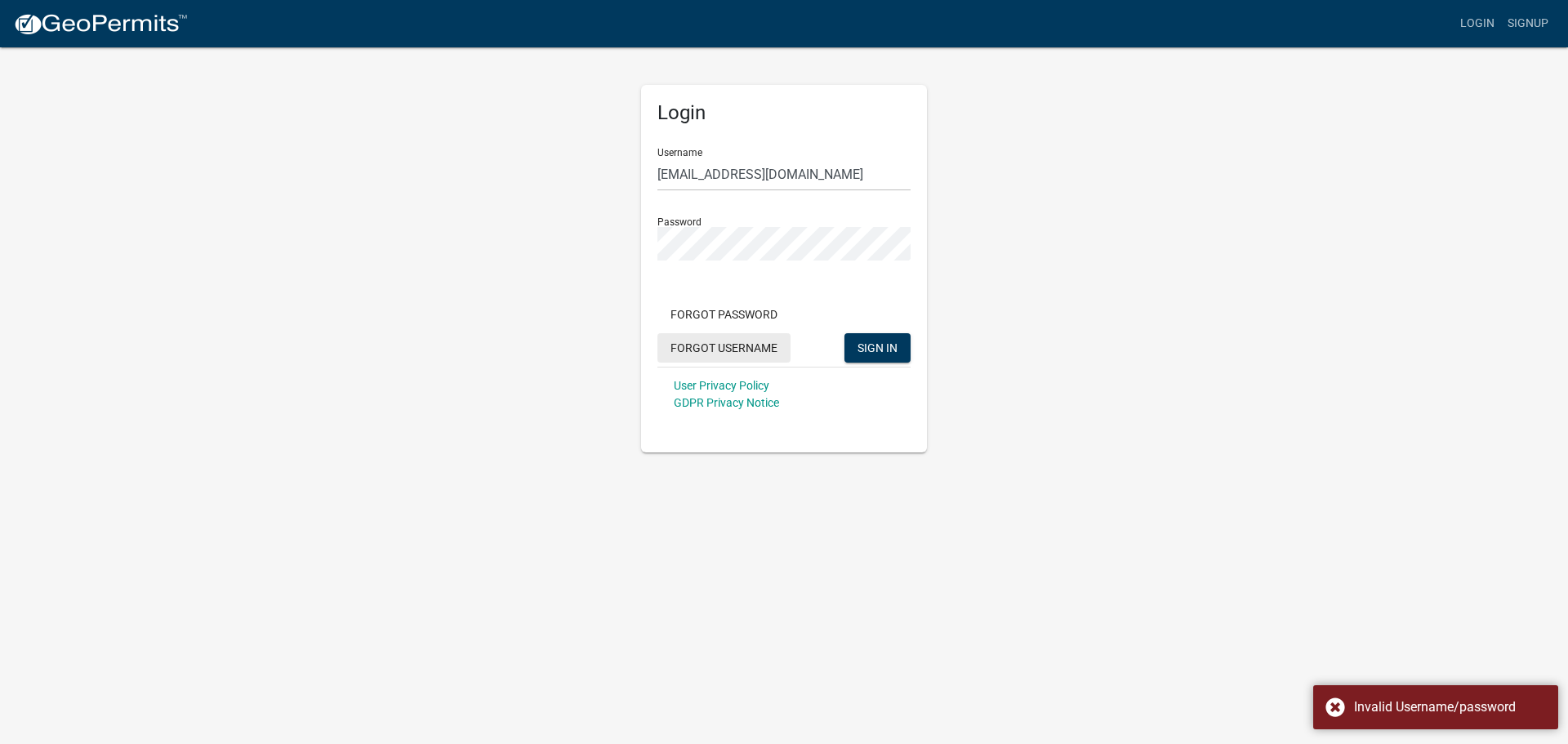
click at [728, 350] on button "Forgot Username" at bounding box center [724, 348] width 133 height 29
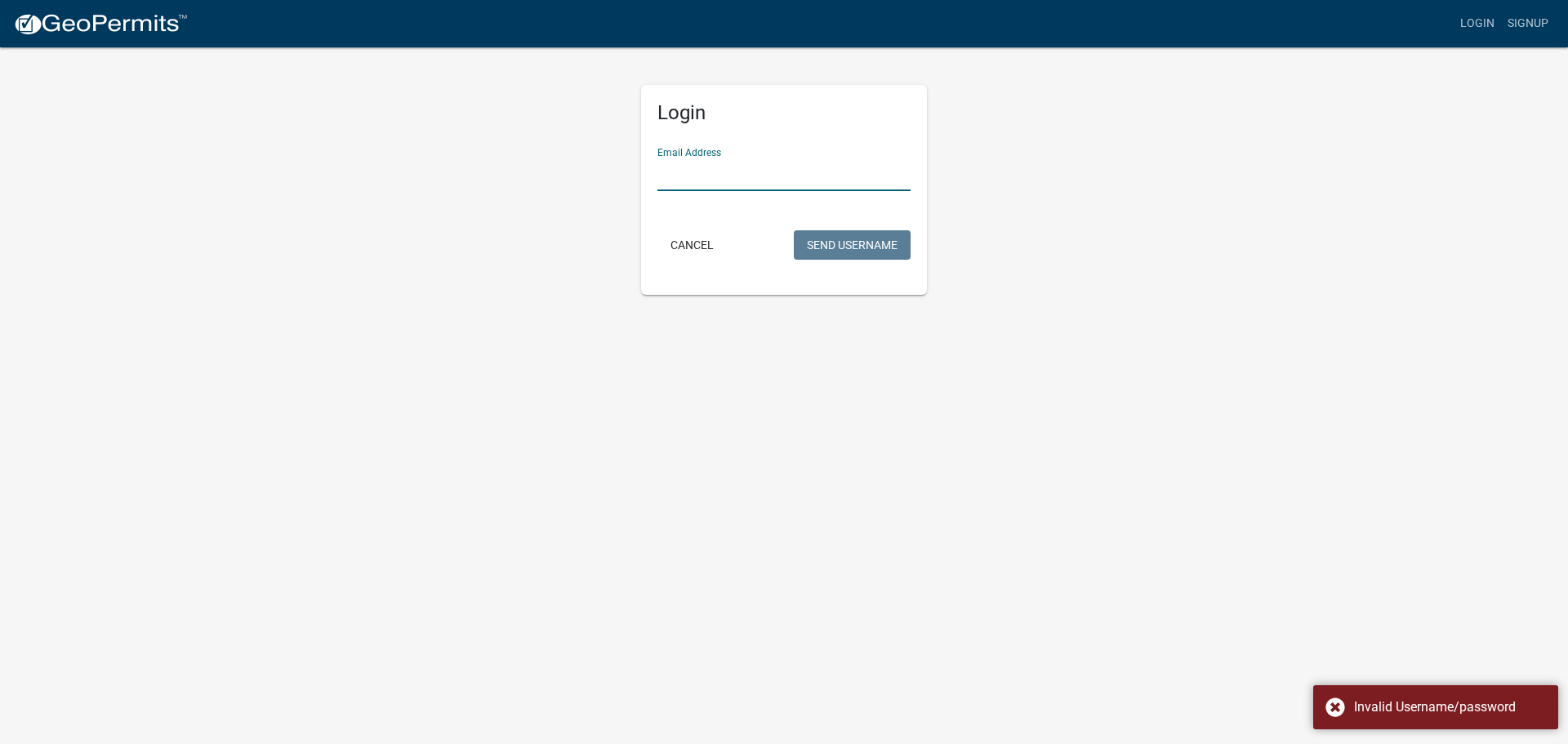
click at [677, 173] on input "Email Address" at bounding box center [784, 174] width 253 height 34
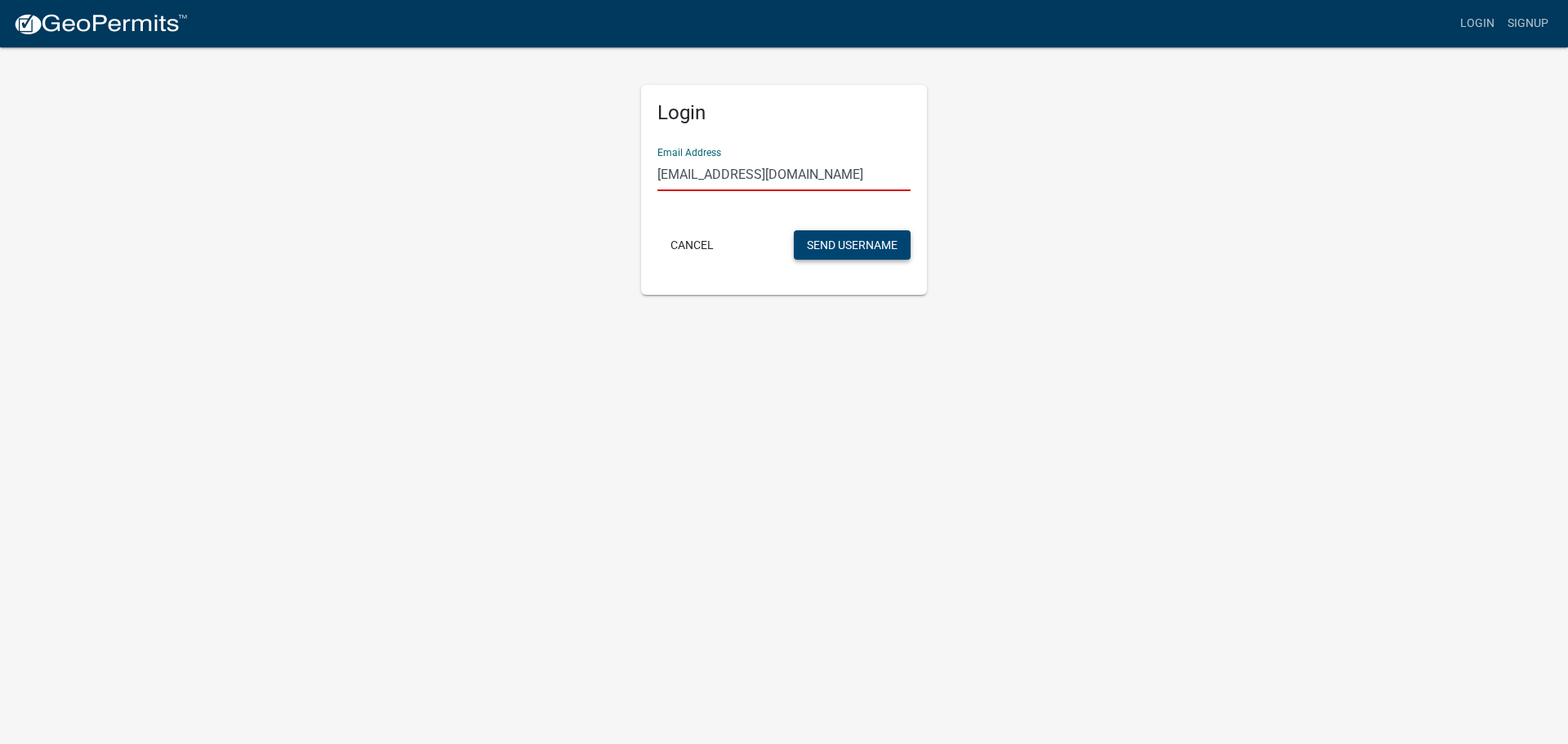
type input "summerm@c2cexteriors.com"
click at [845, 239] on button "Send Username" at bounding box center [851, 245] width 117 height 29
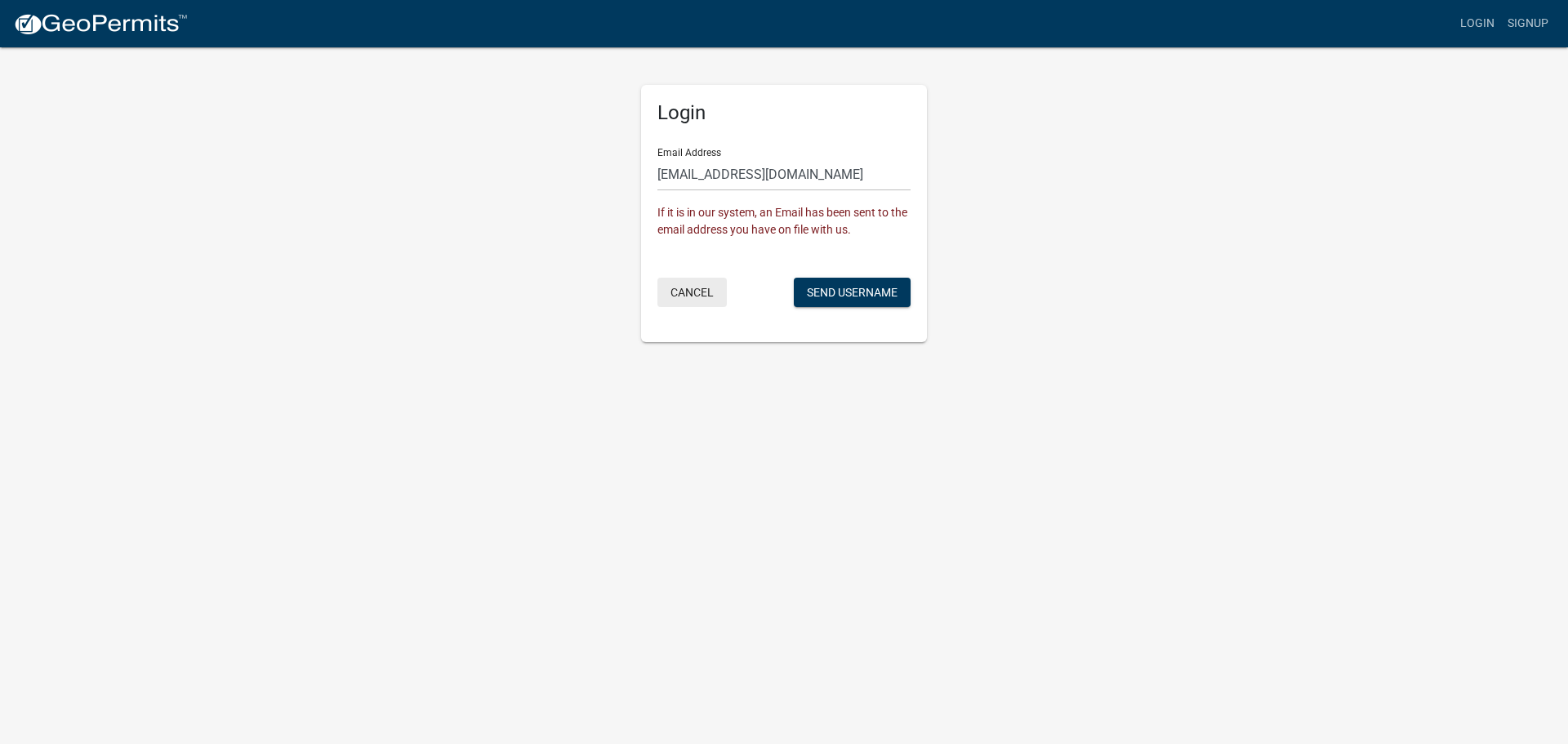
click at [681, 299] on button "Cancel" at bounding box center [693, 293] width 70 height 29
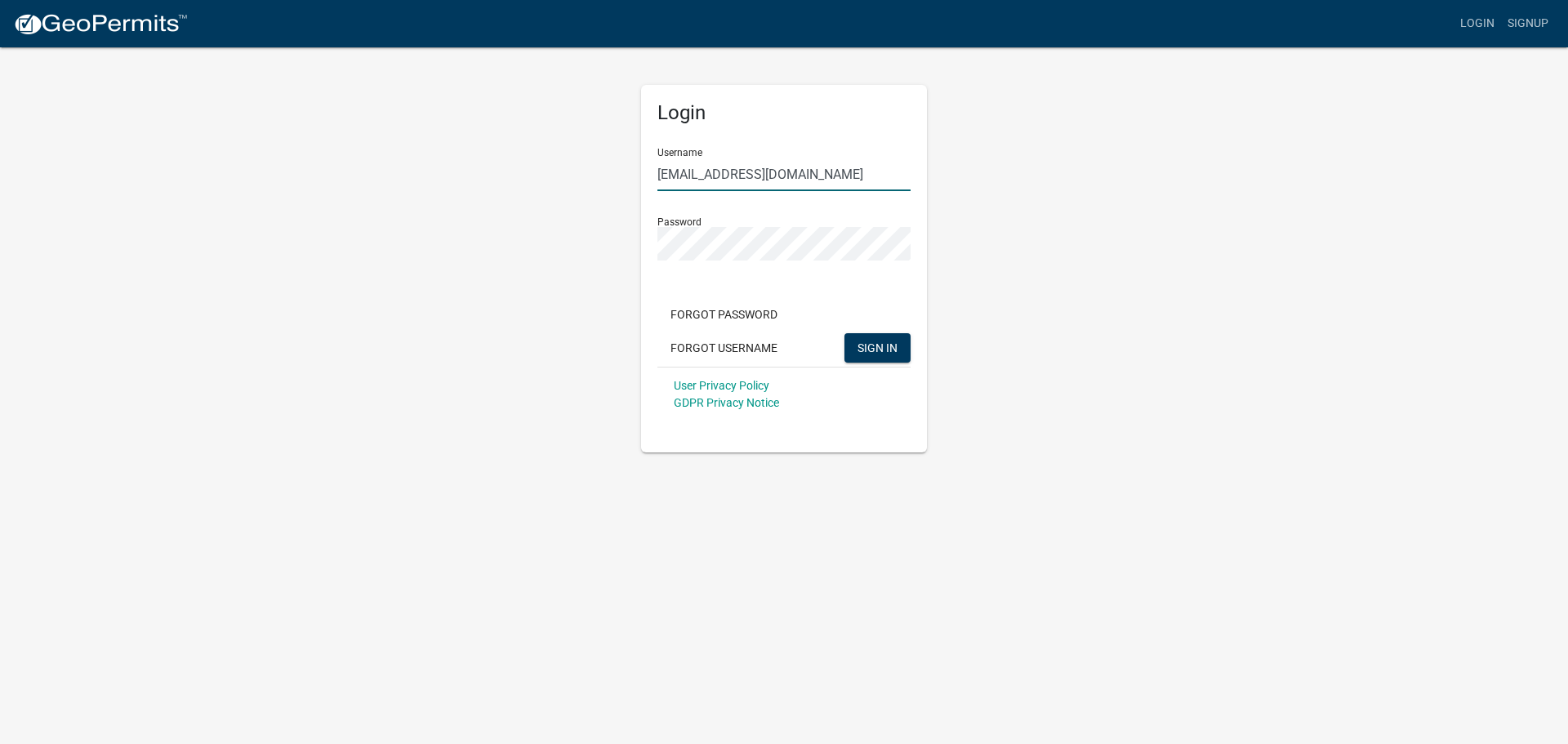
click at [781, 175] on input "summerm@c2cexteriors.com" at bounding box center [784, 174] width 253 height 34
click at [882, 354] on span "SIGN IN" at bounding box center [878, 347] width 40 height 13
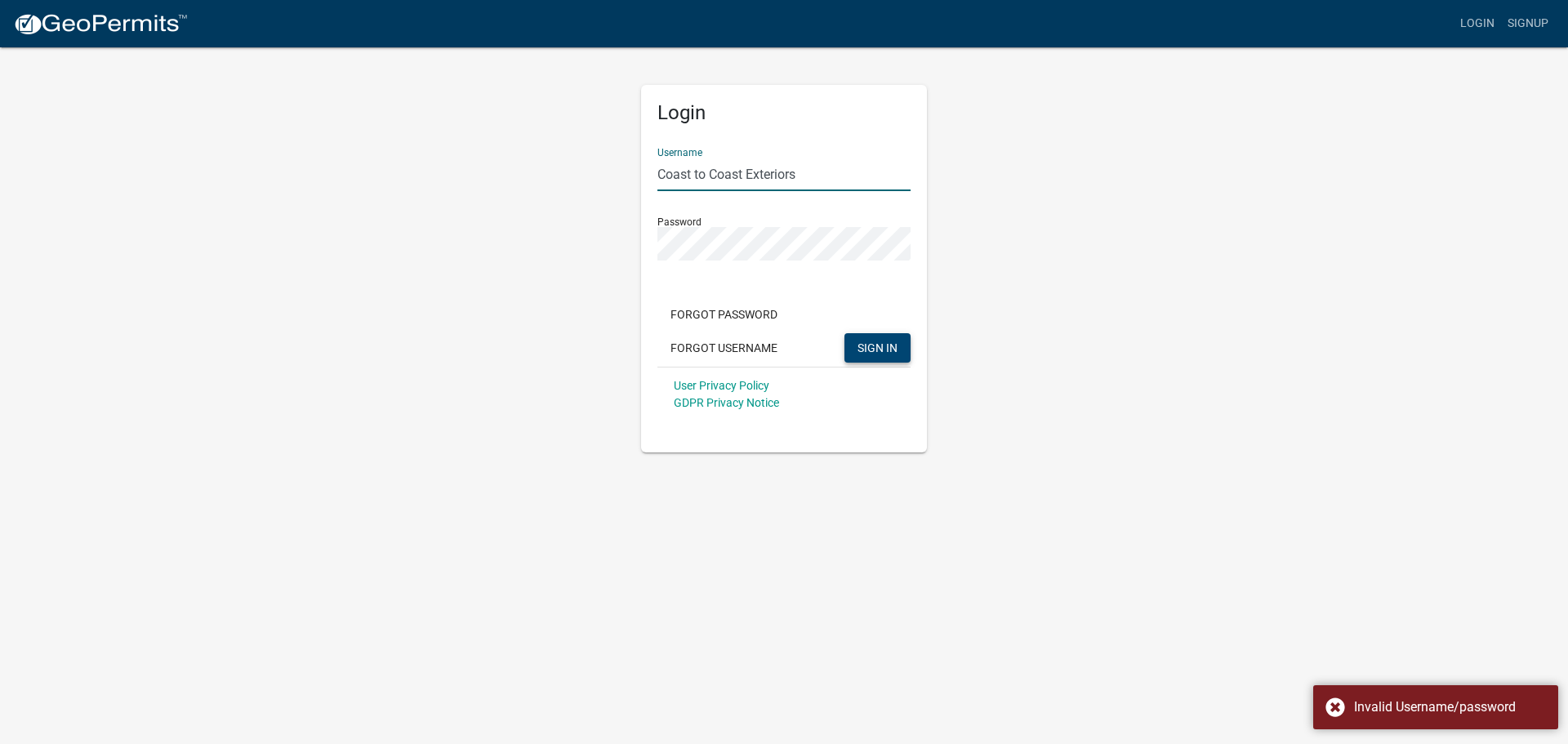
click at [780, 177] on input "Coast to Coast Exteriors" at bounding box center [784, 174] width 253 height 34
click at [781, 177] on input "Coast to Coast Exteriors" at bounding box center [784, 174] width 253 height 34
click at [781, 176] on input "Coast to Coast Exteriors" at bounding box center [784, 174] width 253 height 34
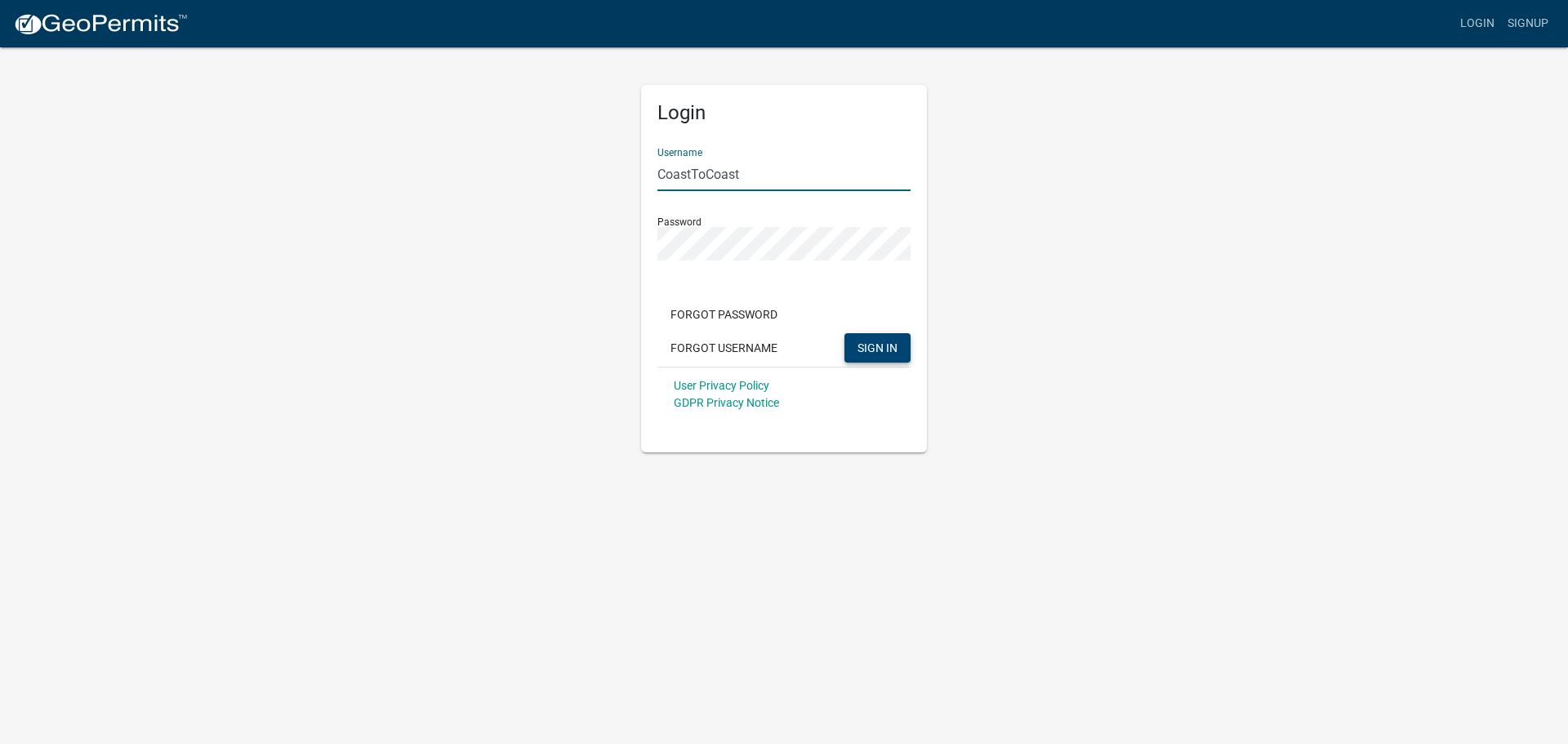
click at [869, 357] on button "SIGN IN" at bounding box center [878, 348] width 66 height 29
click at [580, 241] on div "Login Username CoastToCoast Password Forgot Password Forgot Username SIGN IN Us…" at bounding box center [784, 249] width 931 height 406
click at [514, 246] on div "Login Username CoastToCoast Password Forgot Password Forgot Username SIGN IN Us…" at bounding box center [784, 249] width 931 height 406
click at [845, 333] on button "SIGN IN" at bounding box center [878, 348] width 66 height 29
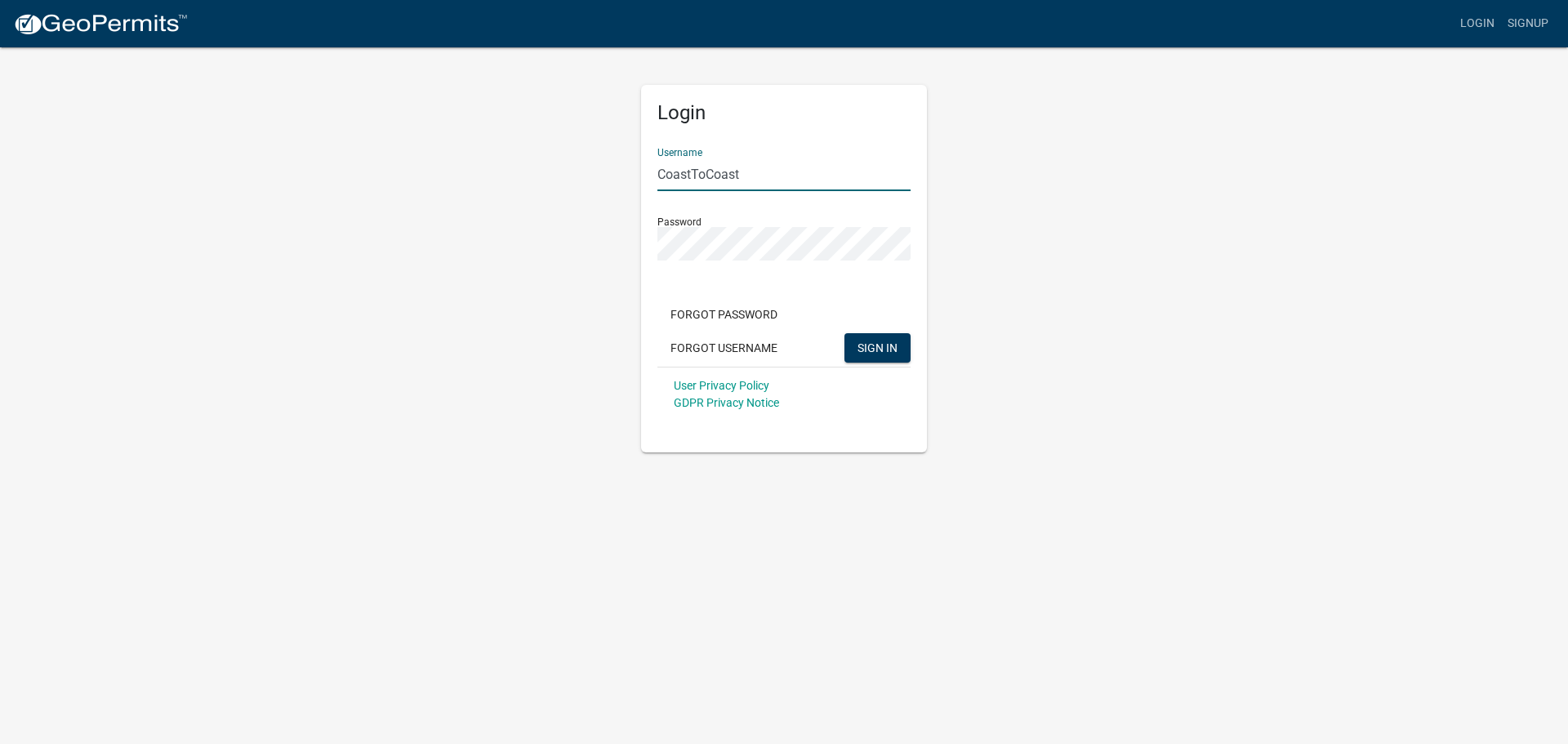
drag, startPoint x: 763, startPoint y: 168, endPoint x: 640, endPoint y: 167, distance: 123.0
click at [641, 167] on div "Login Username CoastToCoast Password Forgot Password Forgot Username SIGN IN Us…" at bounding box center [784, 269] width 286 height 368
click at [616, 320] on div "Login Username Coast to Coast Exteriors Password Forgot Password Forgot Usernam…" at bounding box center [784, 249] width 931 height 406
click at [883, 350] on span "SIGN IN" at bounding box center [878, 347] width 40 height 13
click at [614, 293] on div "Login Username Coast to Coast Exteriors Password Forgot Password Forgot Usernam…" at bounding box center [784, 249] width 931 height 406
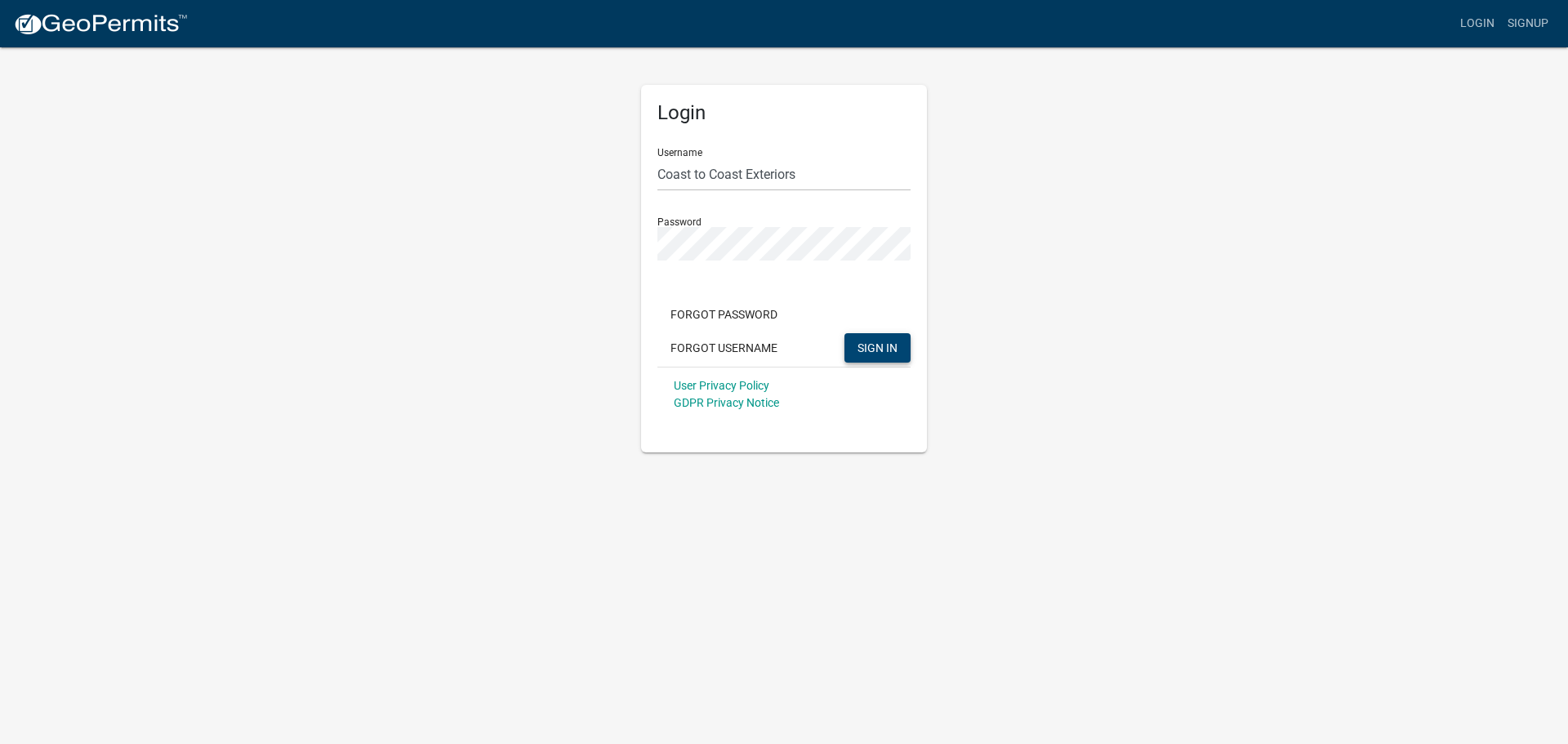
click at [883, 350] on span "SIGN IN" at bounding box center [878, 347] width 40 height 13
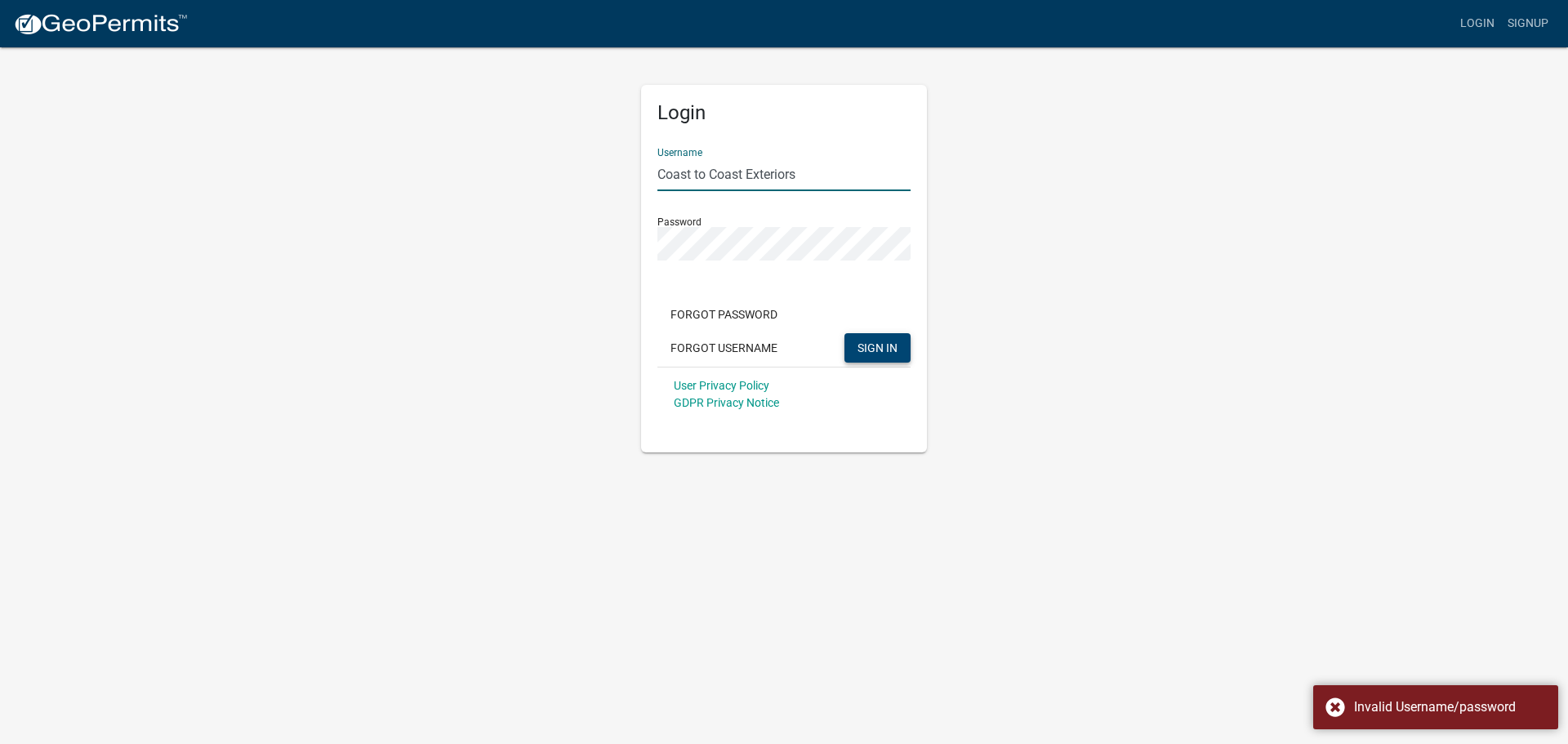
click at [747, 175] on input "Coast to Coast Exteriors" at bounding box center [784, 174] width 253 height 34
click at [746, 175] on input "Coast to Coast Exteriors" at bounding box center [784, 174] width 253 height 34
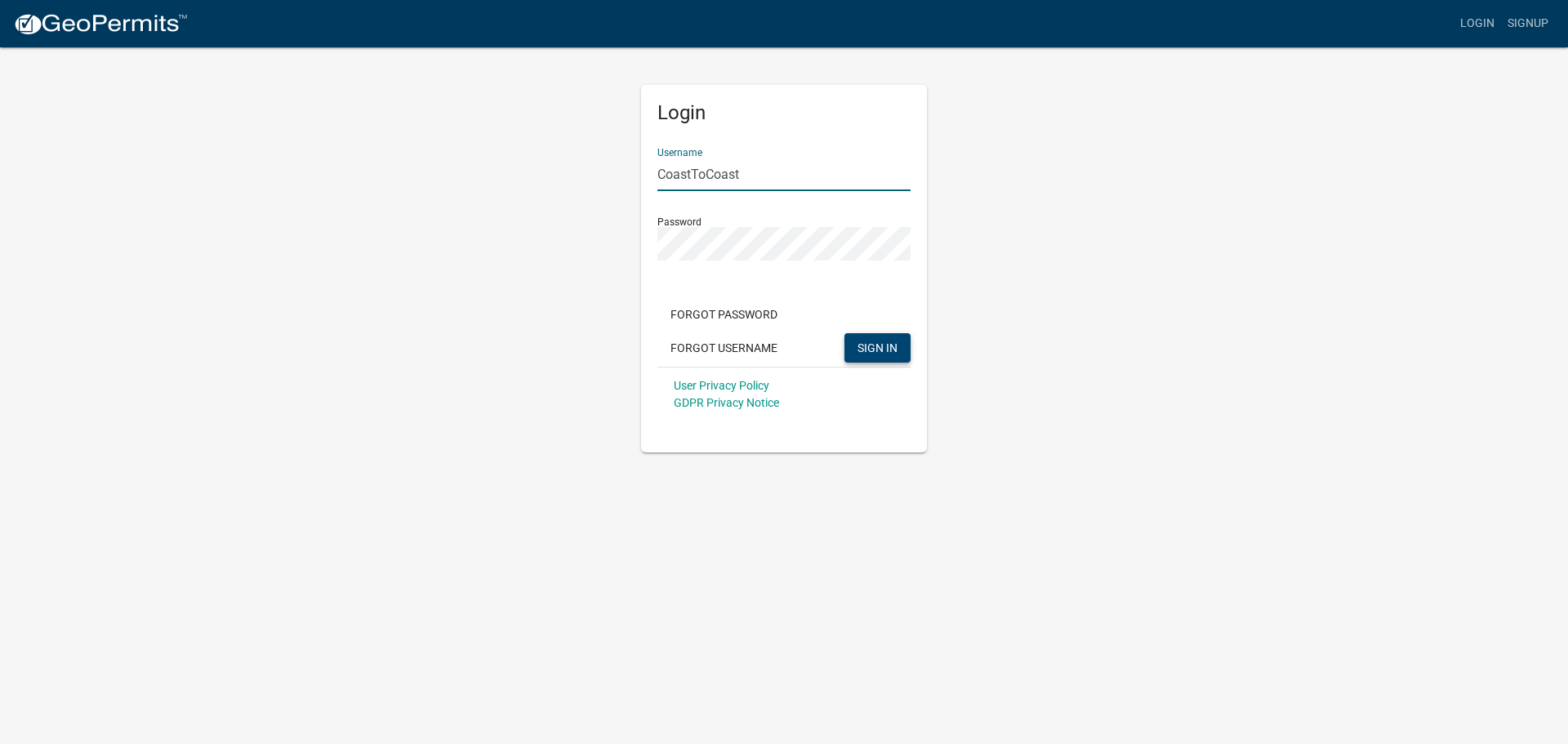
type input "CoastToCoast"
click at [887, 344] on span "SIGN IN" at bounding box center [878, 347] width 40 height 13
click at [607, 294] on div "Login Username CoastToCoast Password Forgot Password Forgot Username SIGN IN Us…" at bounding box center [784, 249] width 931 height 406
click at [888, 351] on span "SIGN IN" at bounding box center [878, 347] width 40 height 13
